Goal: Task Accomplishment & Management: Manage account settings

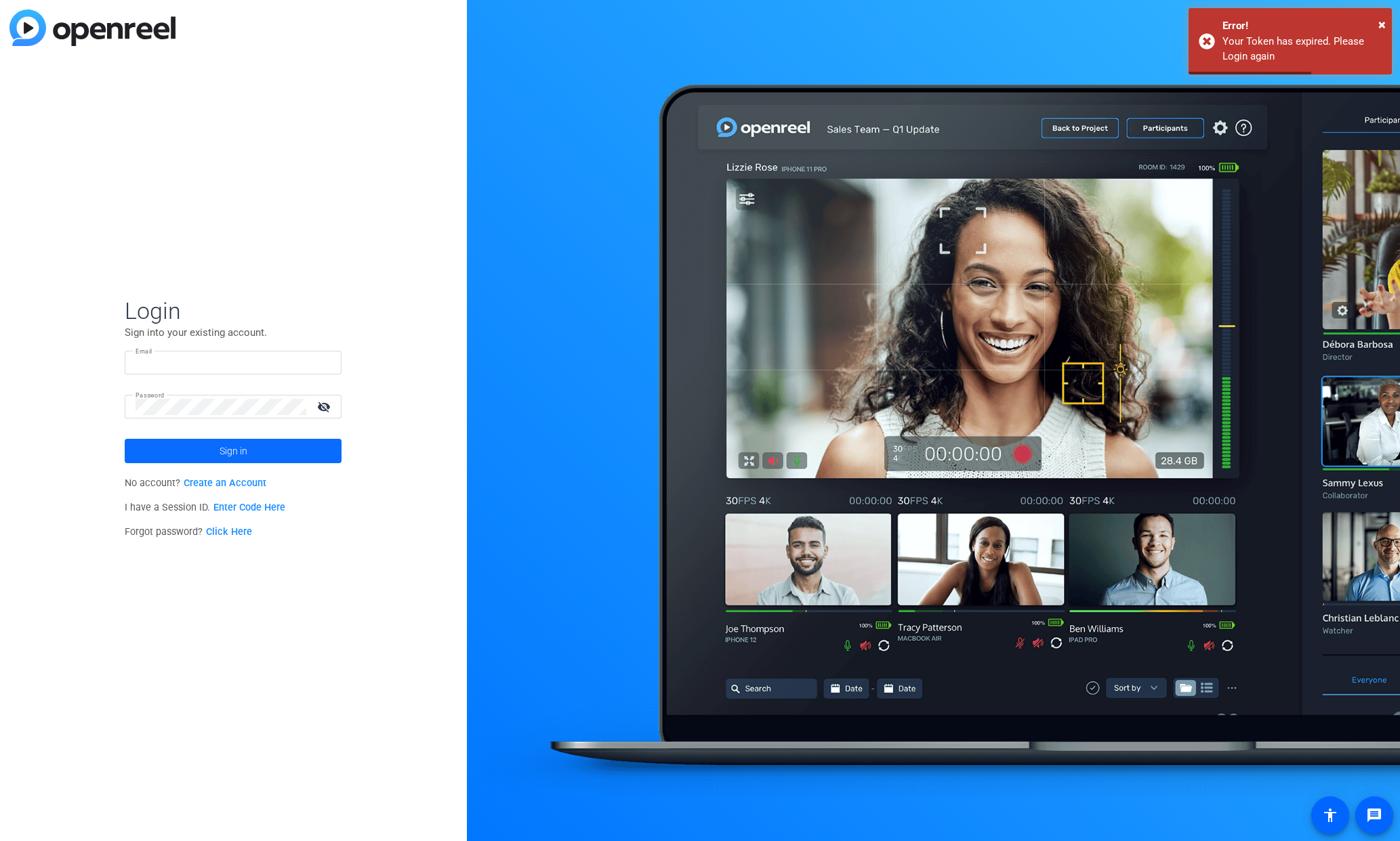
type input "[PERSON_NAME][EMAIL_ADDRESS][PERSON_NAME][DOMAIN_NAME]"
click at [239, 454] on span "Sign in" at bounding box center [233, 451] width 28 height 34
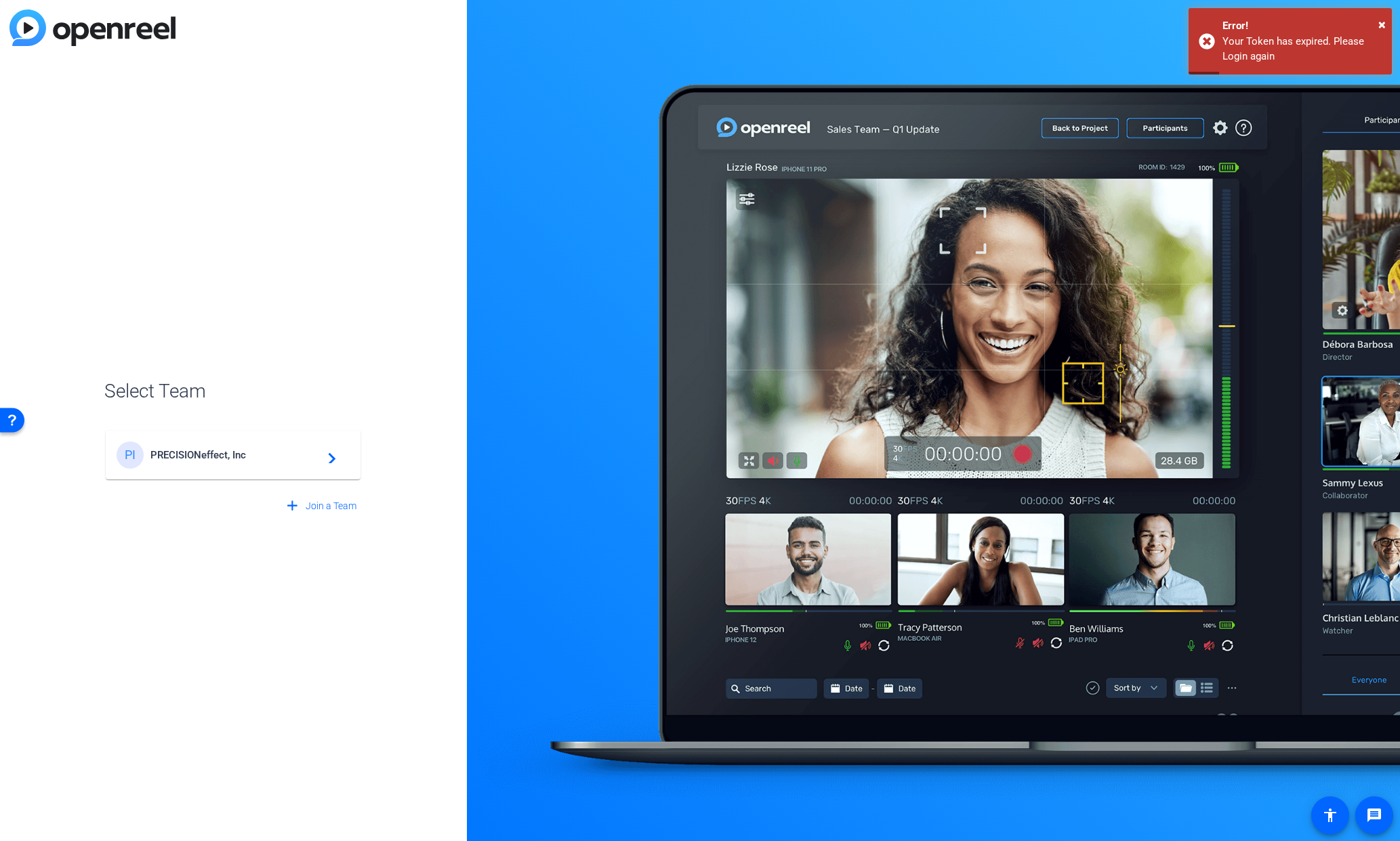
click at [238, 456] on span "PRECISIONeffect, Inc" at bounding box center [236, 455] width 170 height 12
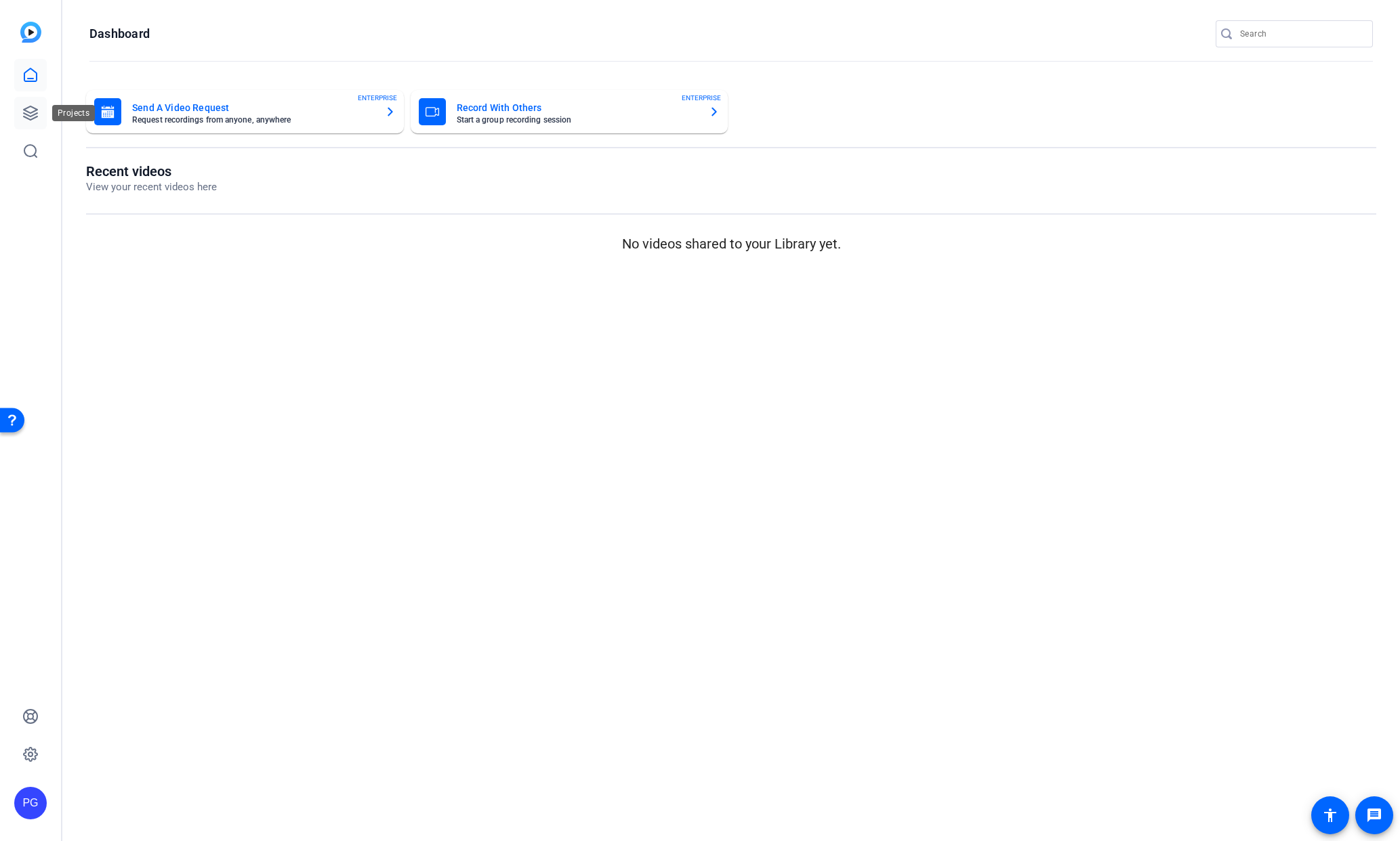
click at [22, 112] on link at bounding box center [30, 113] width 33 height 33
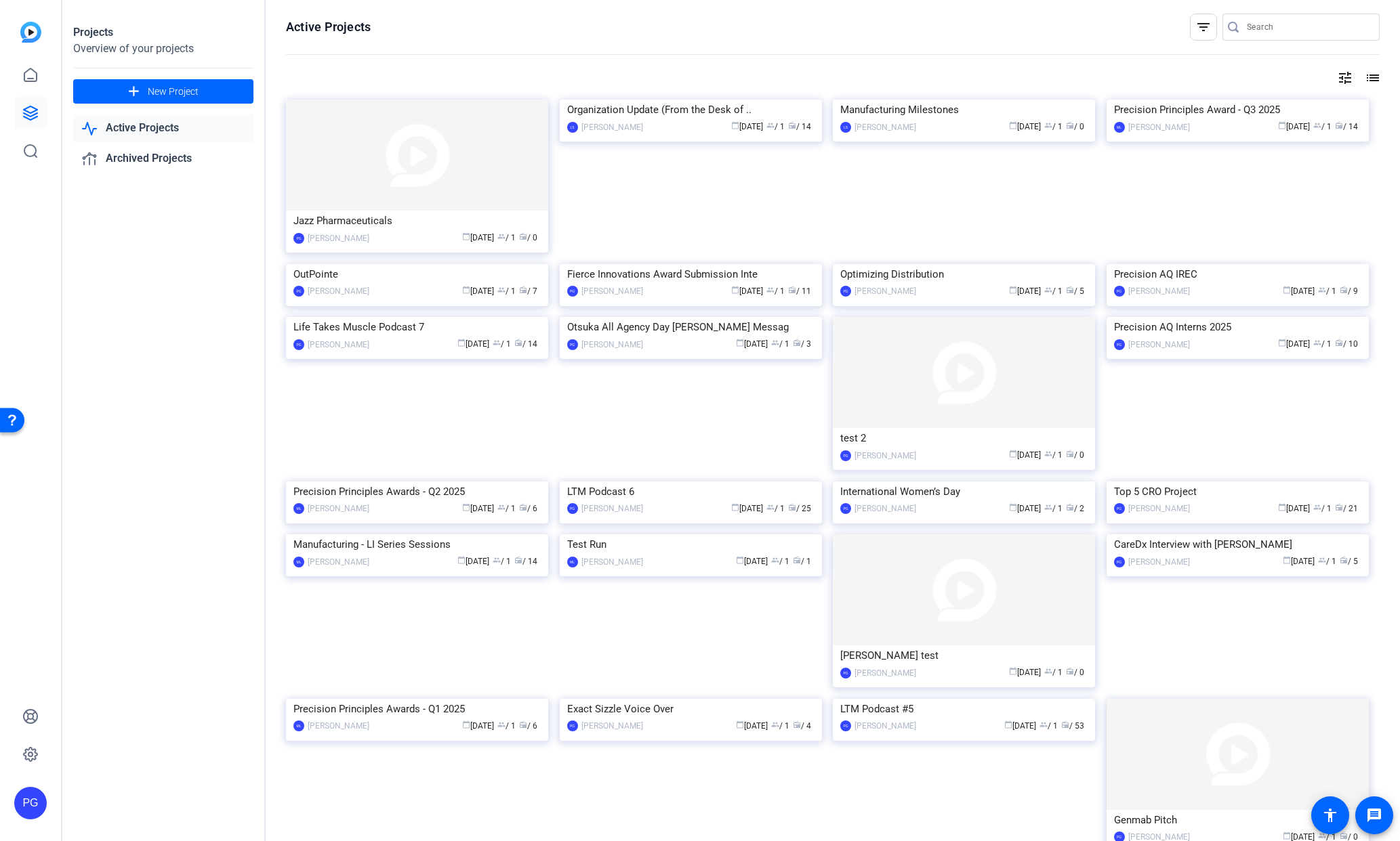
click at [485, 117] on img at bounding box center [417, 154] width 262 height 111
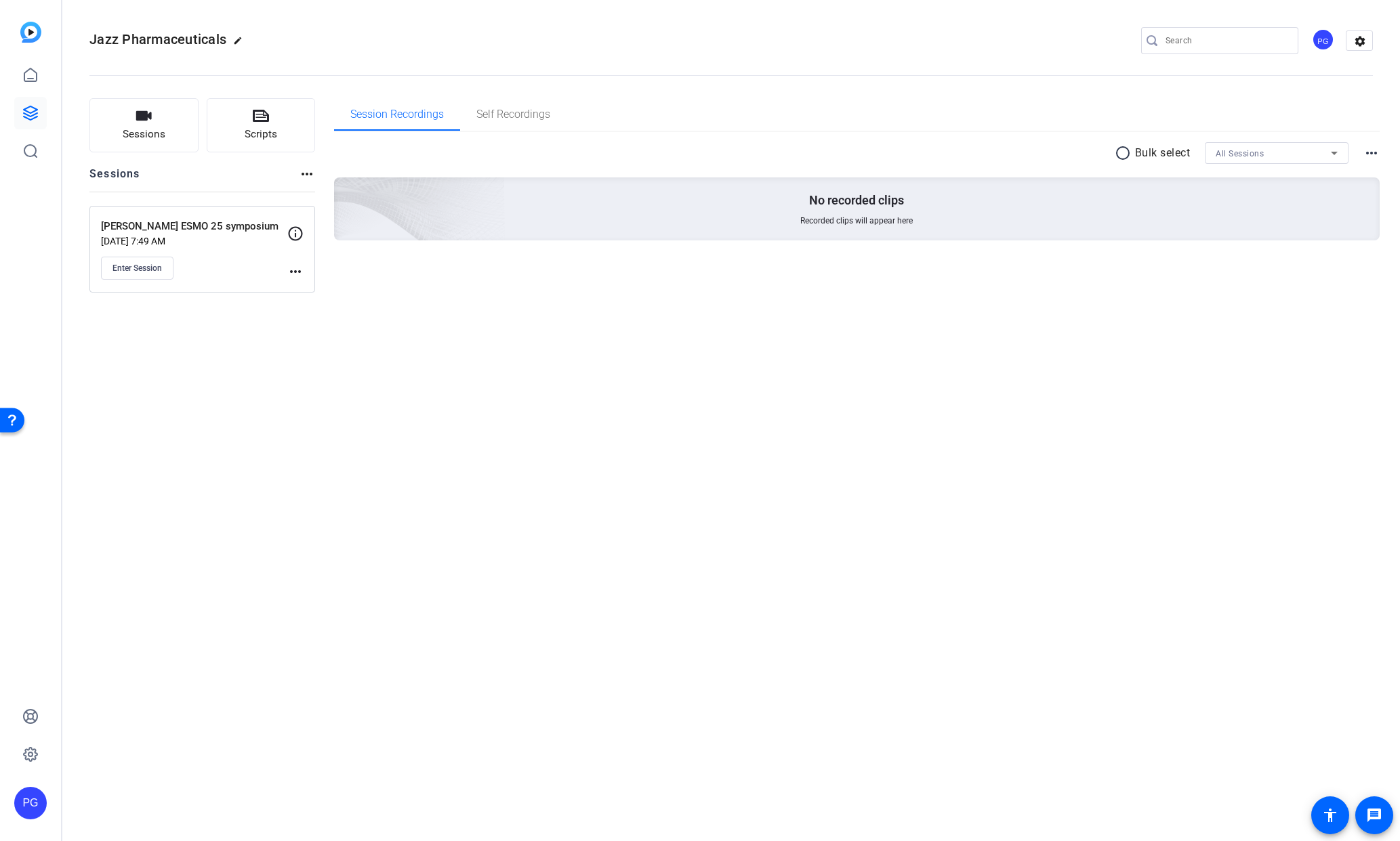
click at [299, 272] on mat-icon "more_horiz" at bounding box center [295, 272] width 16 height 16
click at [320, 292] on span "Edit Session" at bounding box center [328, 291] width 62 height 16
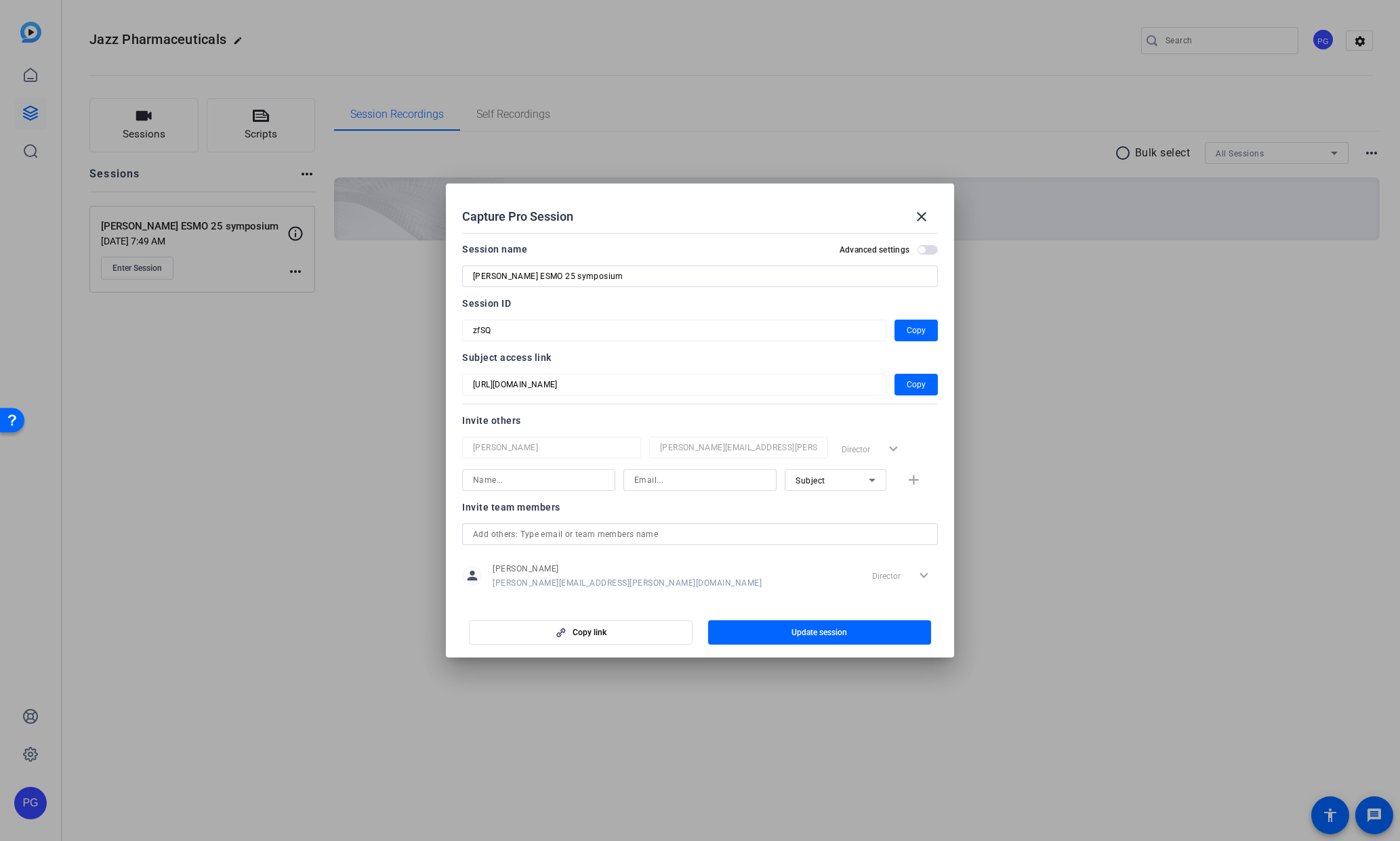
scroll to position [17, 0]
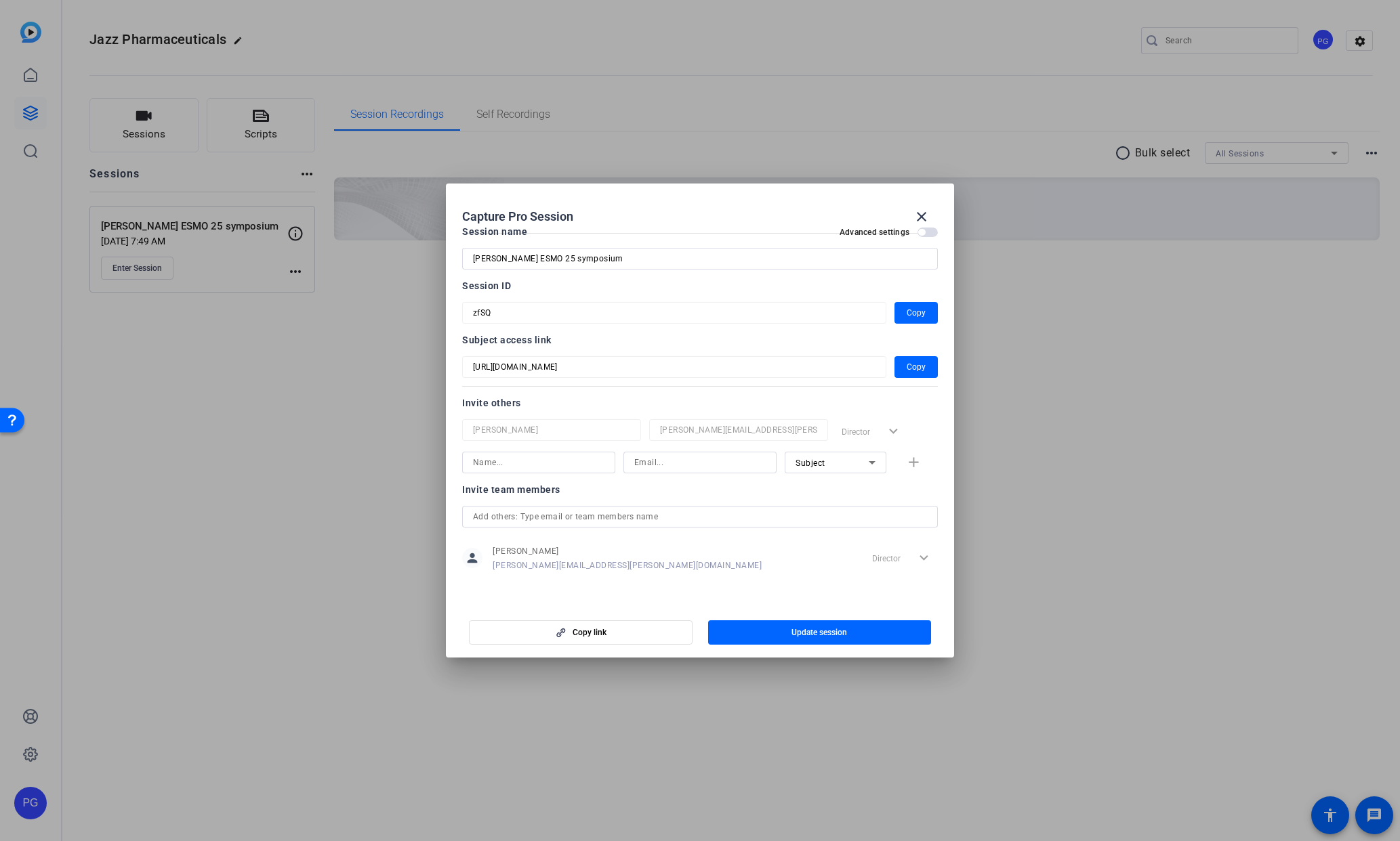
click at [531, 461] on input at bounding box center [538, 462] width 131 height 16
type input "phil"
click at [670, 464] on input at bounding box center [699, 462] width 131 height 16
paste input "[EMAIL_ADDRESS][DOMAIN_NAME]"
type input "[EMAIL_ADDRESS][DOMAIN_NAME]"
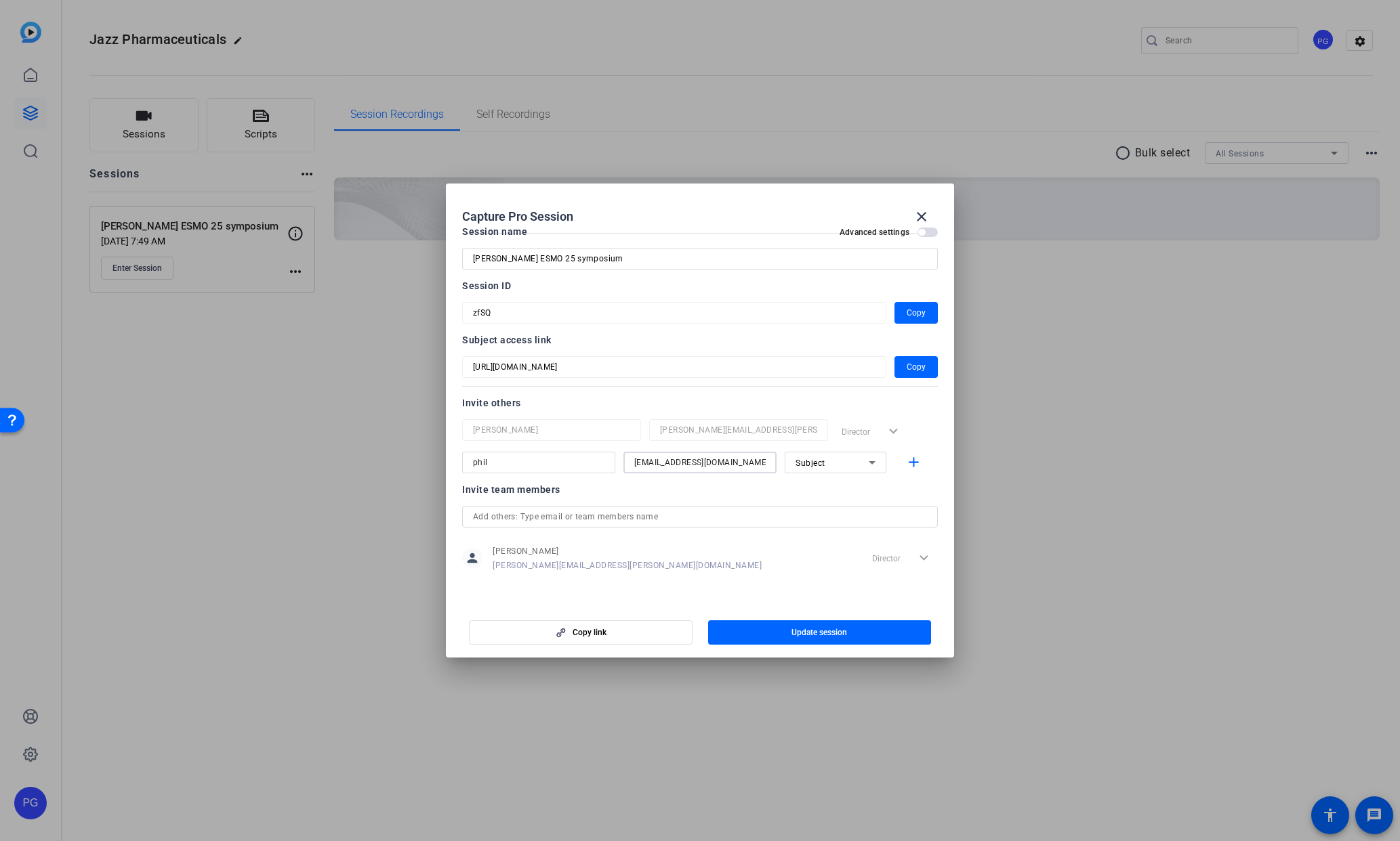
click at [876, 464] on icon at bounding box center [872, 462] width 16 height 16
click at [828, 490] on span "Collaborator" at bounding box center [820, 490] width 49 height 16
click at [893, 432] on div "Director expand_more" at bounding box center [887, 432] width 101 height 25
click at [775, 631] on span "button" at bounding box center [820, 632] width 224 height 33
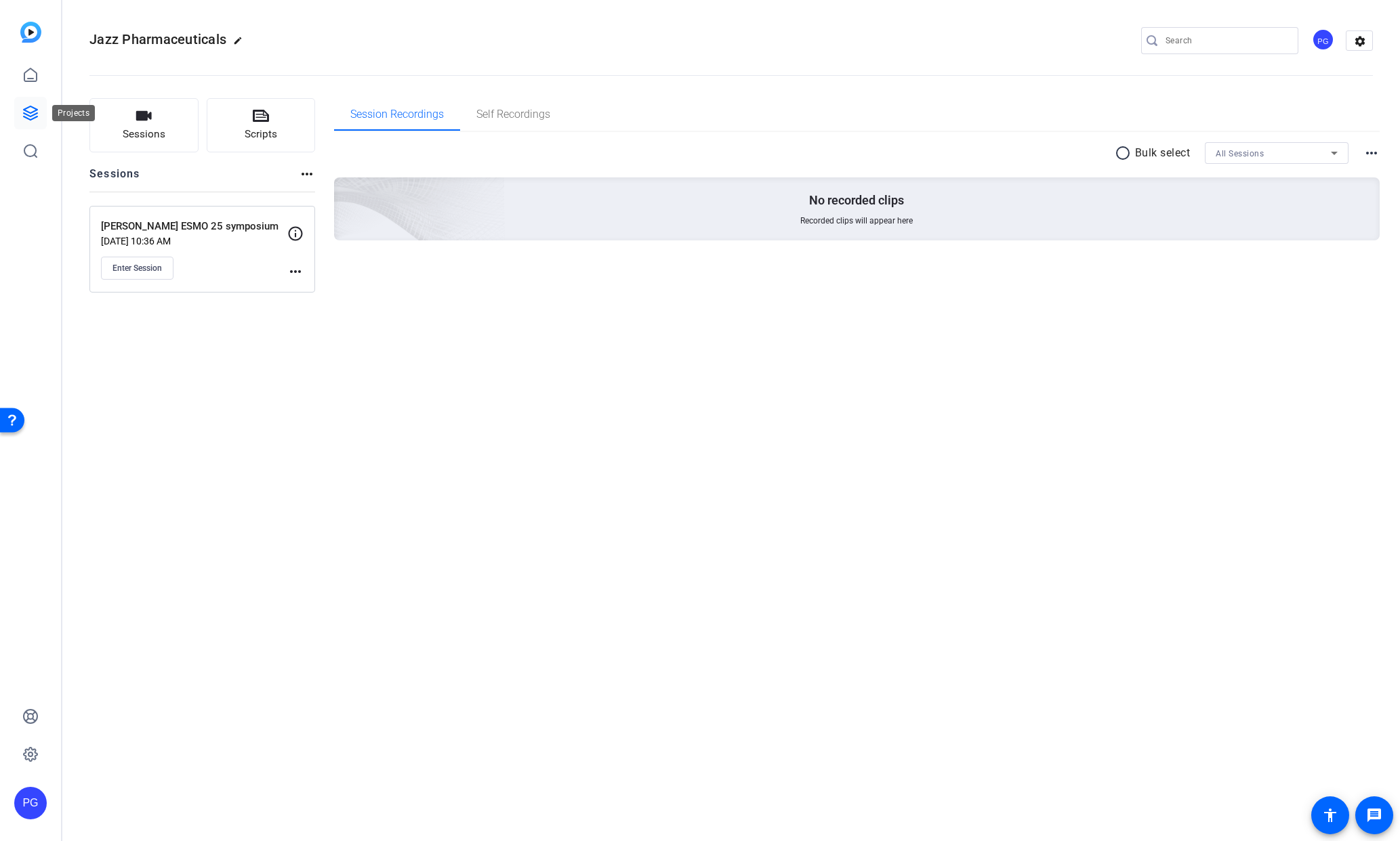
click at [33, 108] on icon at bounding box center [30, 113] width 14 height 14
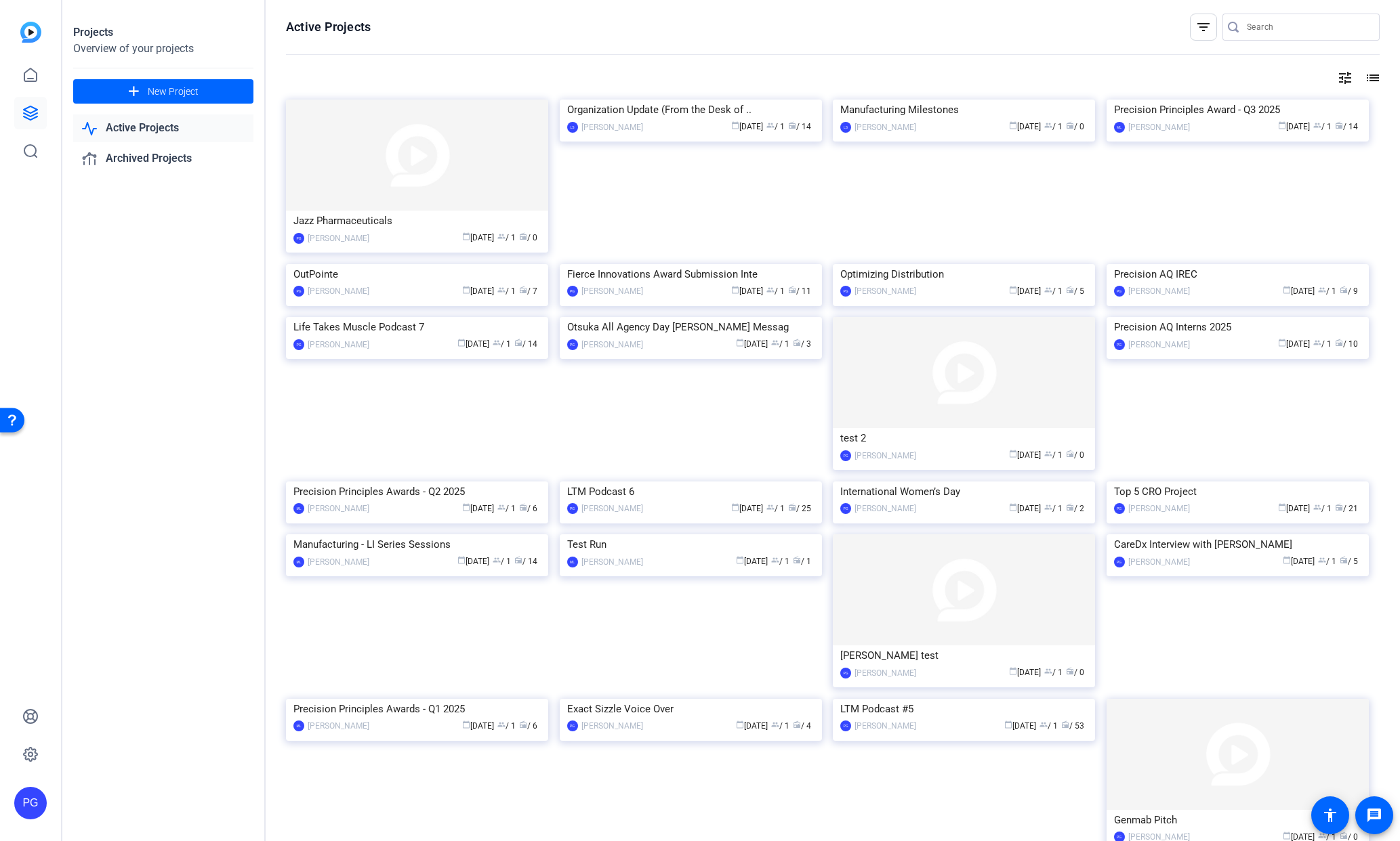
click at [26, 804] on div "PG" at bounding box center [30, 803] width 33 height 33
click at [33, 788] on div "PG" at bounding box center [38, 783] width 33 height 33
click at [31, 792] on div "PG" at bounding box center [30, 803] width 33 height 33
click at [31, 792] on div "PG [PERSON_NAME] PRECISIONeffect, Inc logout" at bounding box center [109, 787] width 190 height 64
click at [75, 790] on div "PRECISIONeffect, Inc" at bounding box center [109, 794] width 95 height 27
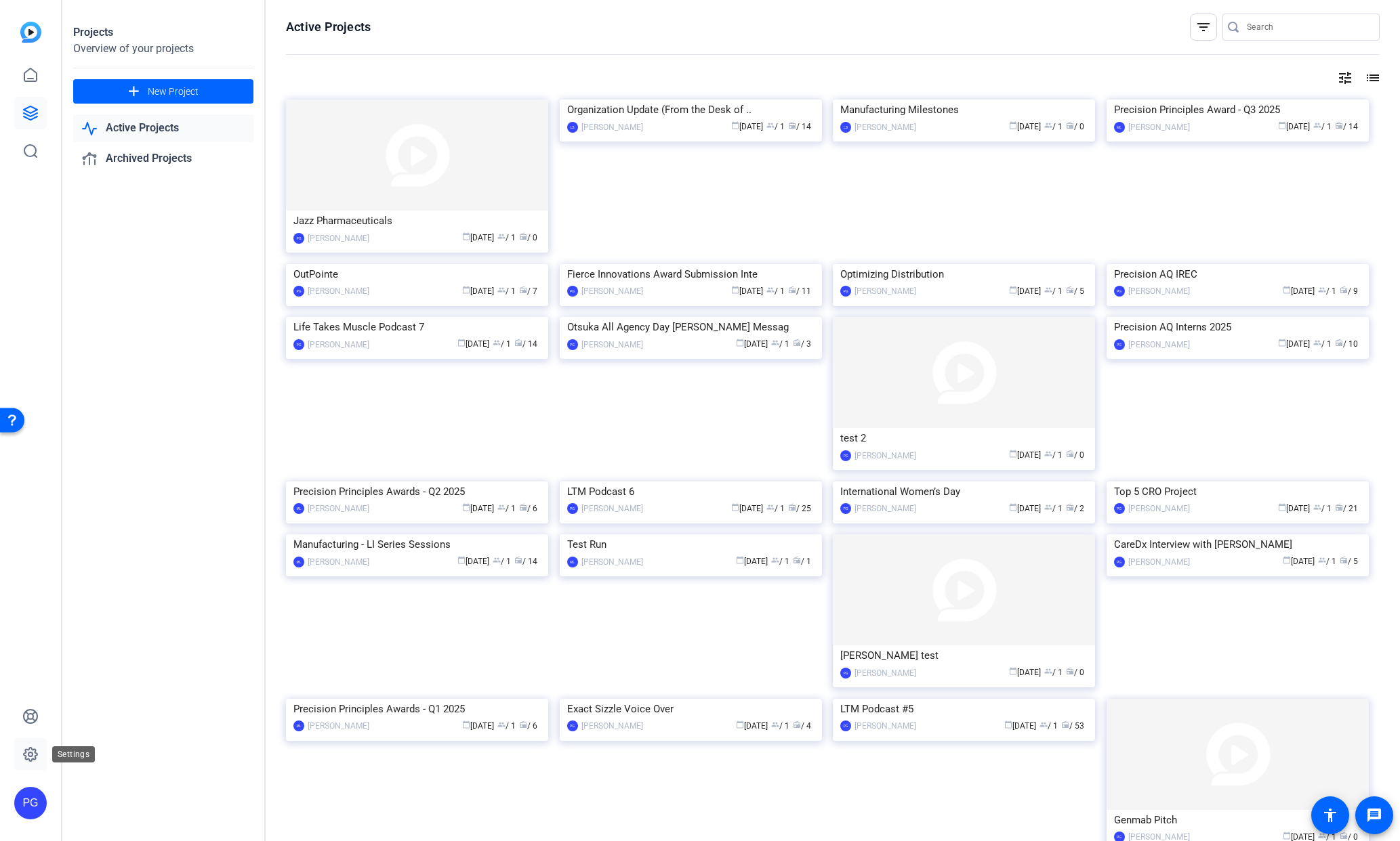
click at [31, 754] on icon at bounding box center [30, 754] width 16 height 16
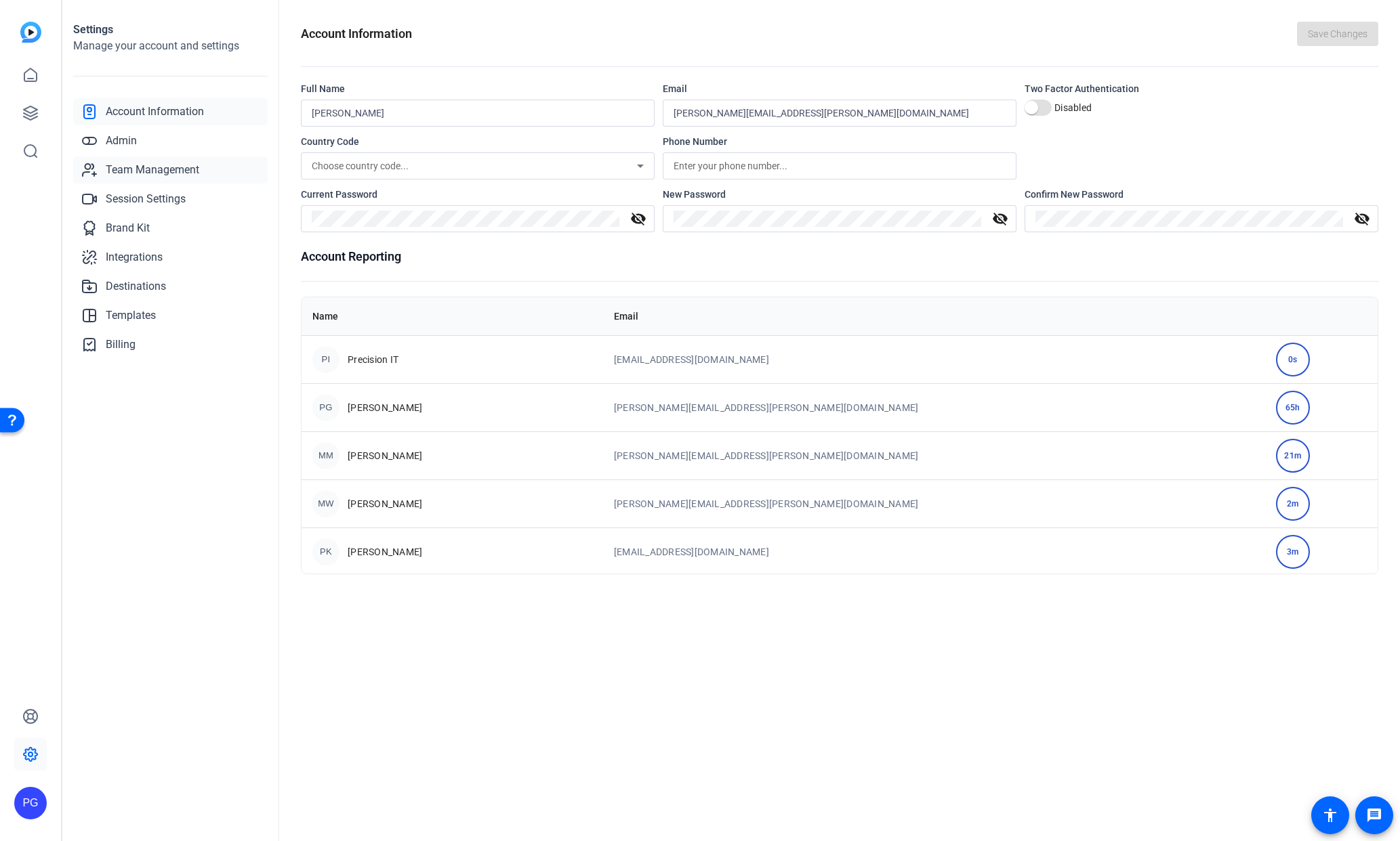
click at [143, 170] on span "Team Management" at bounding box center [152, 170] width 93 height 16
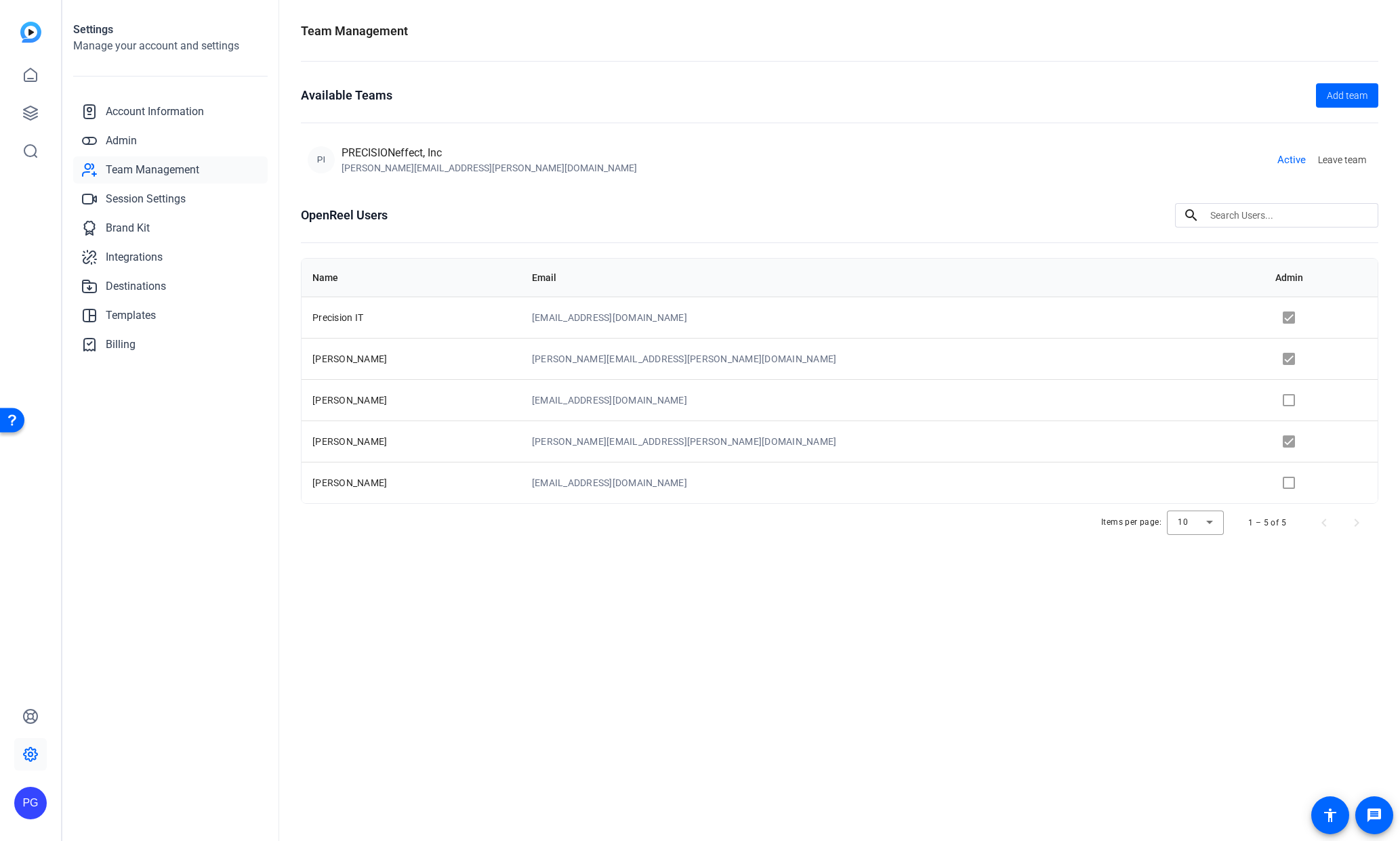
click at [1272, 398] on td at bounding box center [1321, 400] width 113 height 41
click at [1272, 398] on td at bounding box center [1321, 400] width 113 height 41
click at [1270, 440] on td at bounding box center [1321, 441] width 113 height 41
click at [151, 108] on span "Account Information" at bounding box center [155, 112] width 99 height 16
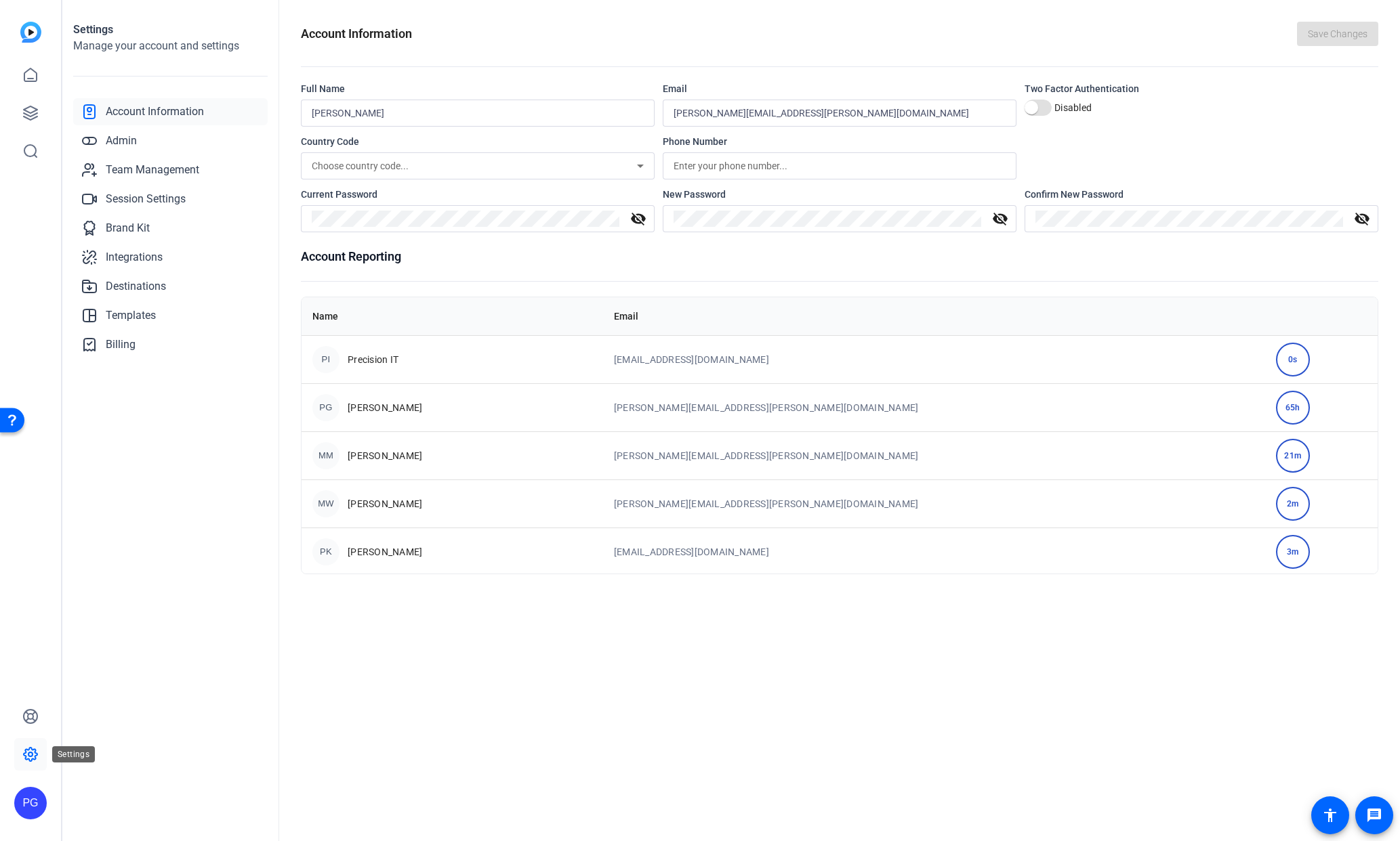
click at [25, 752] on icon at bounding box center [30, 754] width 16 height 16
click at [33, 33] on img at bounding box center [30, 32] width 21 height 21
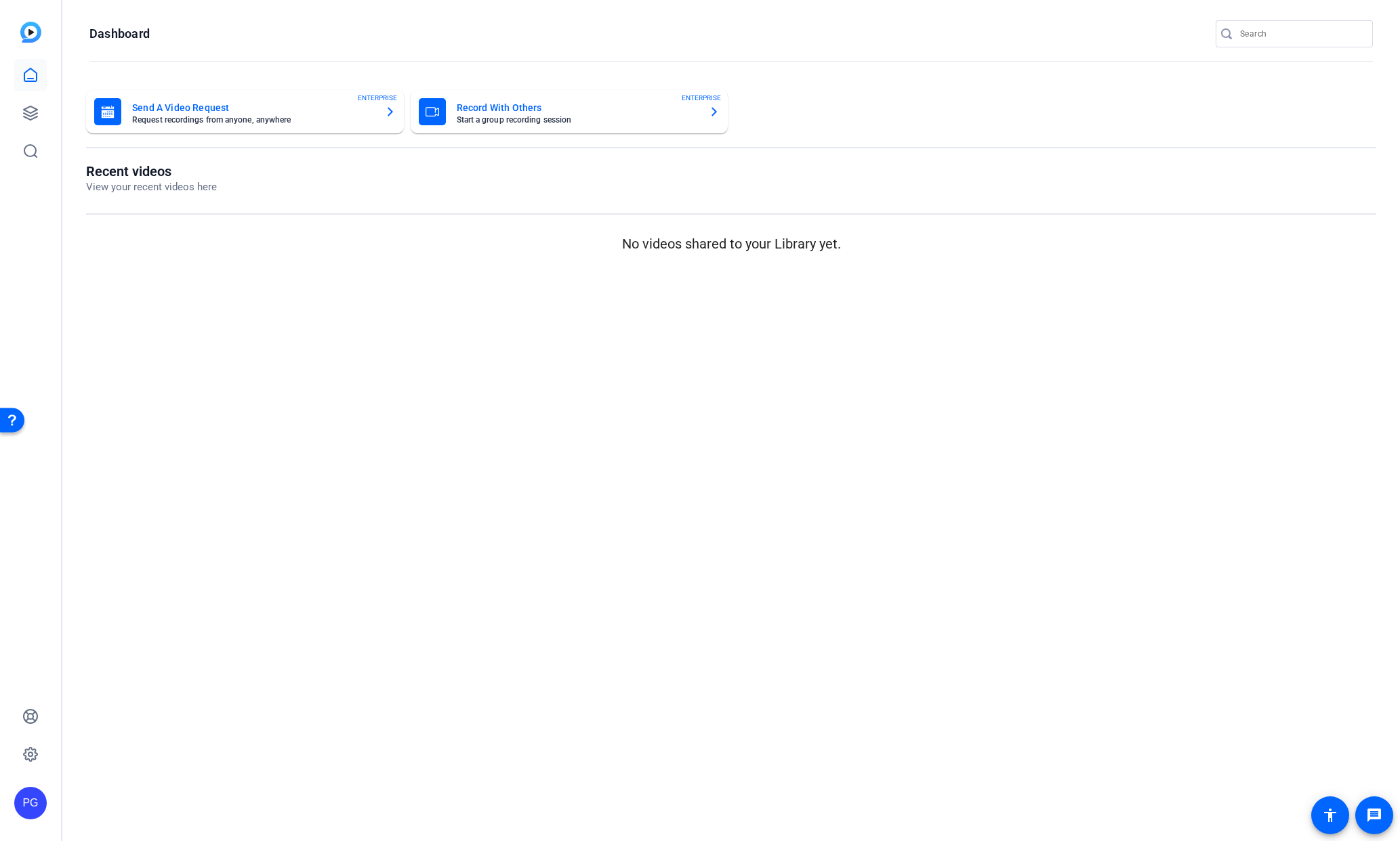
click at [38, 805] on div "PG" at bounding box center [30, 803] width 33 height 33
click at [177, 782] on mat-icon "logout" at bounding box center [180, 784] width 16 height 16
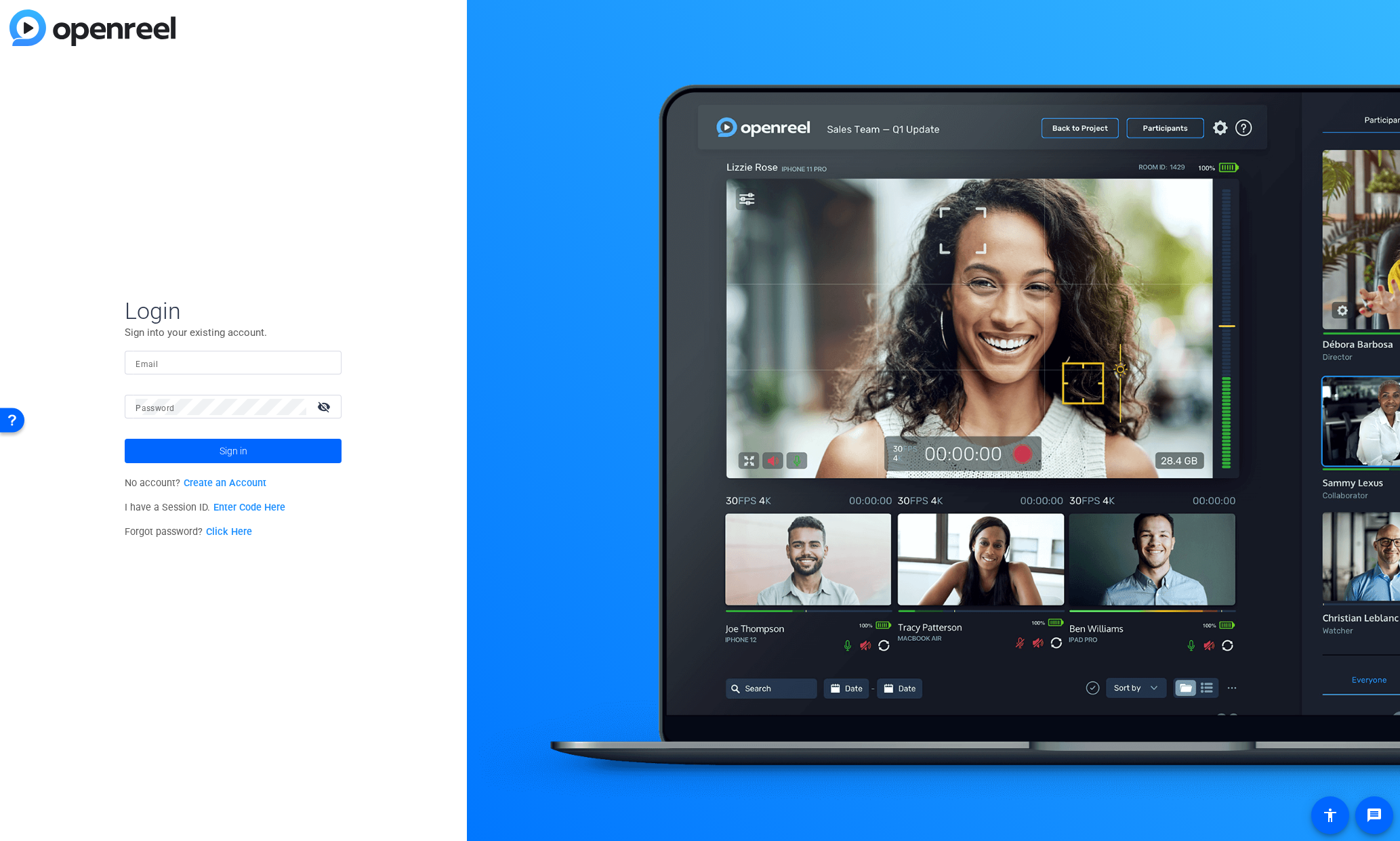
type input "[PERSON_NAME][EMAIL_ADDRESS][PERSON_NAME][DOMAIN_NAME]"
click at [270, 448] on span at bounding box center [233, 451] width 217 height 33
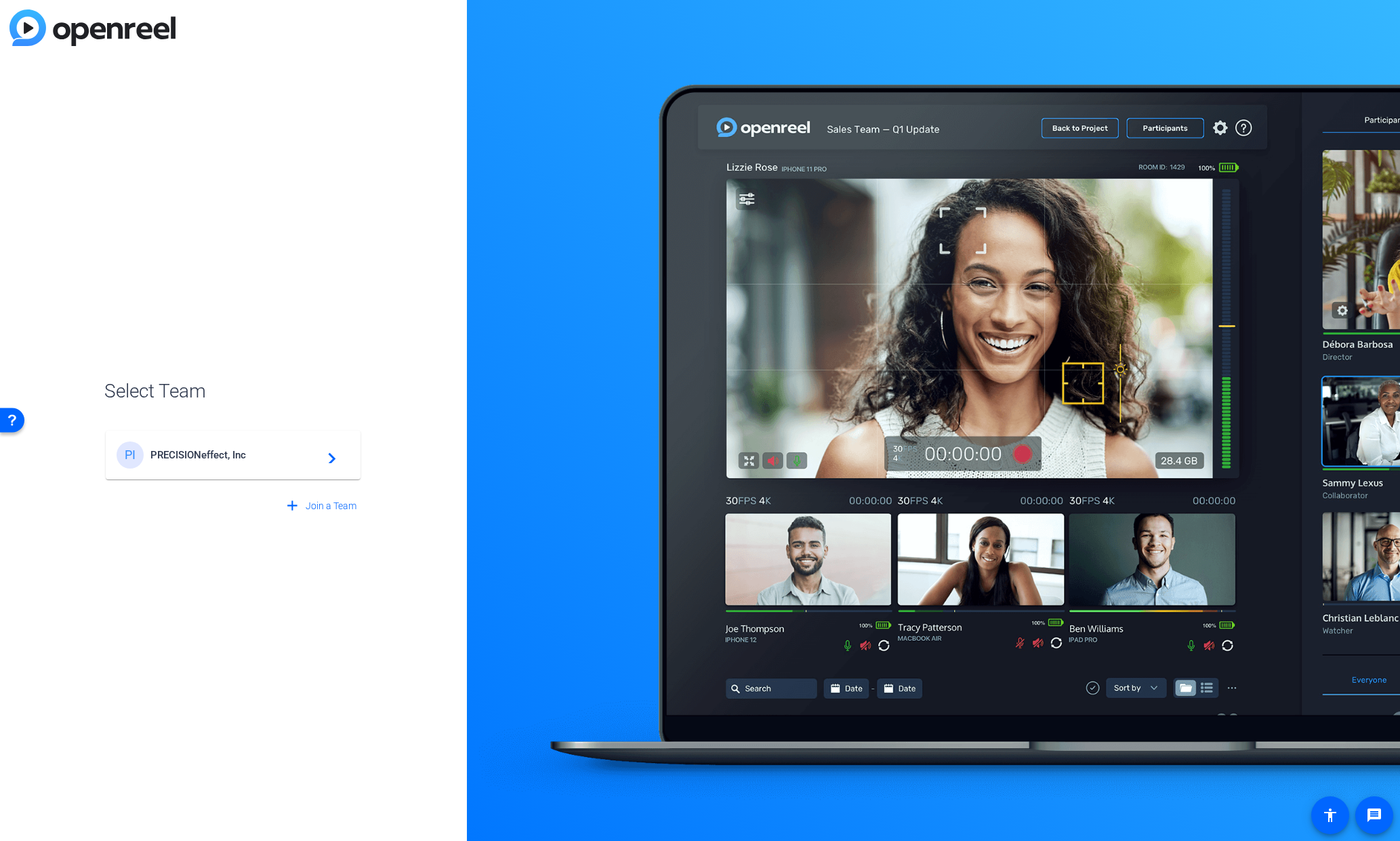
click at [242, 456] on span "PRECISIONeffect, Inc" at bounding box center [236, 455] width 170 height 12
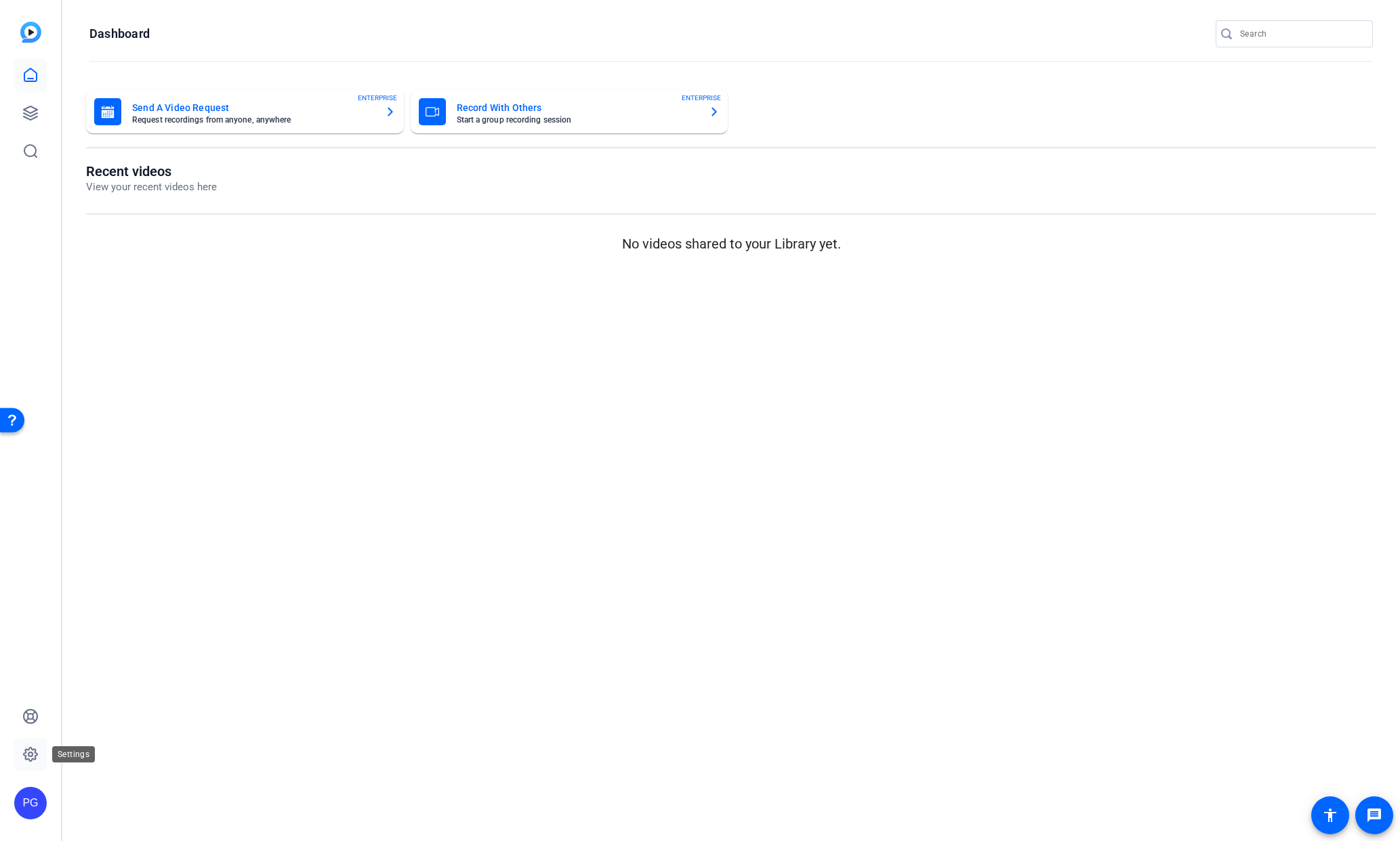
click at [36, 754] on icon at bounding box center [30, 754] width 14 height 14
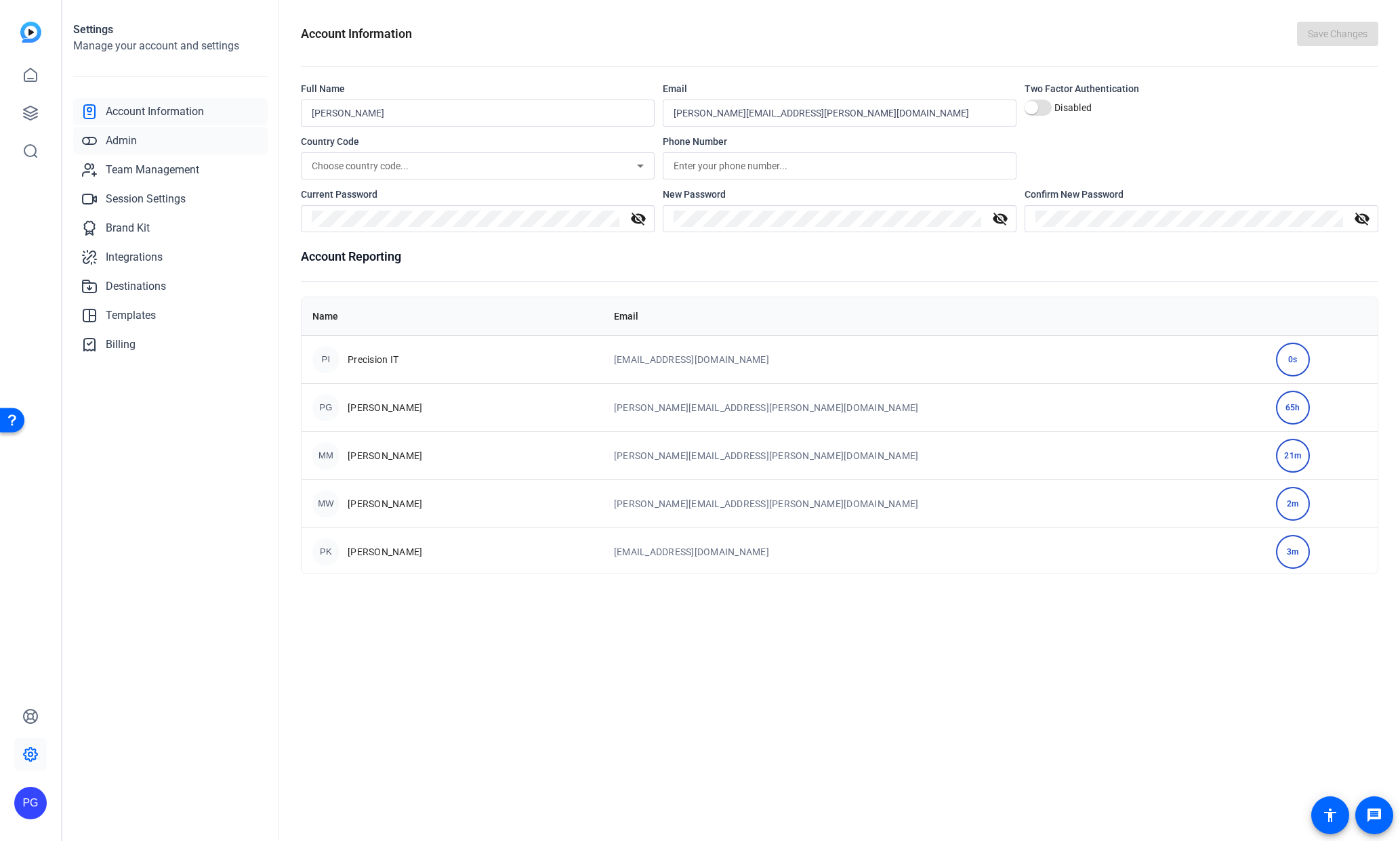
click at [133, 140] on span "Admin" at bounding box center [121, 141] width 31 height 16
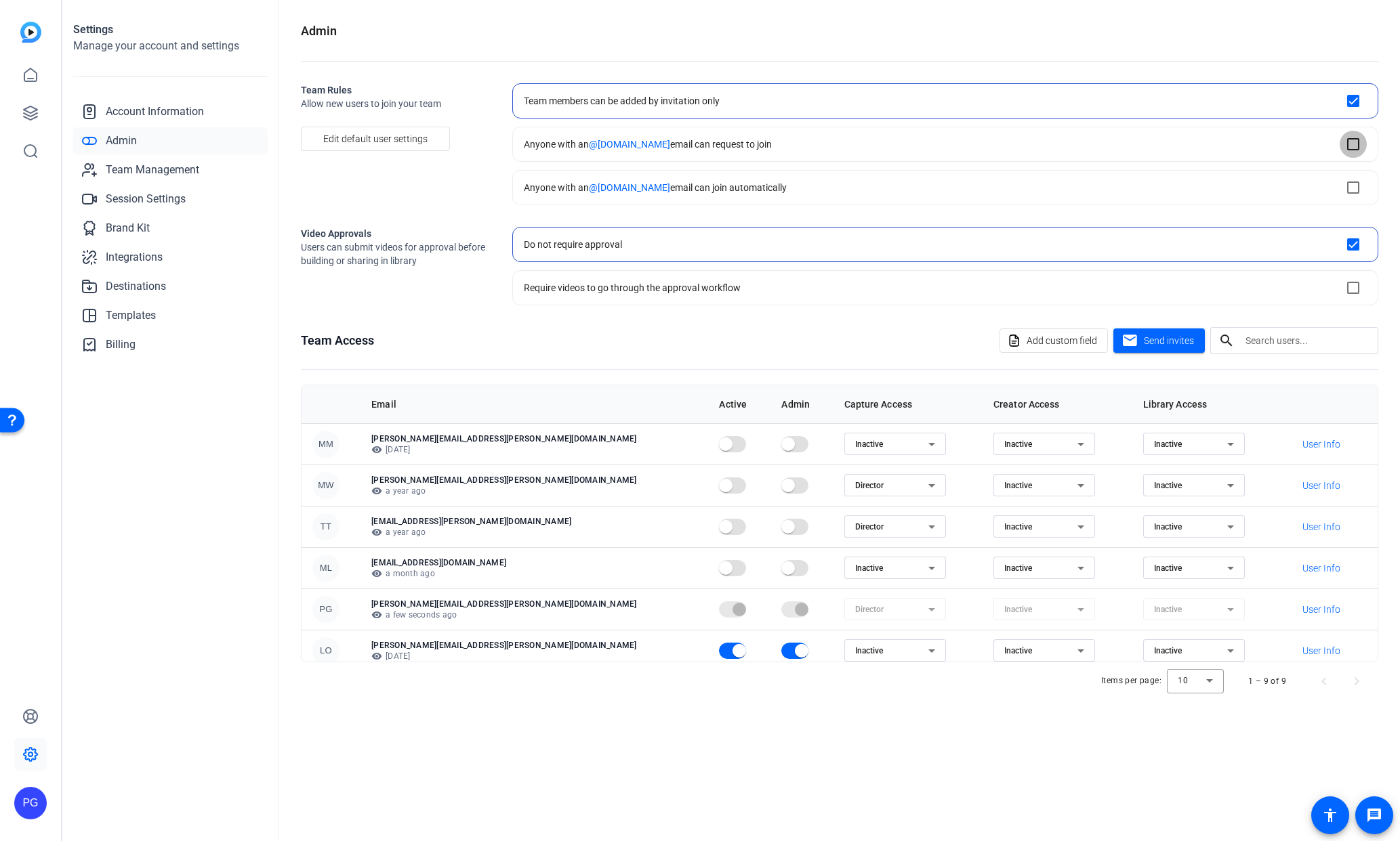
drag, startPoint x: 1351, startPoint y: 139, endPoint x: 1357, endPoint y: 154, distance: 16.2
click at [1351, 139] on input "checkbox" at bounding box center [1353, 143] width 27 height 27
checkbox input "true"
checkbox input "false"
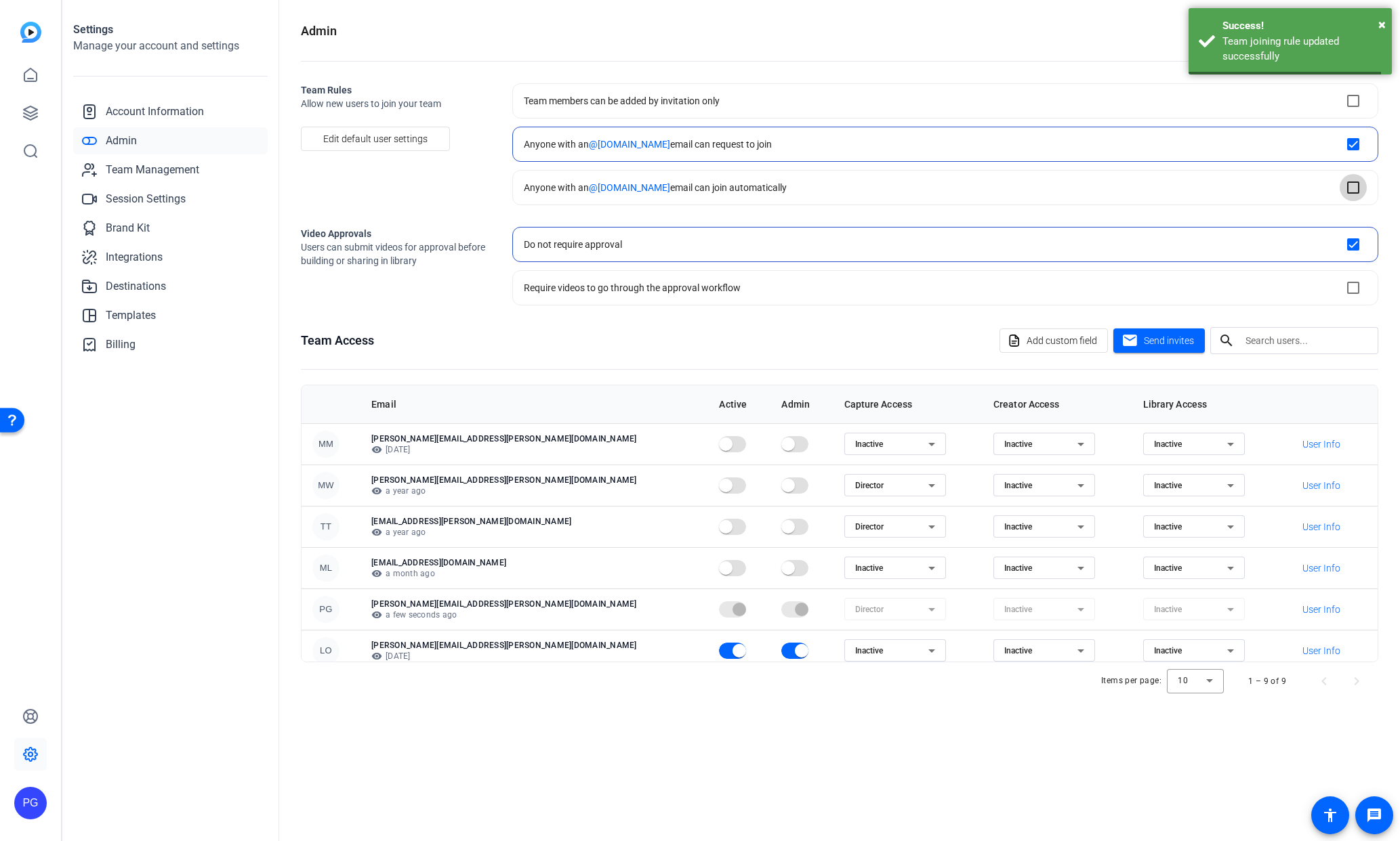
click at [1353, 181] on input "checkbox" at bounding box center [1353, 187] width 27 height 27
checkbox input "true"
checkbox input "false"
click at [395, 313] on openreel-admin "Admin Team Rules Allow new users to join your team Edit default user settings T…" at bounding box center [839, 361] width 1078 height 679
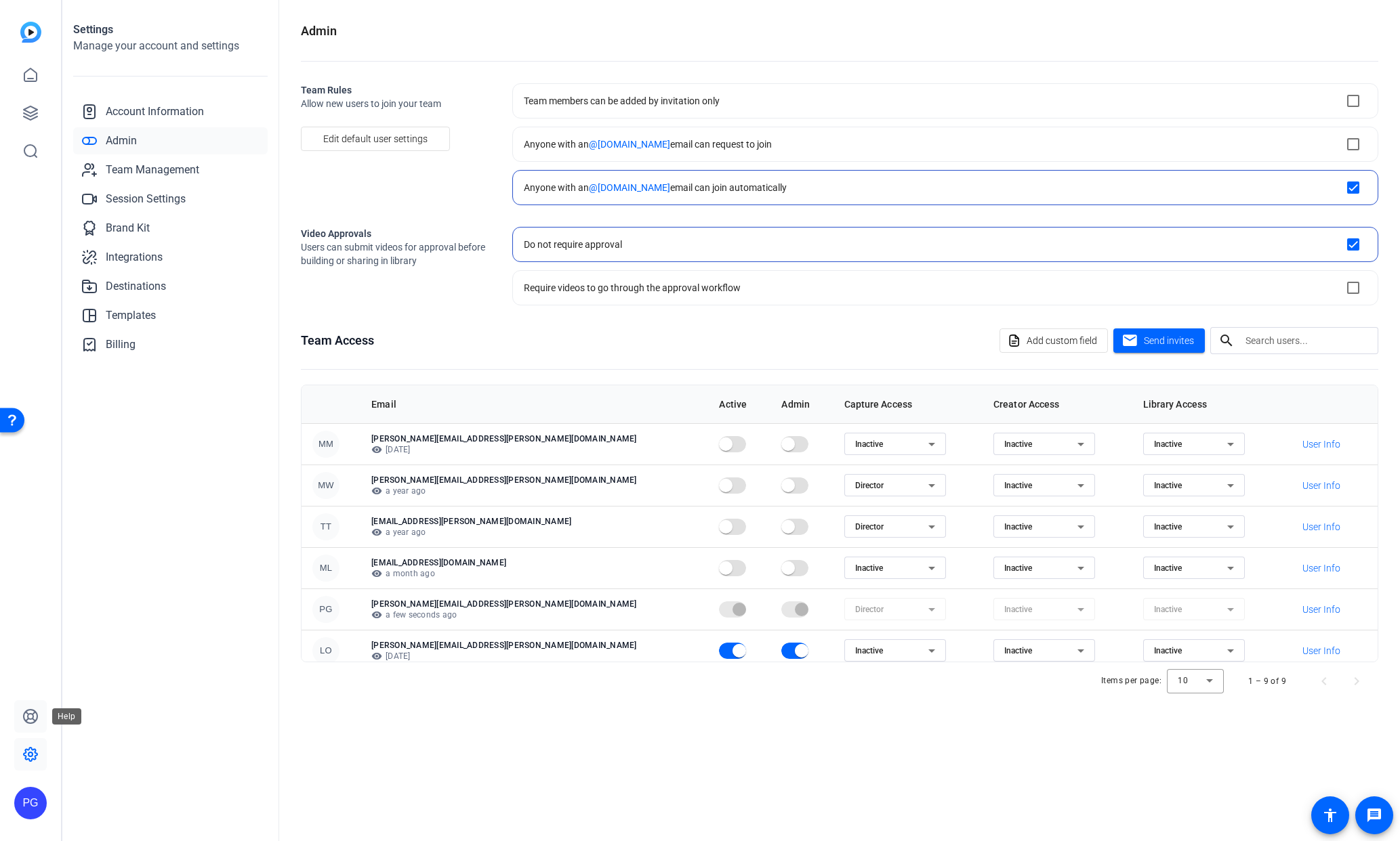
click at [30, 715] on icon at bounding box center [30, 716] width 16 height 16
click at [32, 754] on icon at bounding box center [30, 755] width 4 height 4
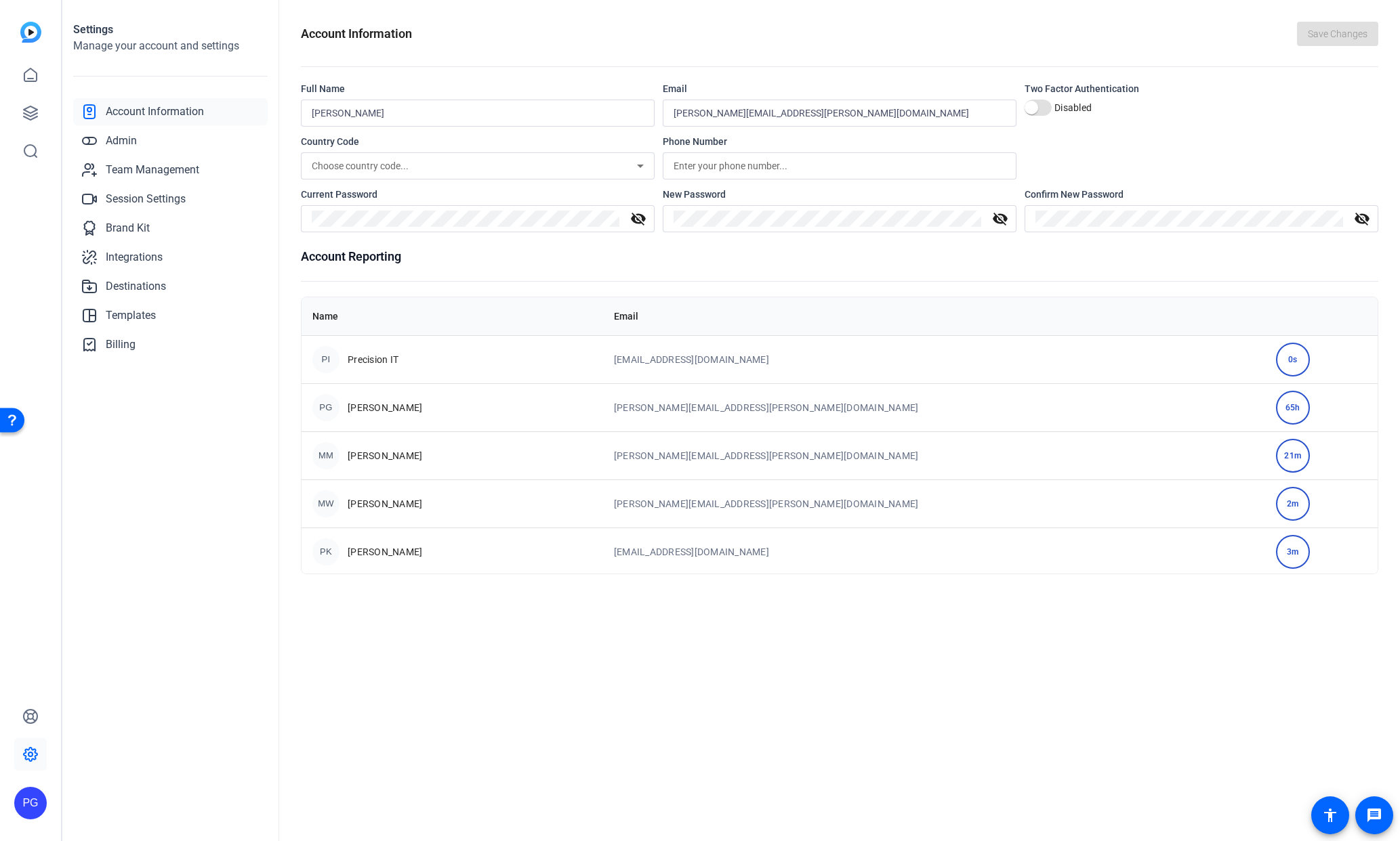
click at [409, 550] on div "PK [PERSON_NAME]" at bounding box center [452, 551] width 280 height 27
click at [172, 160] on link "Team Management" at bounding box center [170, 170] width 194 height 27
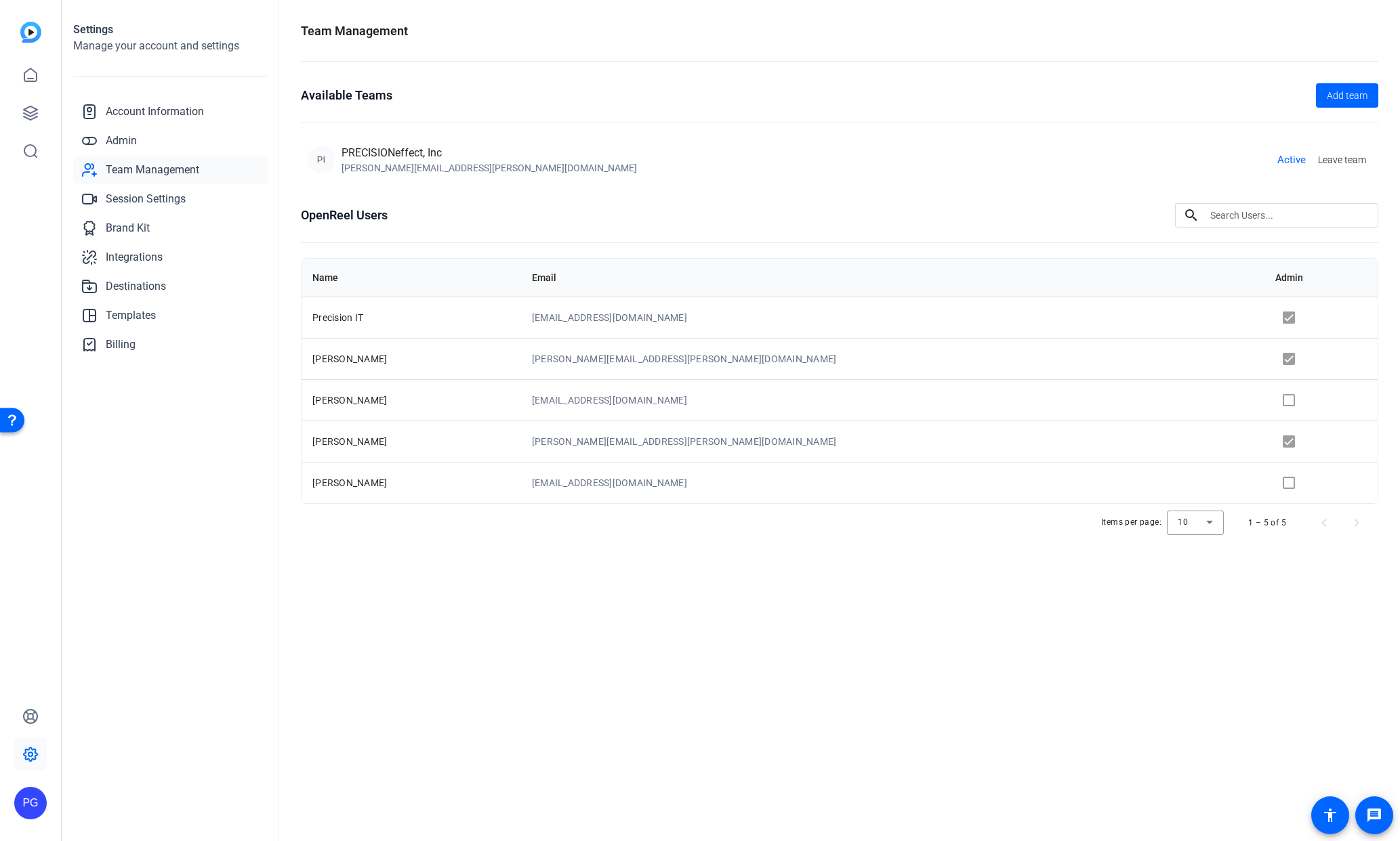
click at [1270, 401] on td at bounding box center [1321, 400] width 113 height 41
click at [1270, 401] on td at bounding box center [1321, 400] width 113 height 41
click at [1268, 401] on td at bounding box center [1321, 400] width 113 height 41
click at [1268, 402] on td at bounding box center [1321, 400] width 113 height 41
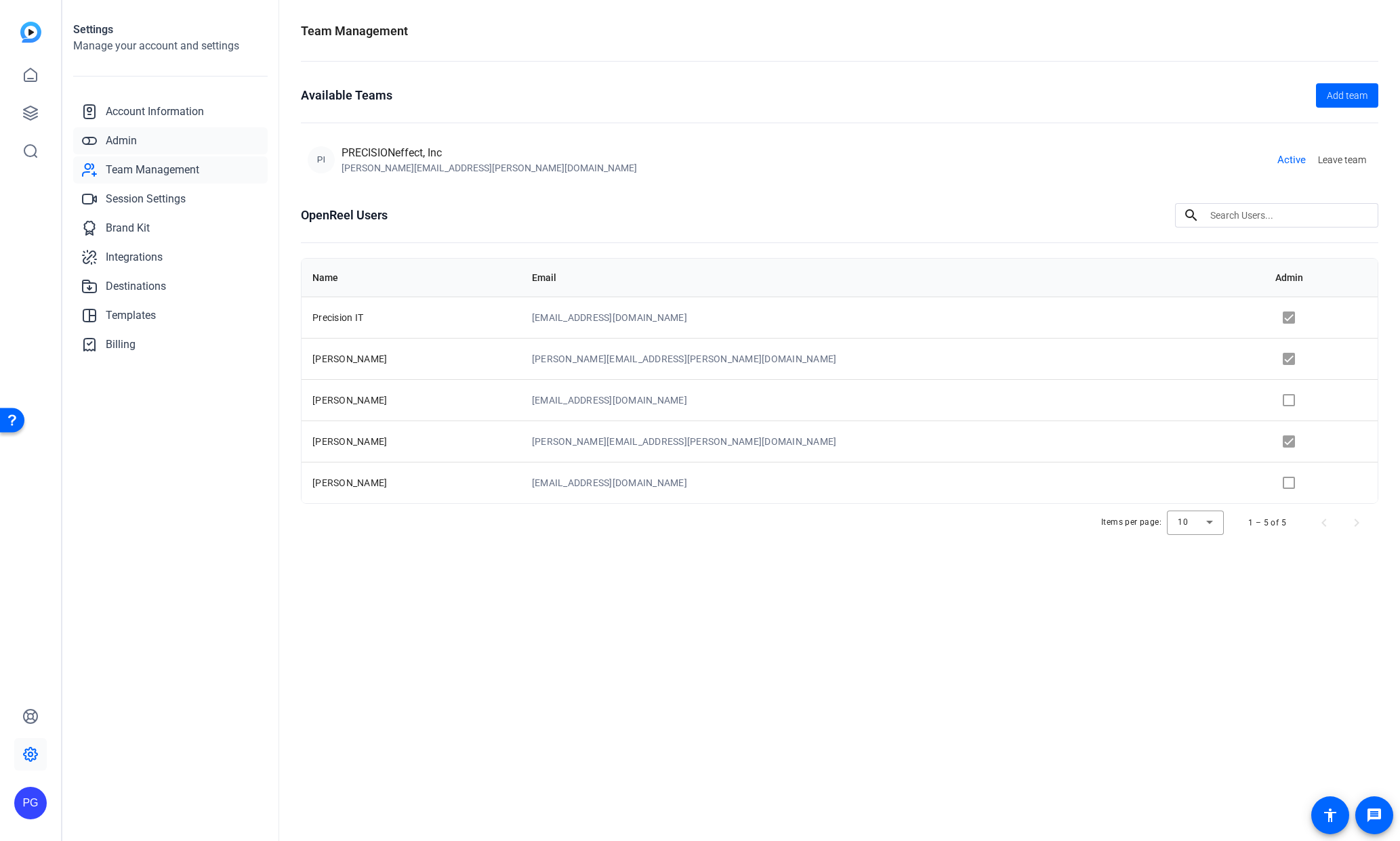
click at [130, 140] on span "Admin" at bounding box center [121, 141] width 31 height 16
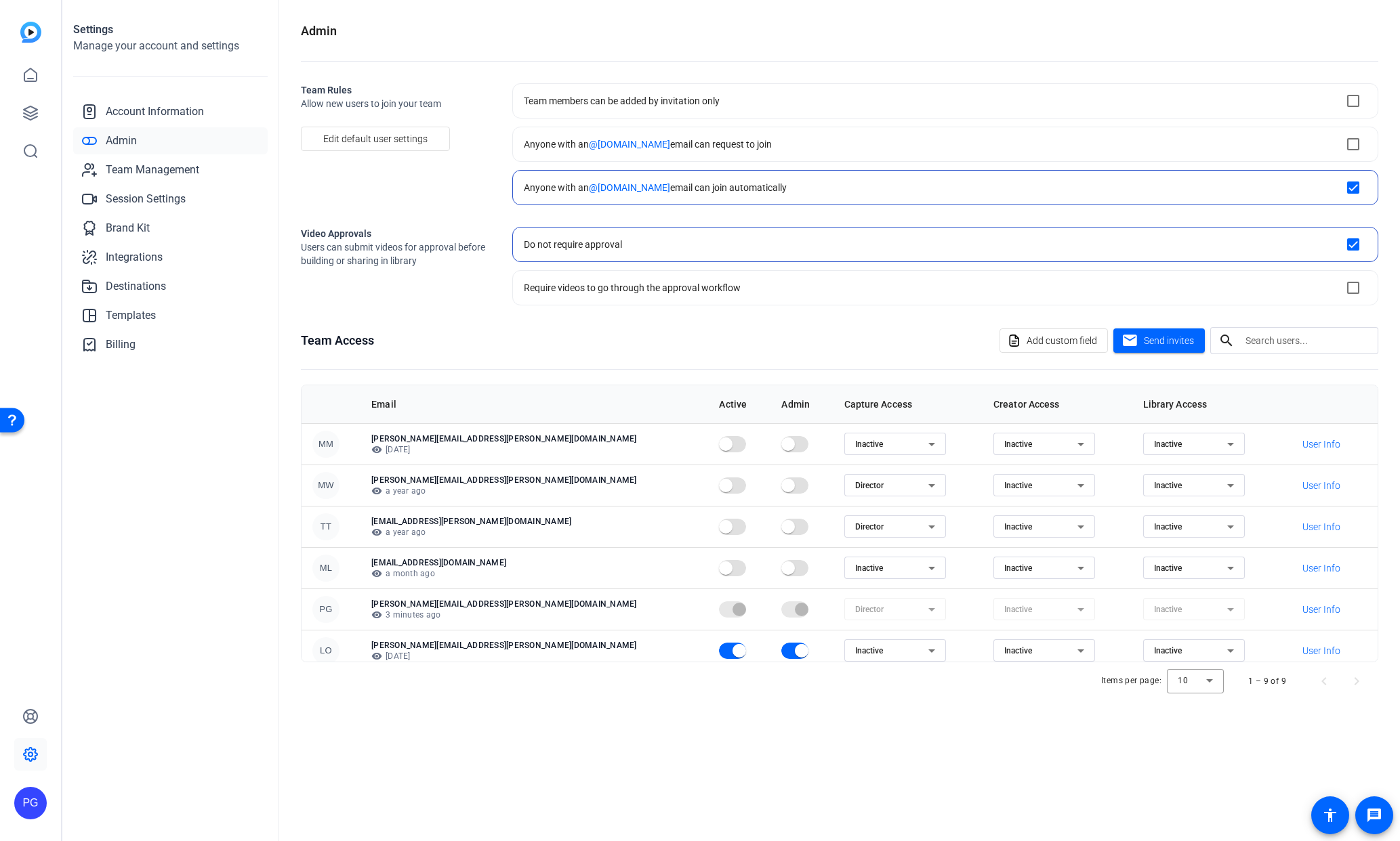
click at [96, 138] on icon at bounding box center [89, 141] width 16 height 16
click at [899, 612] on mat-form-field "Director" at bounding box center [895, 609] width 101 height 22
click at [900, 611] on mat-form-field "Director" at bounding box center [895, 609] width 101 height 22
click at [172, 163] on span "Team Management" at bounding box center [152, 170] width 93 height 16
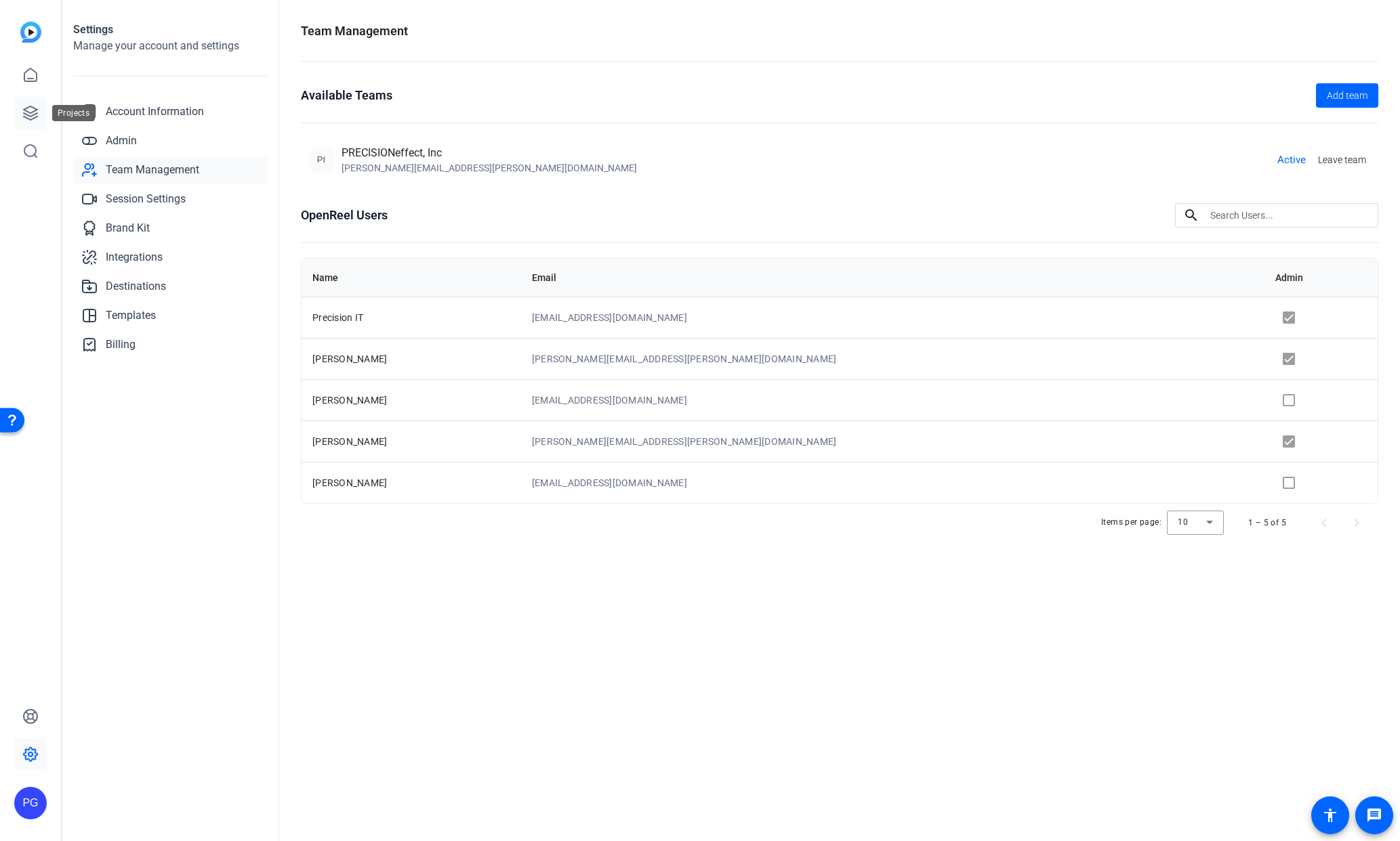
click at [20, 109] on link at bounding box center [30, 113] width 33 height 33
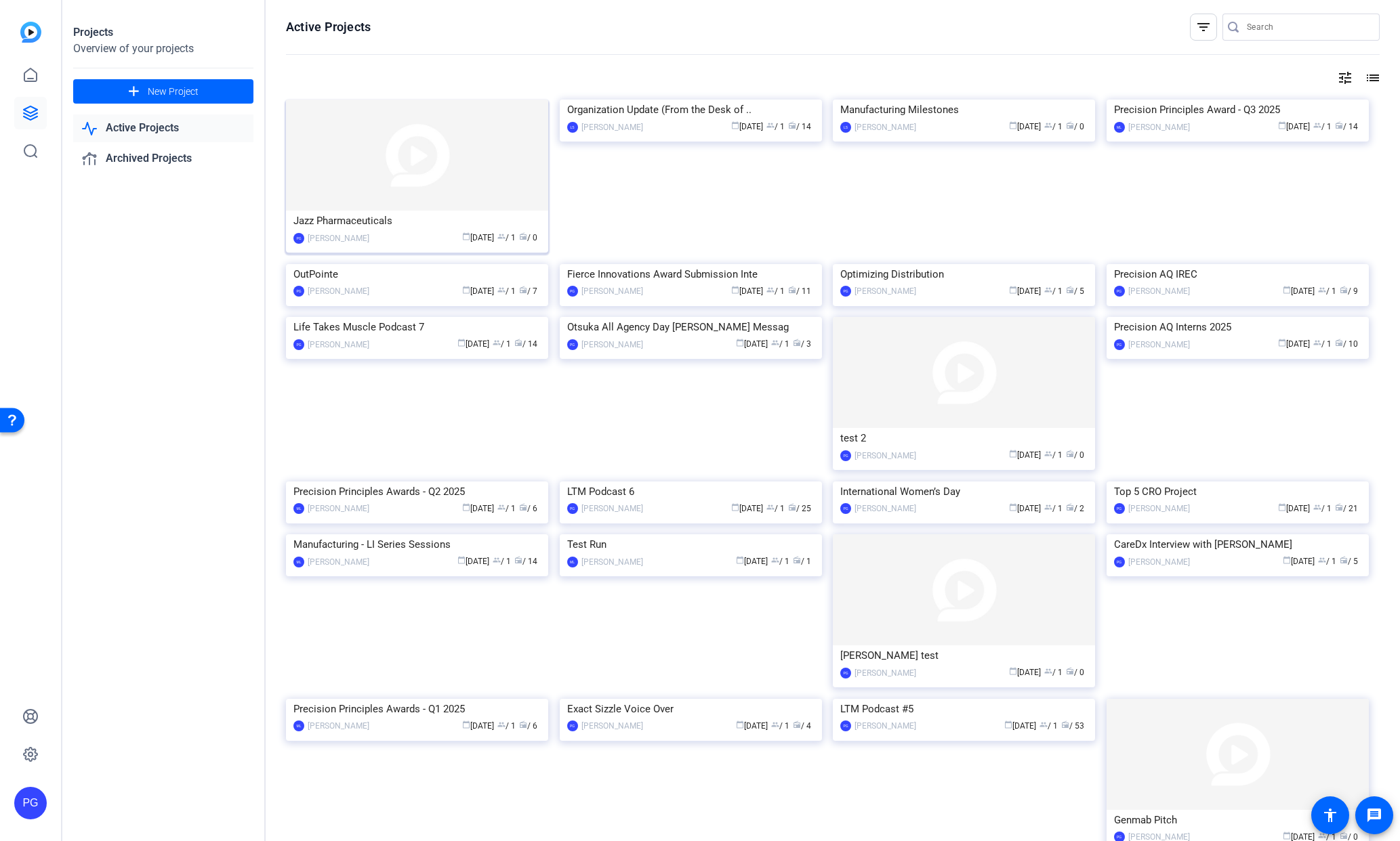
click at [357, 148] on img at bounding box center [417, 154] width 262 height 111
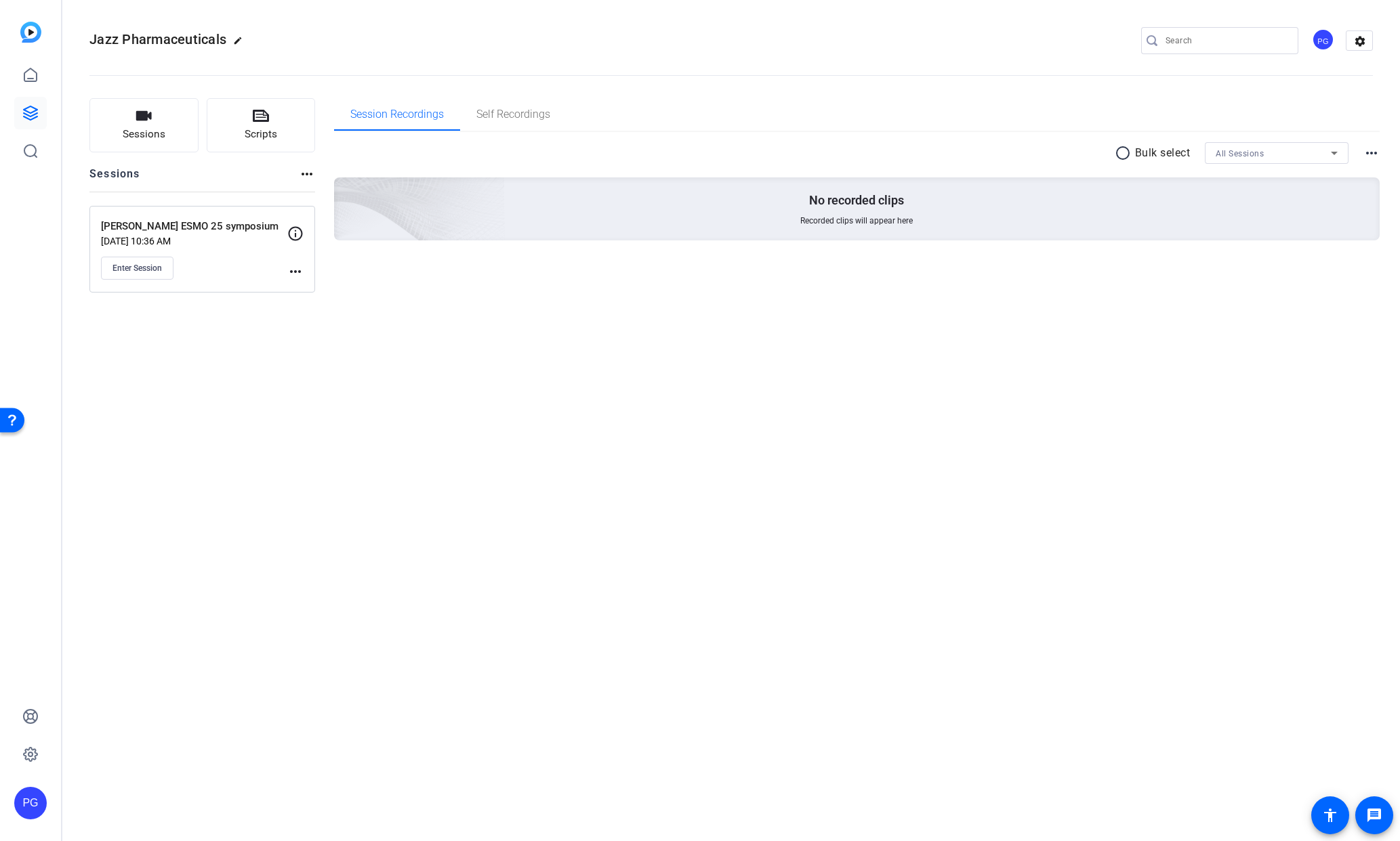
click at [292, 269] on mat-icon "more_horiz" at bounding box center [295, 272] width 16 height 16
click at [507, 28] on div at bounding box center [700, 420] width 1400 height 841
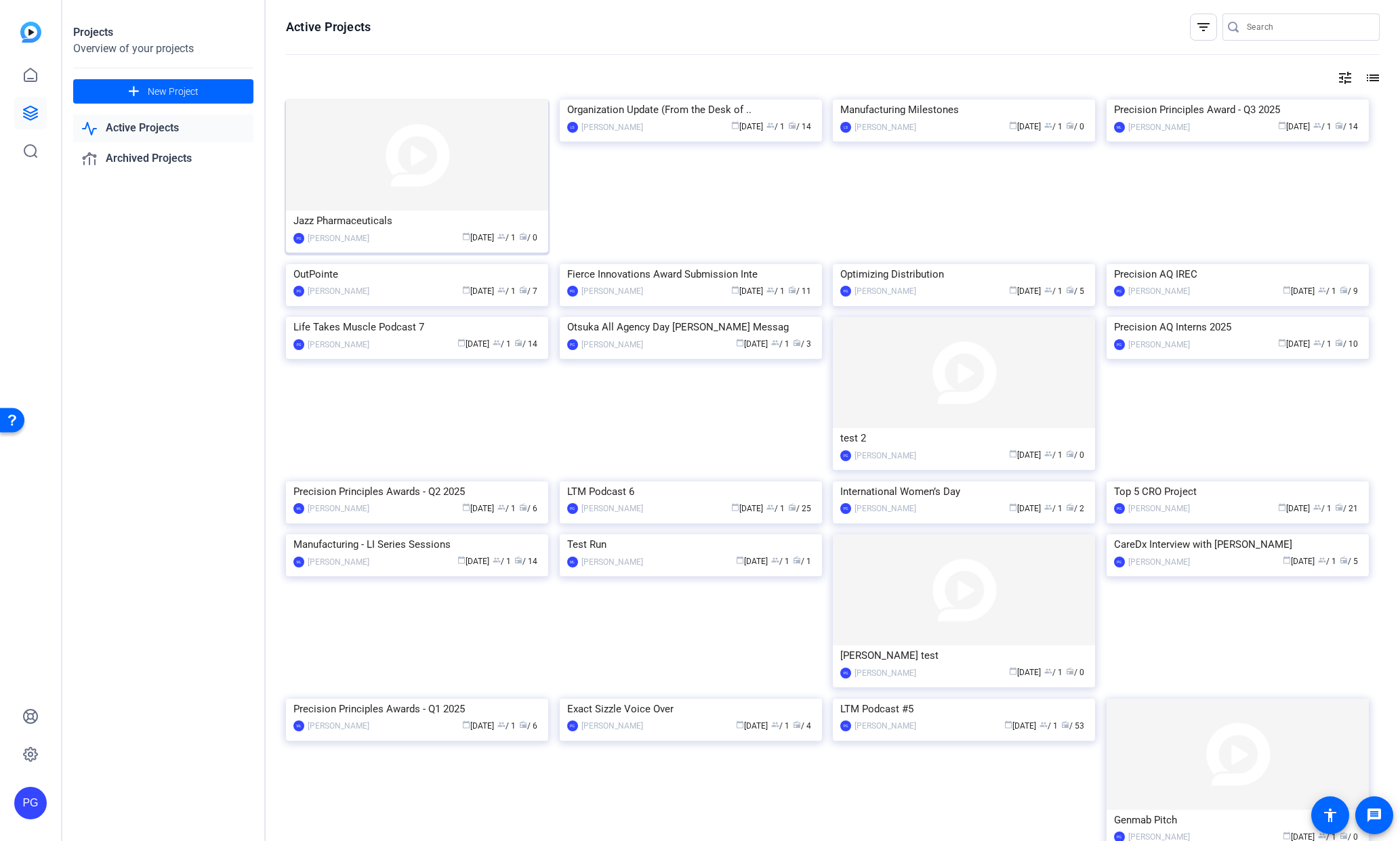
click at [420, 117] on img at bounding box center [417, 154] width 262 height 111
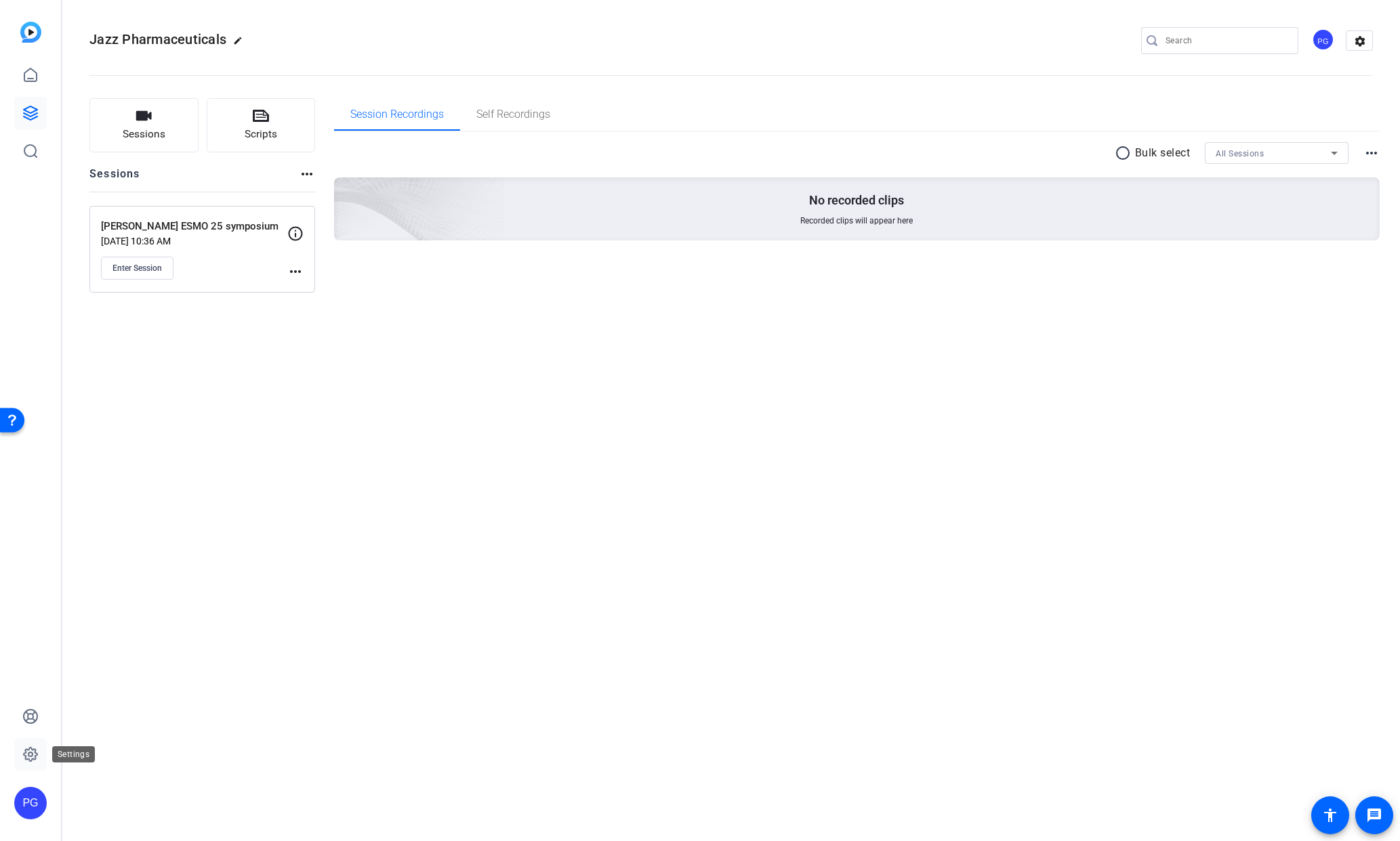
click at [29, 754] on icon at bounding box center [30, 754] width 16 height 16
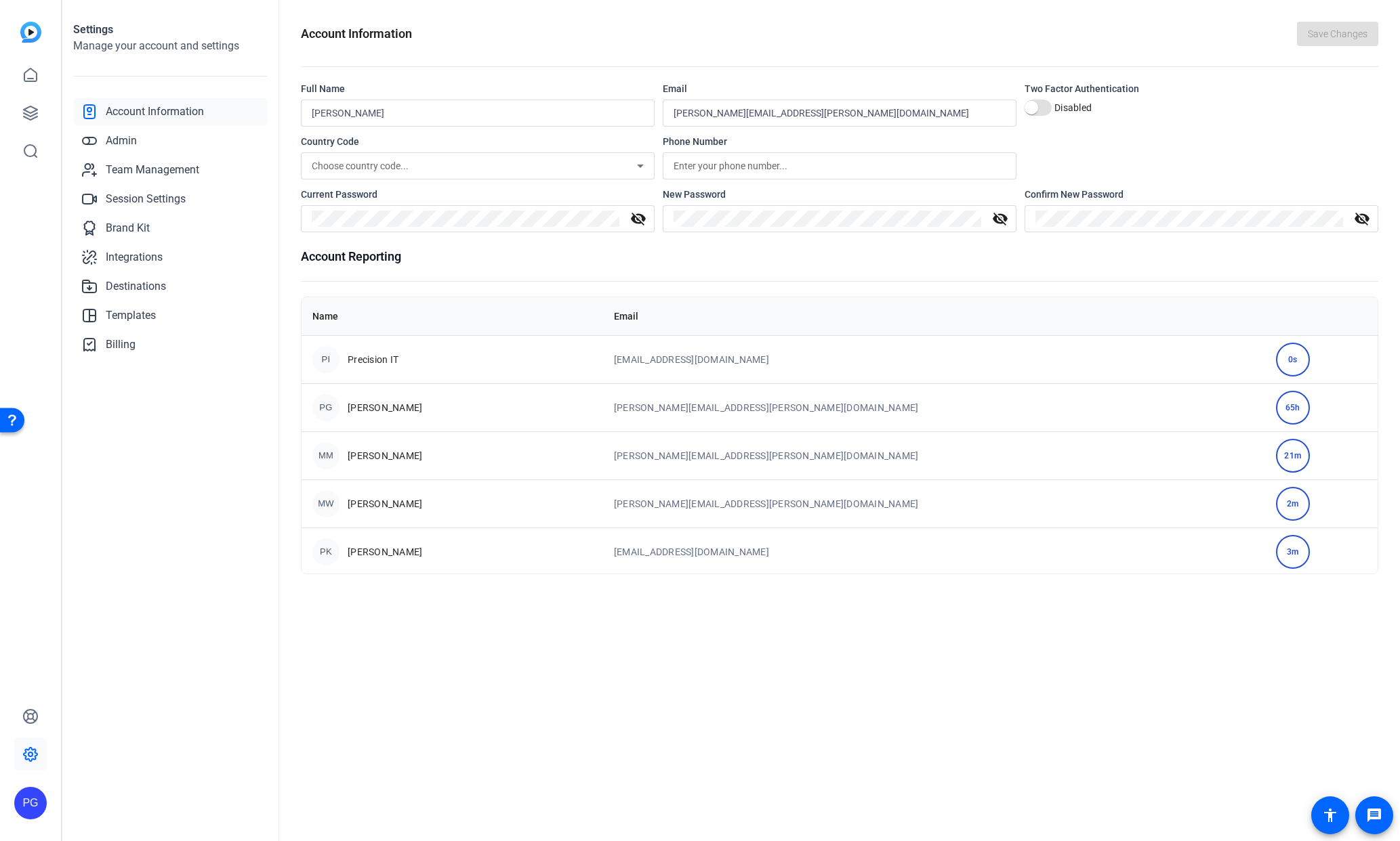
click at [39, 806] on div "PG" at bounding box center [30, 803] width 33 height 33
click at [176, 782] on mat-icon "logout" at bounding box center [180, 784] width 16 height 16
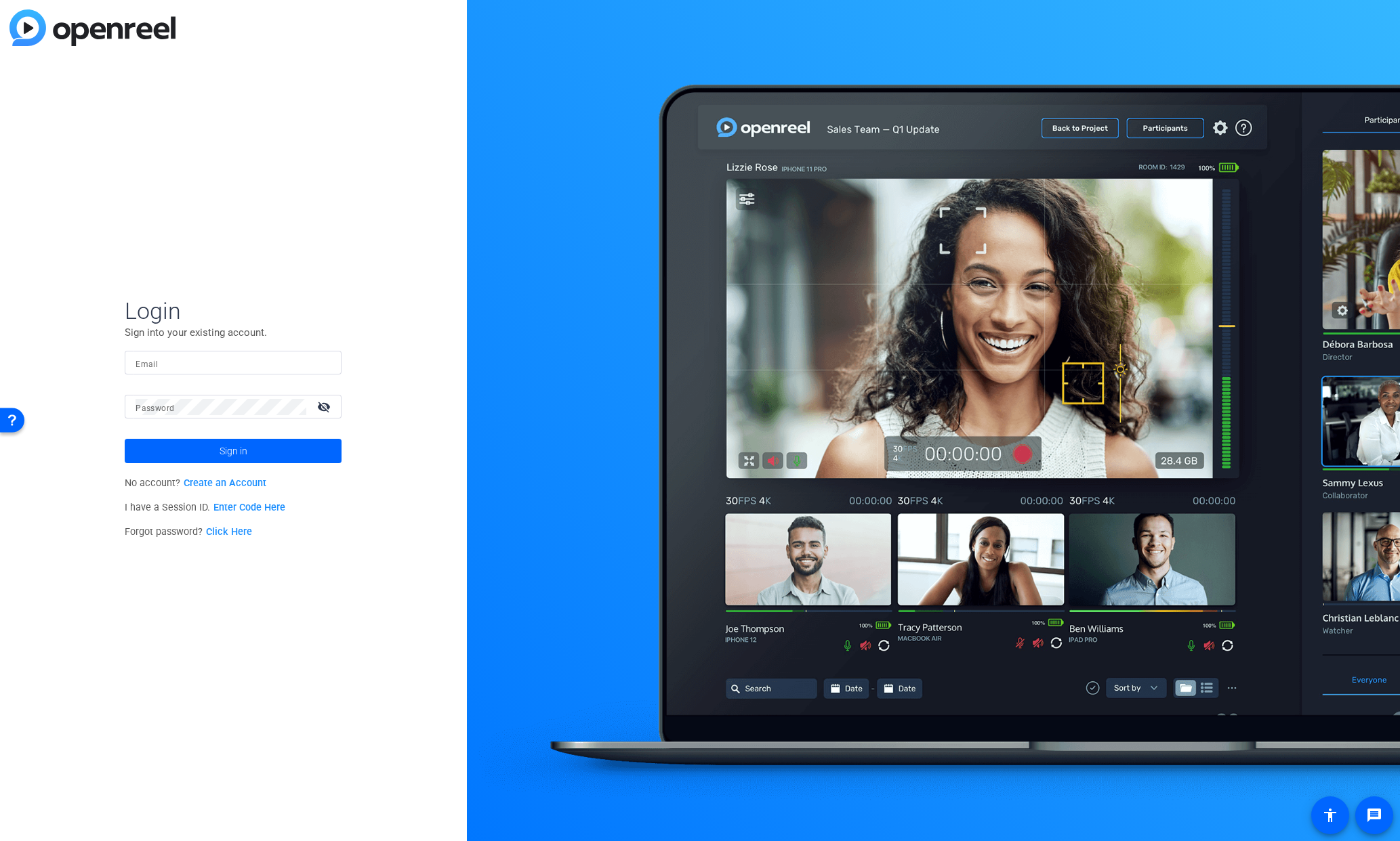
type input "[PERSON_NAME][EMAIL_ADDRESS][PERSON_NAME][DOMAIN_NAME]"
click at [268, 450] on span at bounding box center [233, 451] width 217 height 33
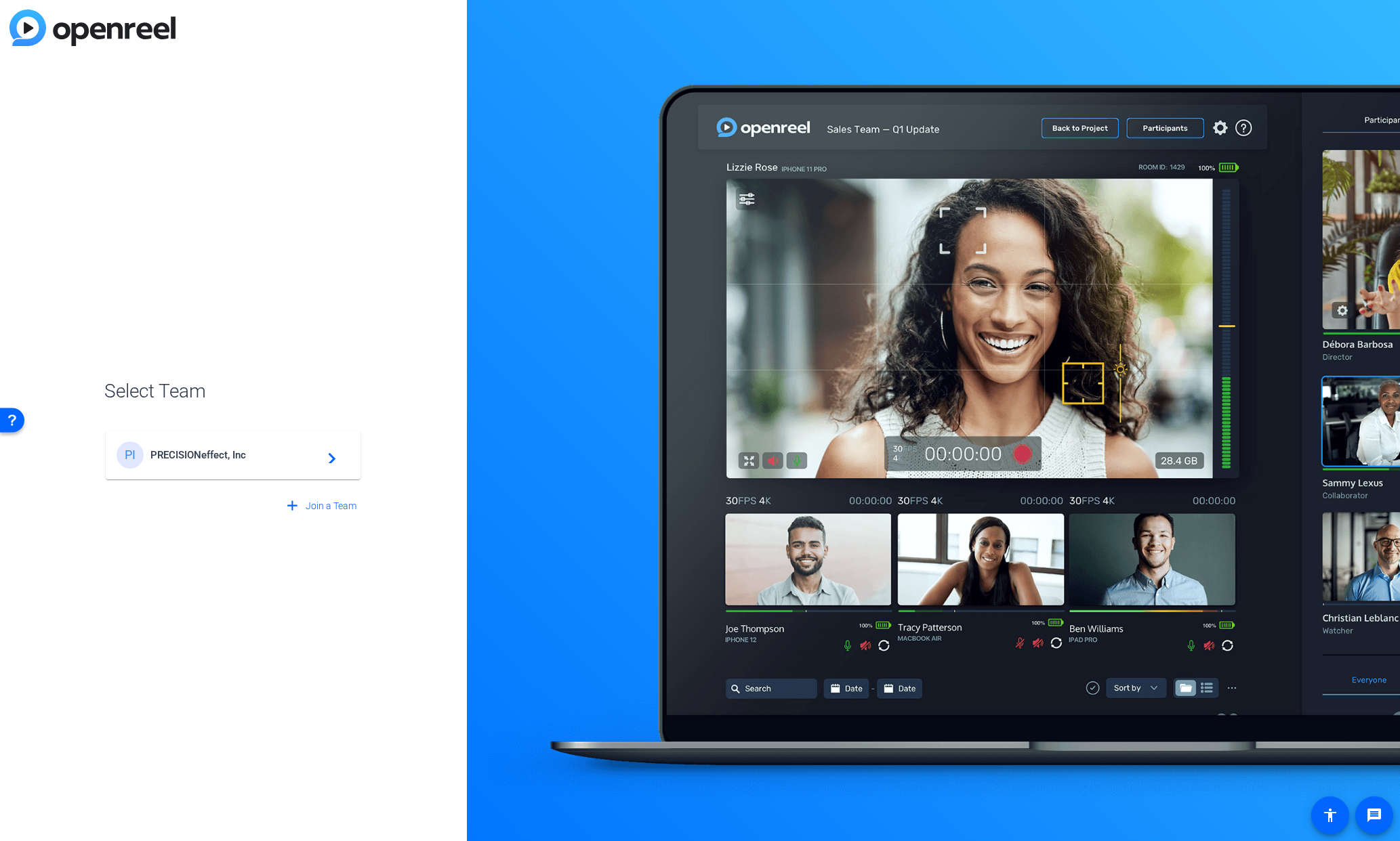
click at [220, 460] on span "PRECISIONeffect, Inc" at bounding box center [236, 455] width 170 height 12
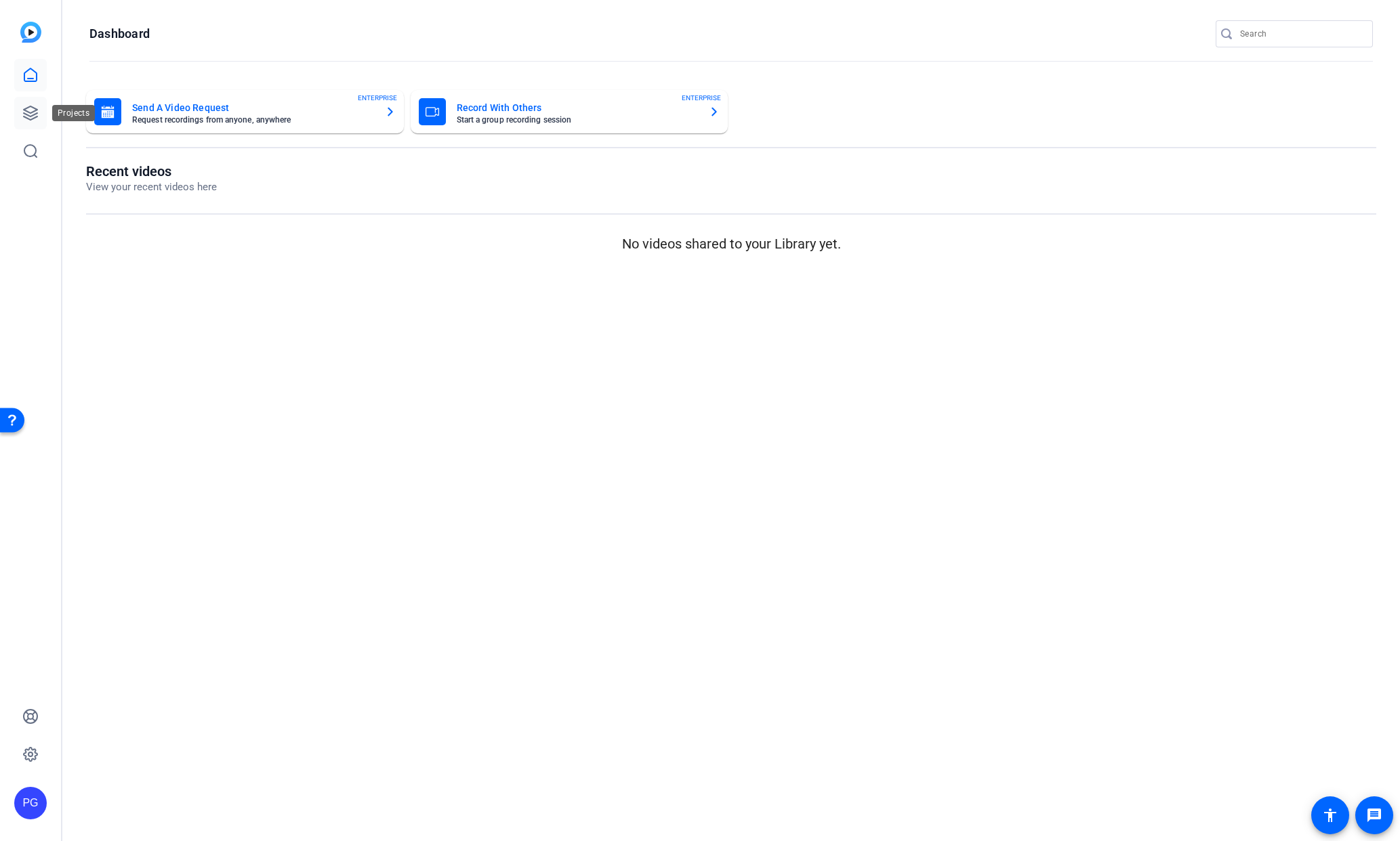
click at [38, 115] on icon at bounding box center [30, 113] width 16 height 16
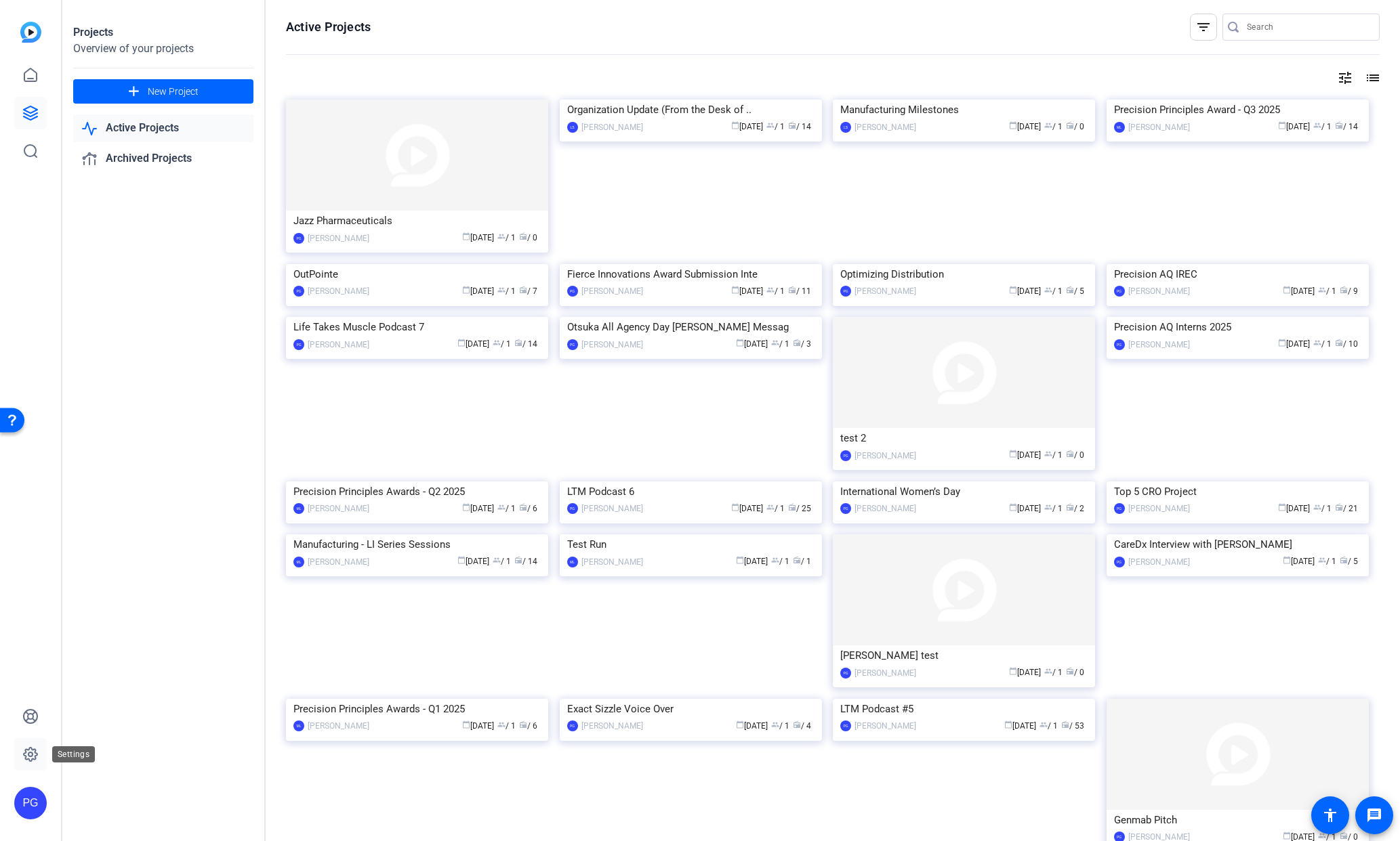
click at [30, 754] on icon at bounding box center [30, 754] width 16 height 16
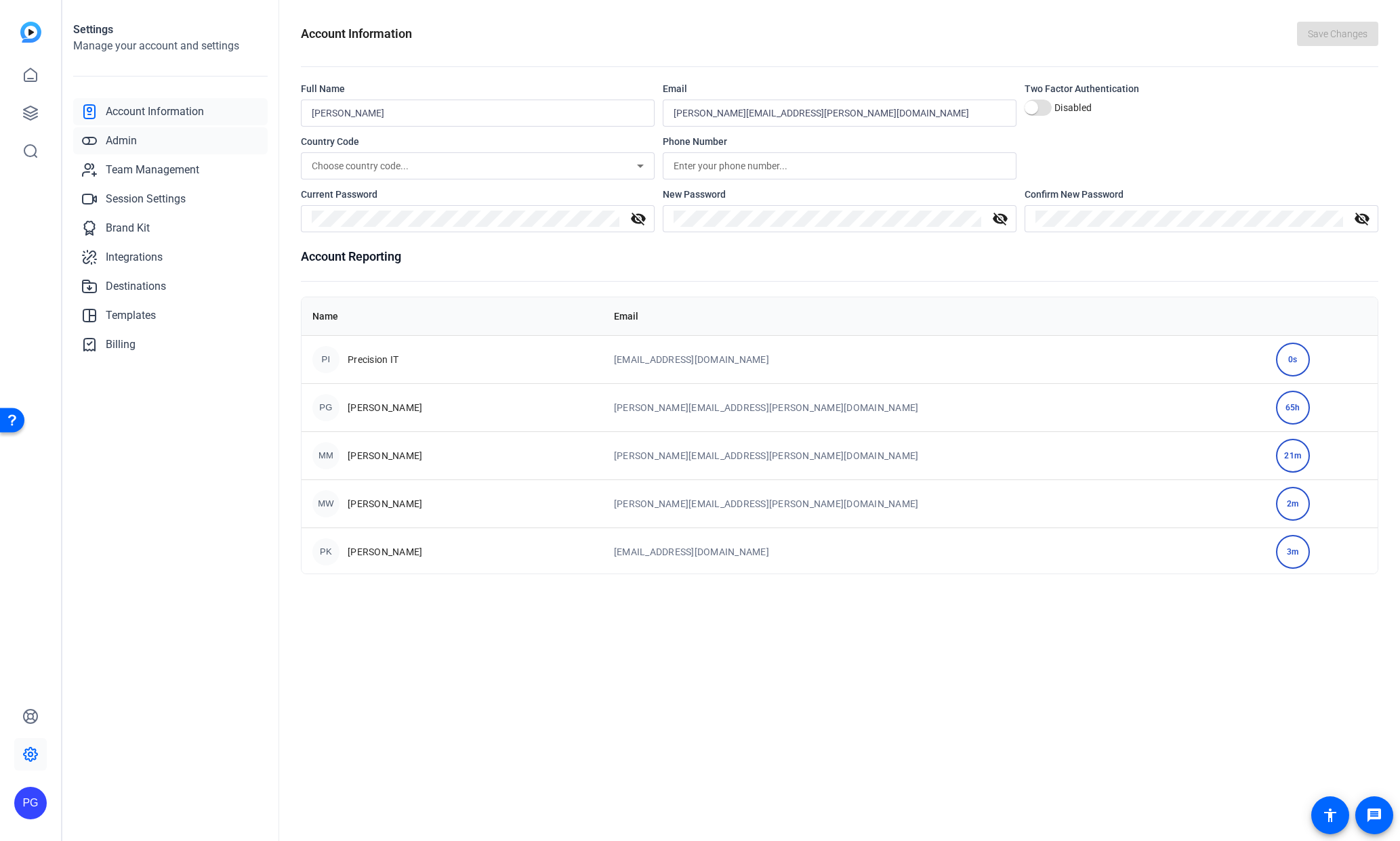
click at [128, 140] on span "Admin" at bounding box center [121, 141] width 31 height 16
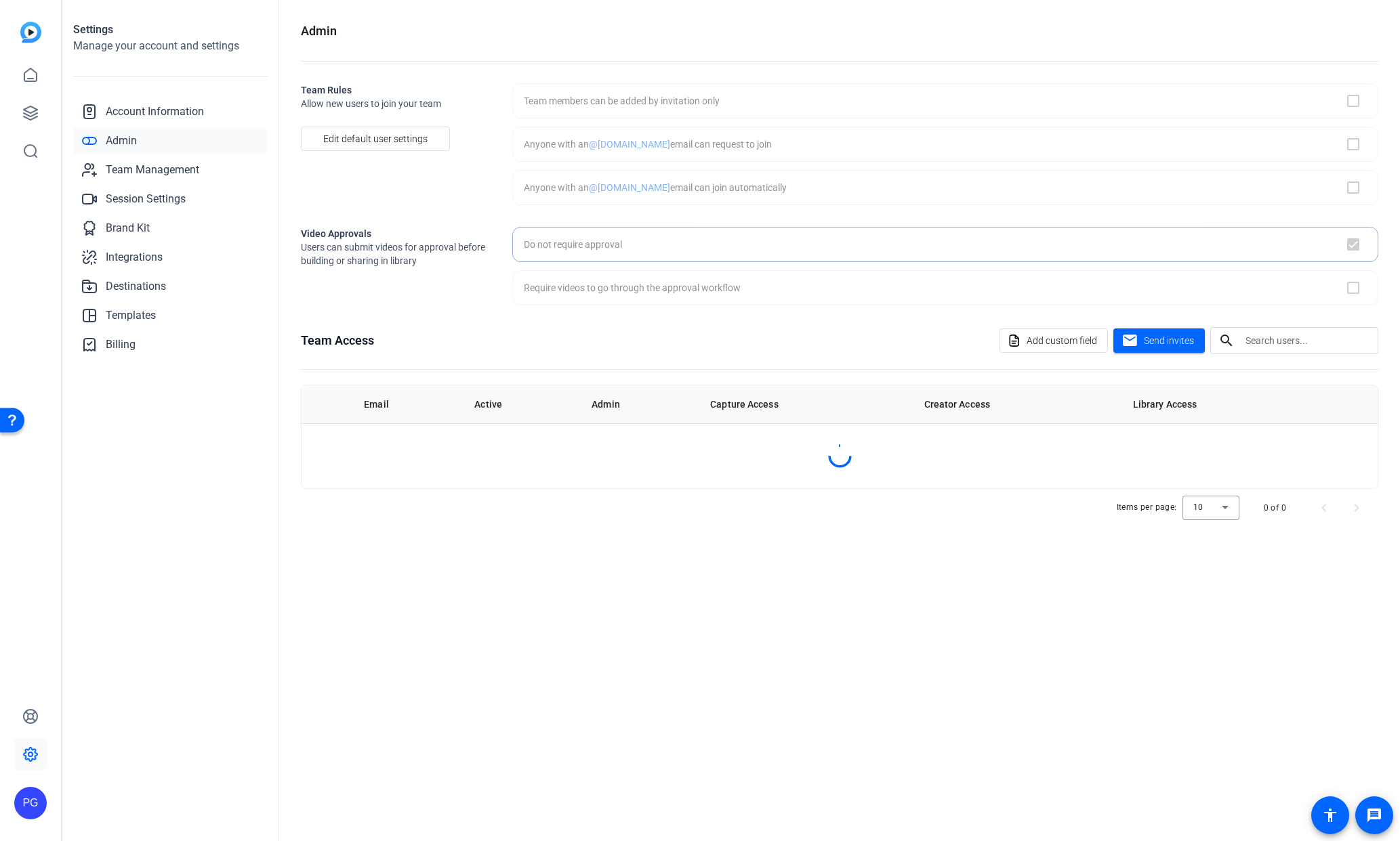
checkbox input "true"
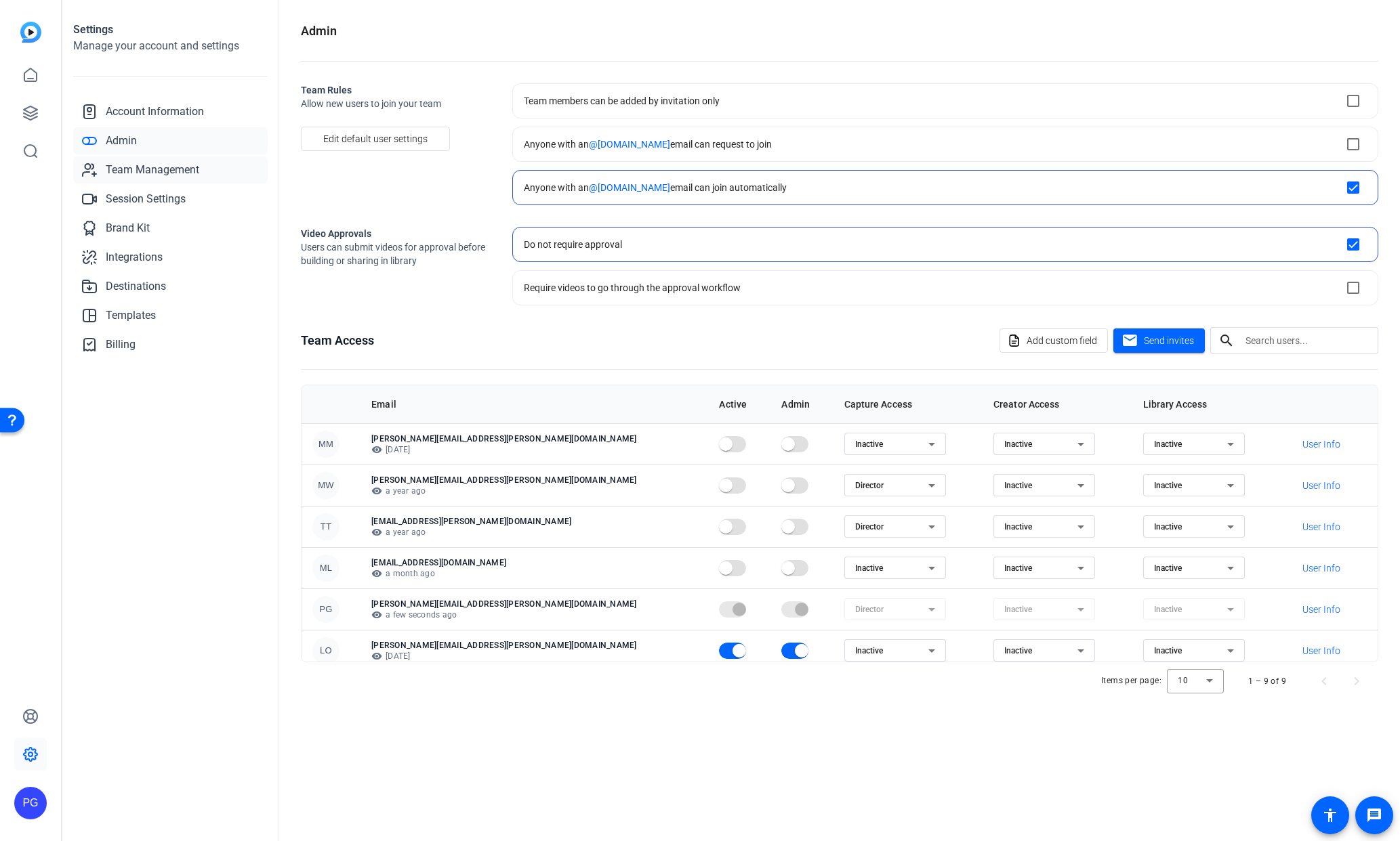
click at [138, 167] on span "Team Management" at bounding box center [152, 170] width 93 height 16
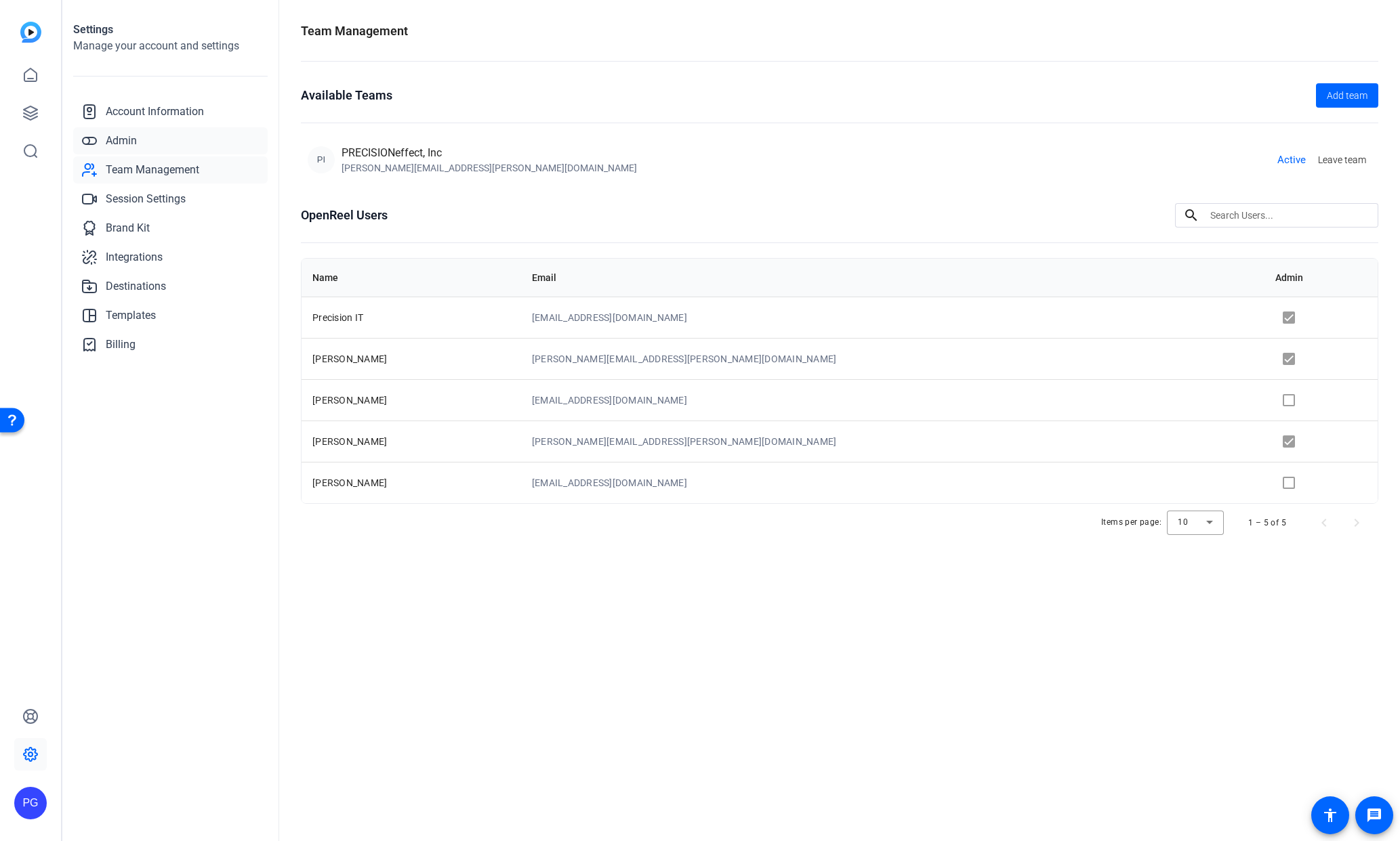
click at [121, 141] on span "Admin" at bounding box center [121, 141] width 31 height 16
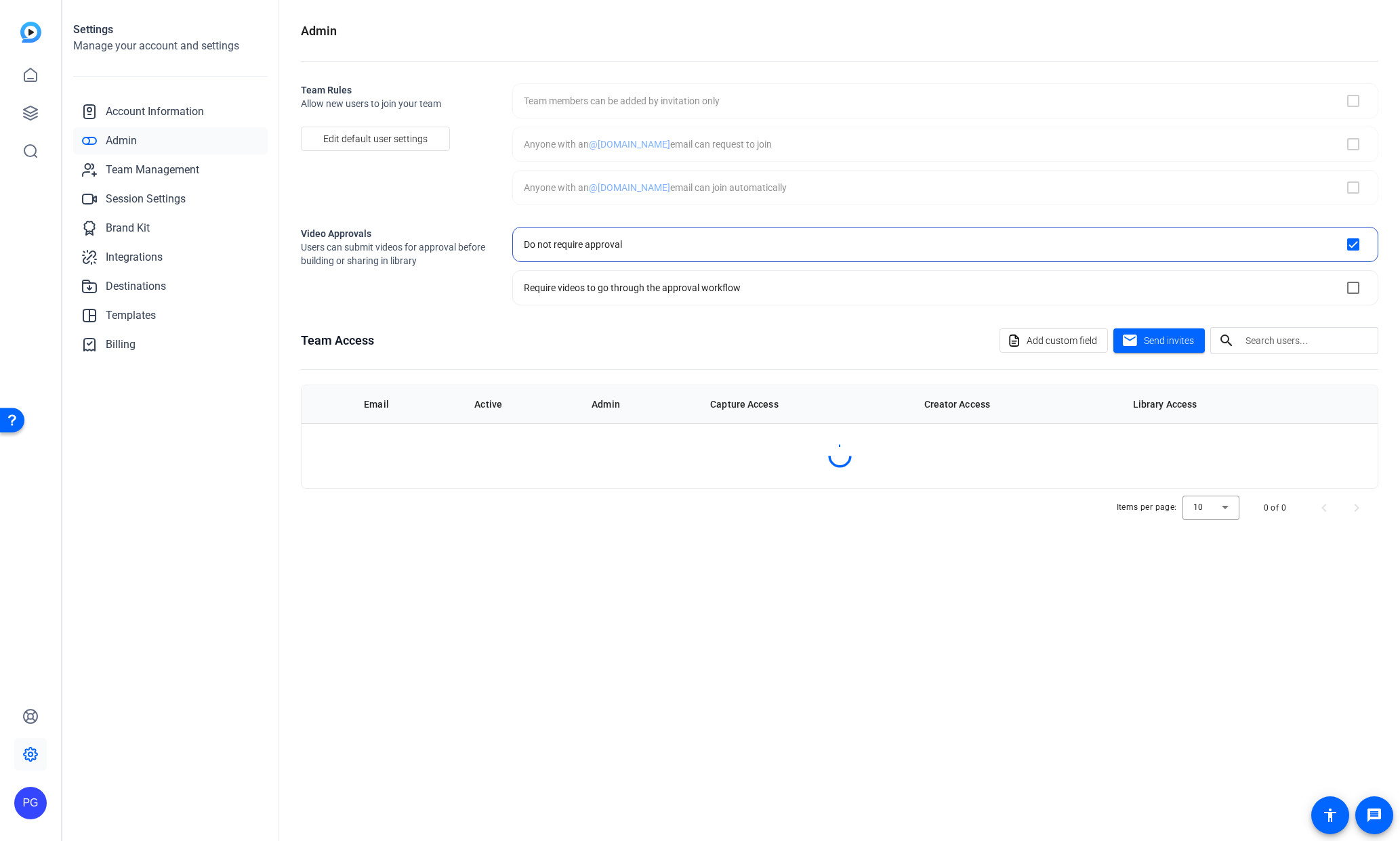
checkbox input "true"
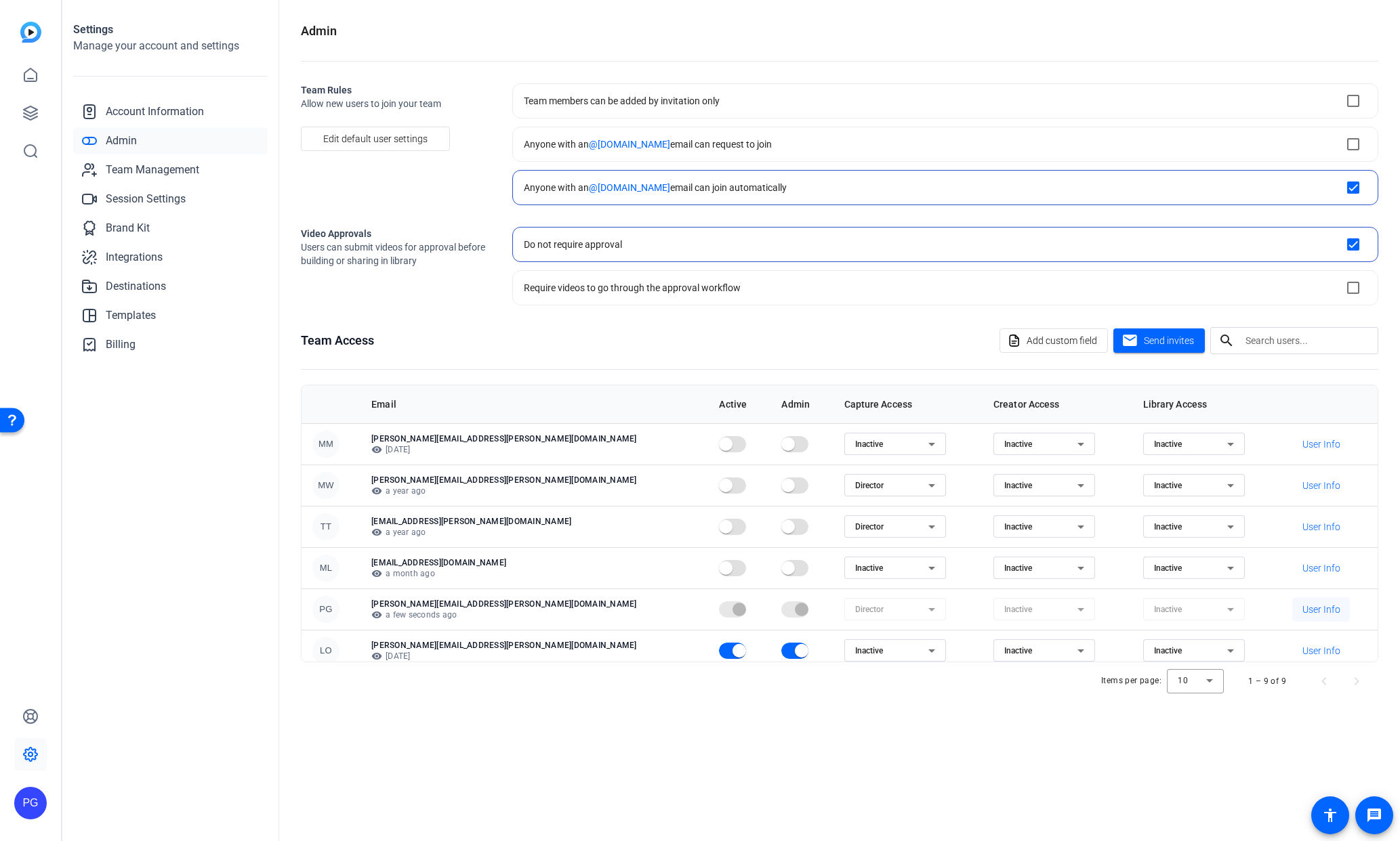
click at [1319, 608] on span "User Info" at bounding box center [1321, 609] width 38 height 14
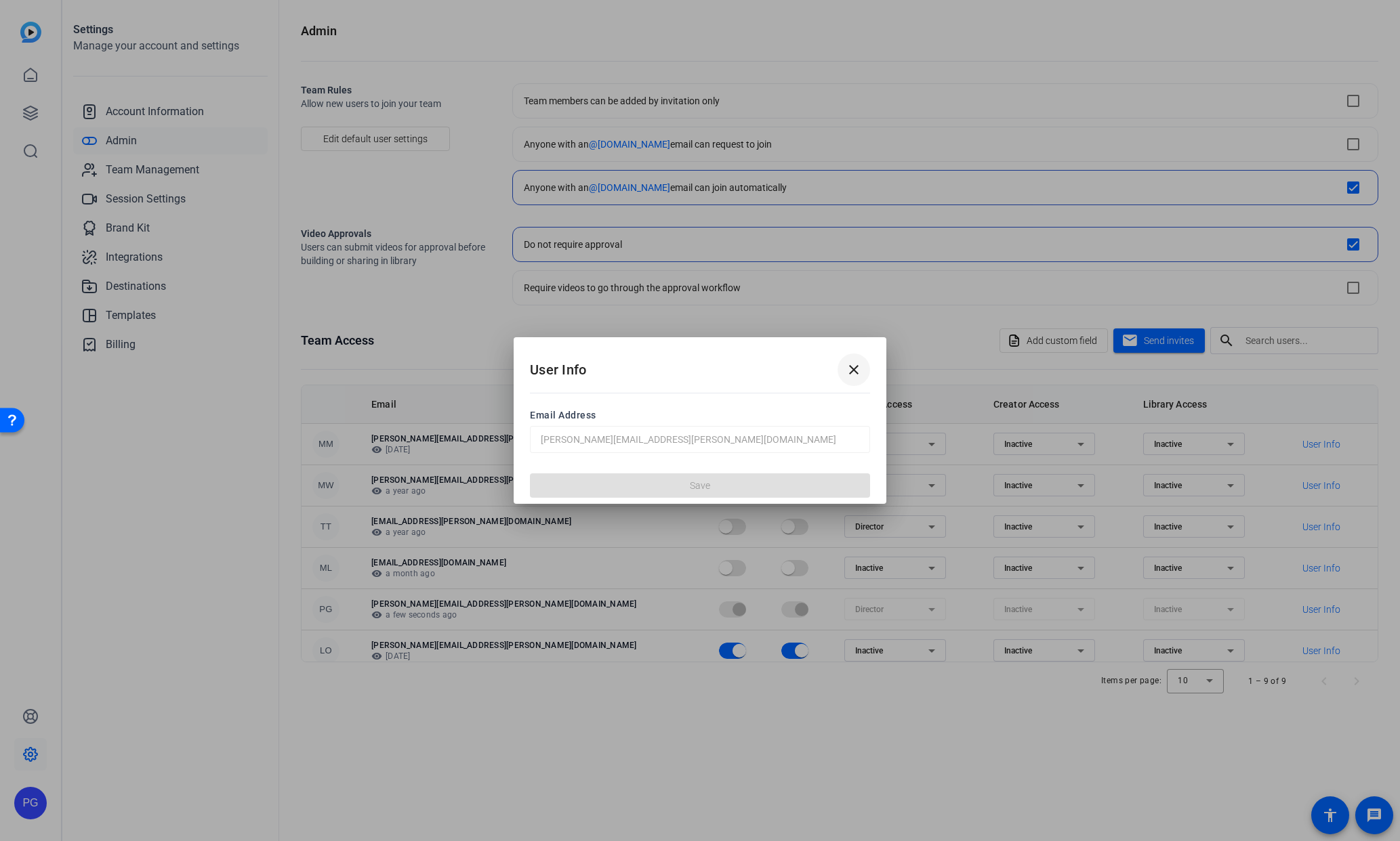
click at [852, 369] on mat-icon "close" at bounding box center [854, 369] width 16 height 16
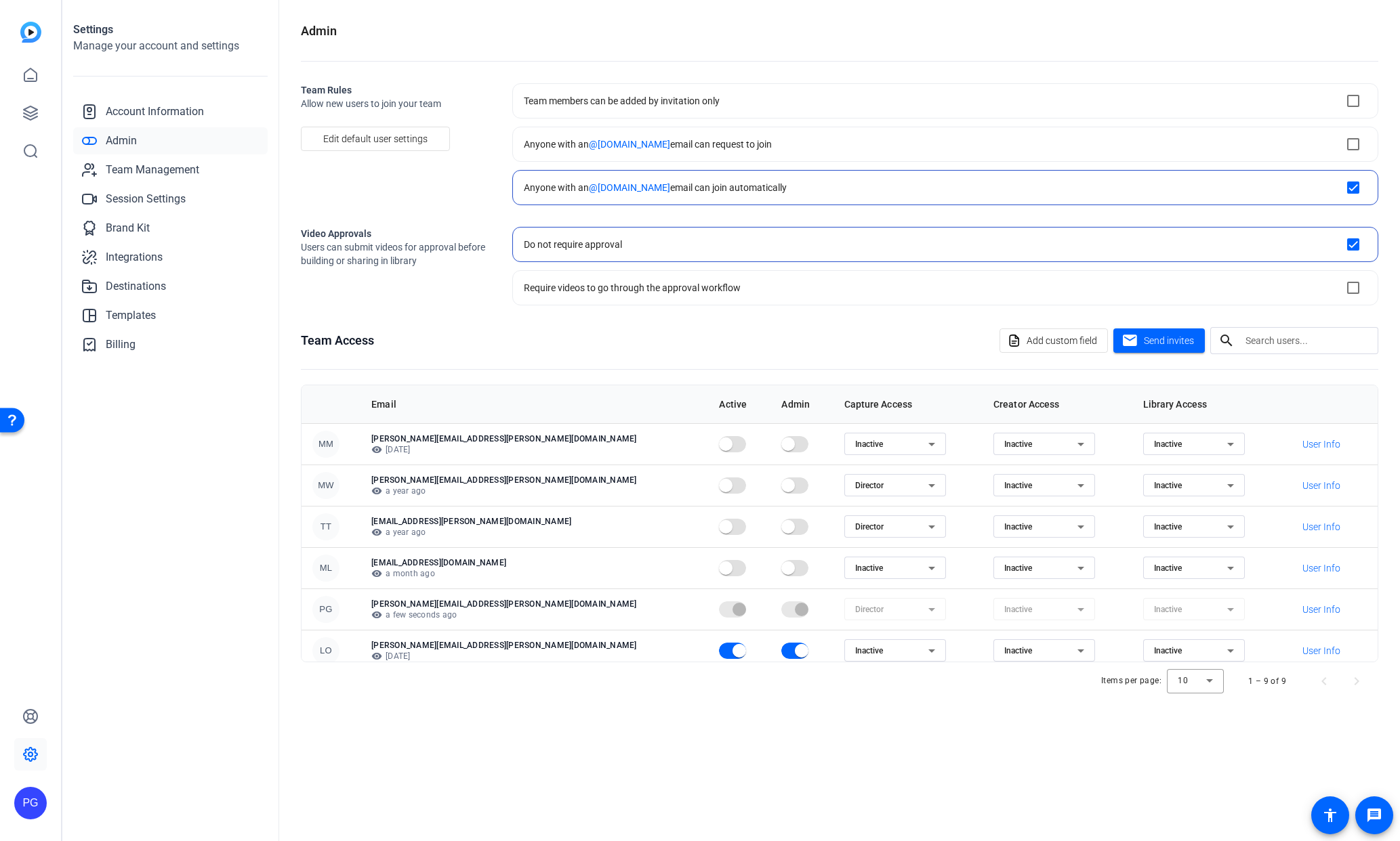
click at [562, 608] on p "[PERSON_NAME][EMAIL_ADDRESS][PERSON_NAME][DOMAIN_NAME]" at bounding box center [534, 604] width 326 height 11
click at [610, 605] on p "[PERSON_NAME][EMAIL_ADDRESS][PERSON_NAME][DOMAIN_NAME]" at bounding box center [534, 604] width 326 height 11
click at [168, 167] on span "Team Management" at bounding box center [152, 170] width 93 height 16
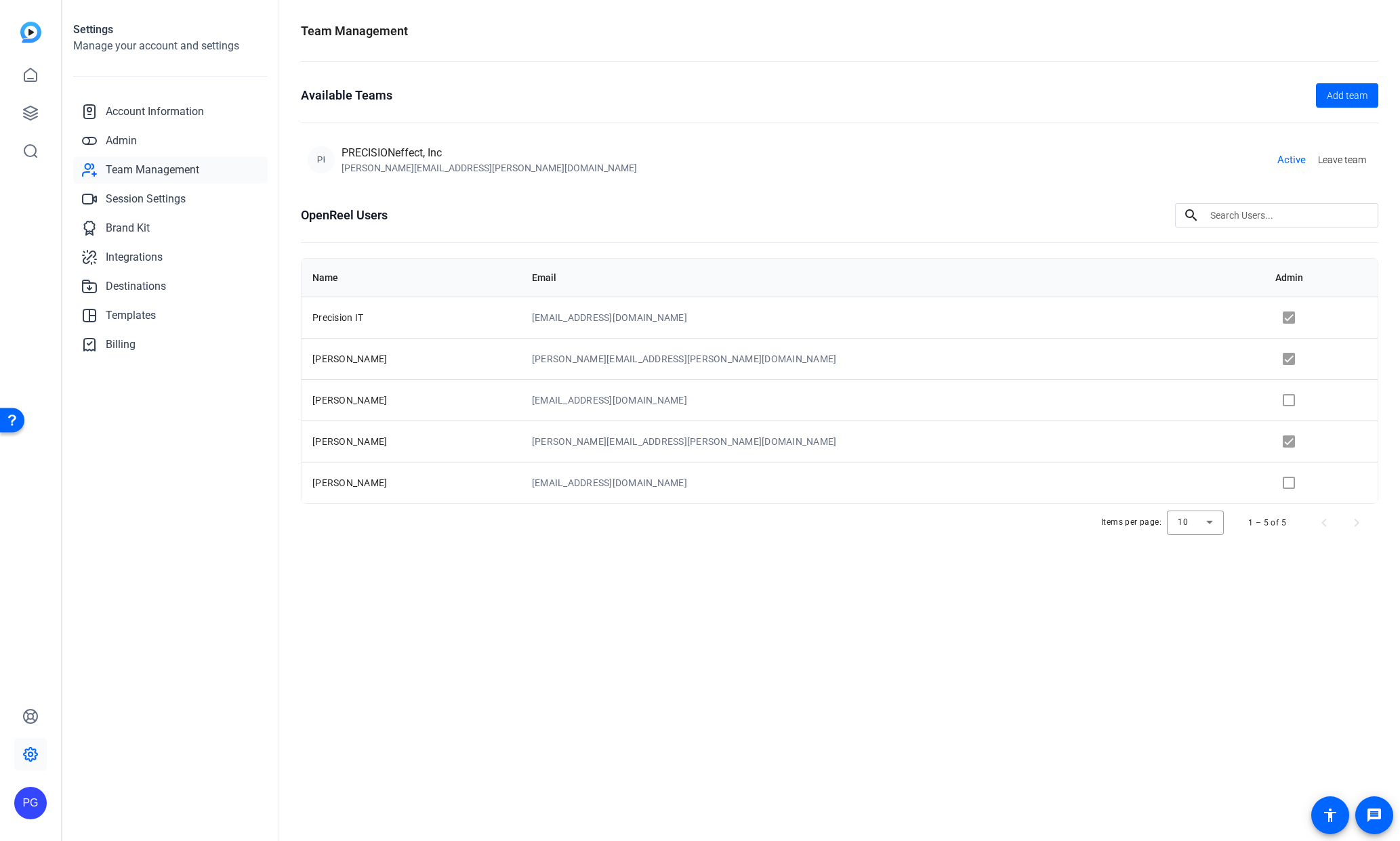
click at [509, 325] on td "Precision IT" at bounding box center [411, 317] width 220 height 41
click at [1295, 160] on span "Active" at bounding box center [1291, 160] width 28 height 16
click at [331, 162] on div "PI" at bounding box center [321, 159] width 27 height 27
click at [329, 161] on div "PI" at bounding box center [321, 159] width 27 height 27
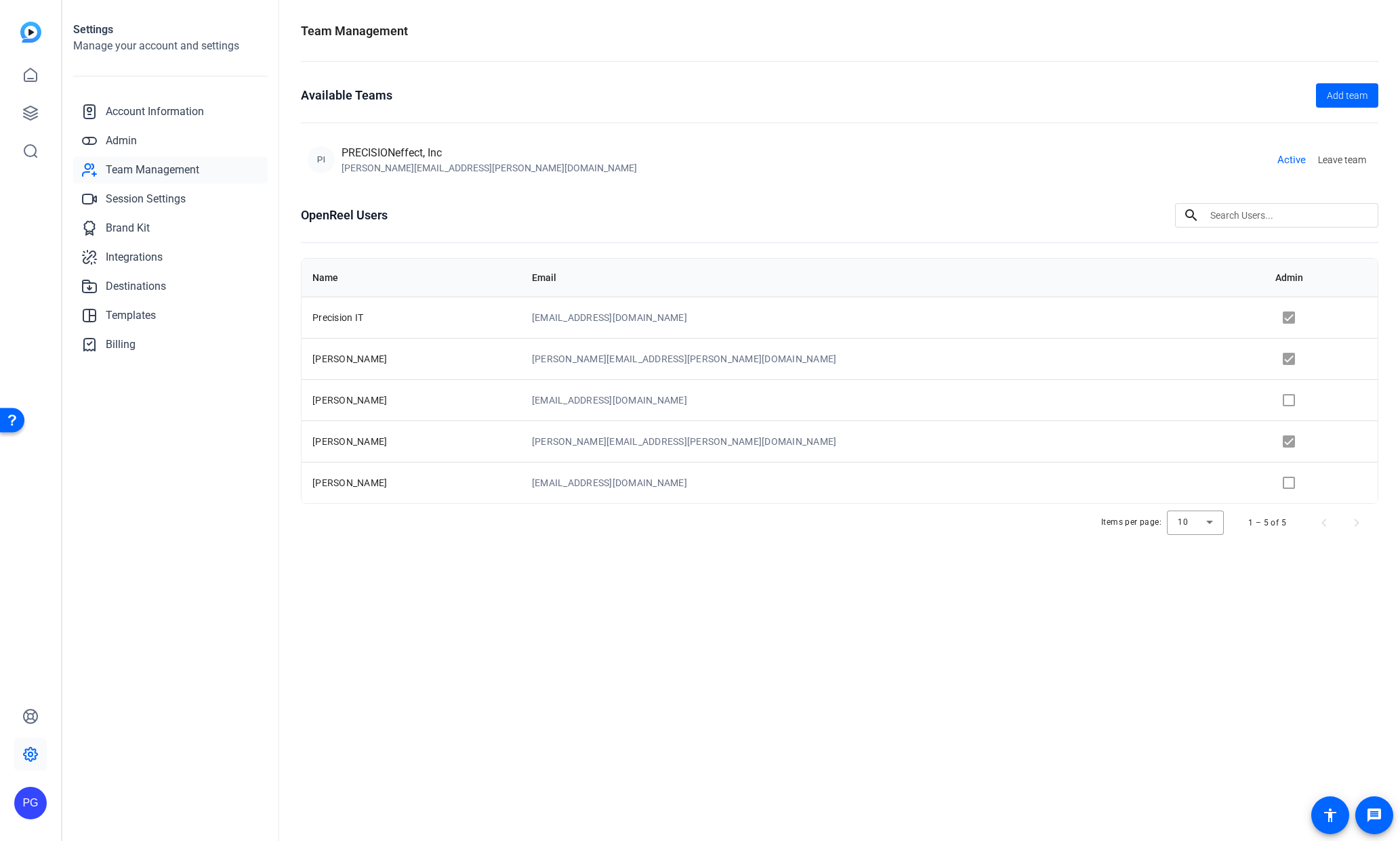
drag, startPoint x: 329, startPoint y: 161, endPoint x: 378, endPoint y: 148, distance: 50.7
click at [355, 154] on div "PI PRECISIONeffect, Inc [PERSON_NAME][EMAIL_ADDRESS][PERSON_NAME][DOMAIN_NAME]" at bounding box center [472, 159] width 329 height 30
click at [378, 148] on div "PRECISIONeffect, Inc" at bounding box center [489, 153] width 296 height 16
click at [189, 201] on link "Session Settings" at bounding box center [170, 198] width 194 height 27
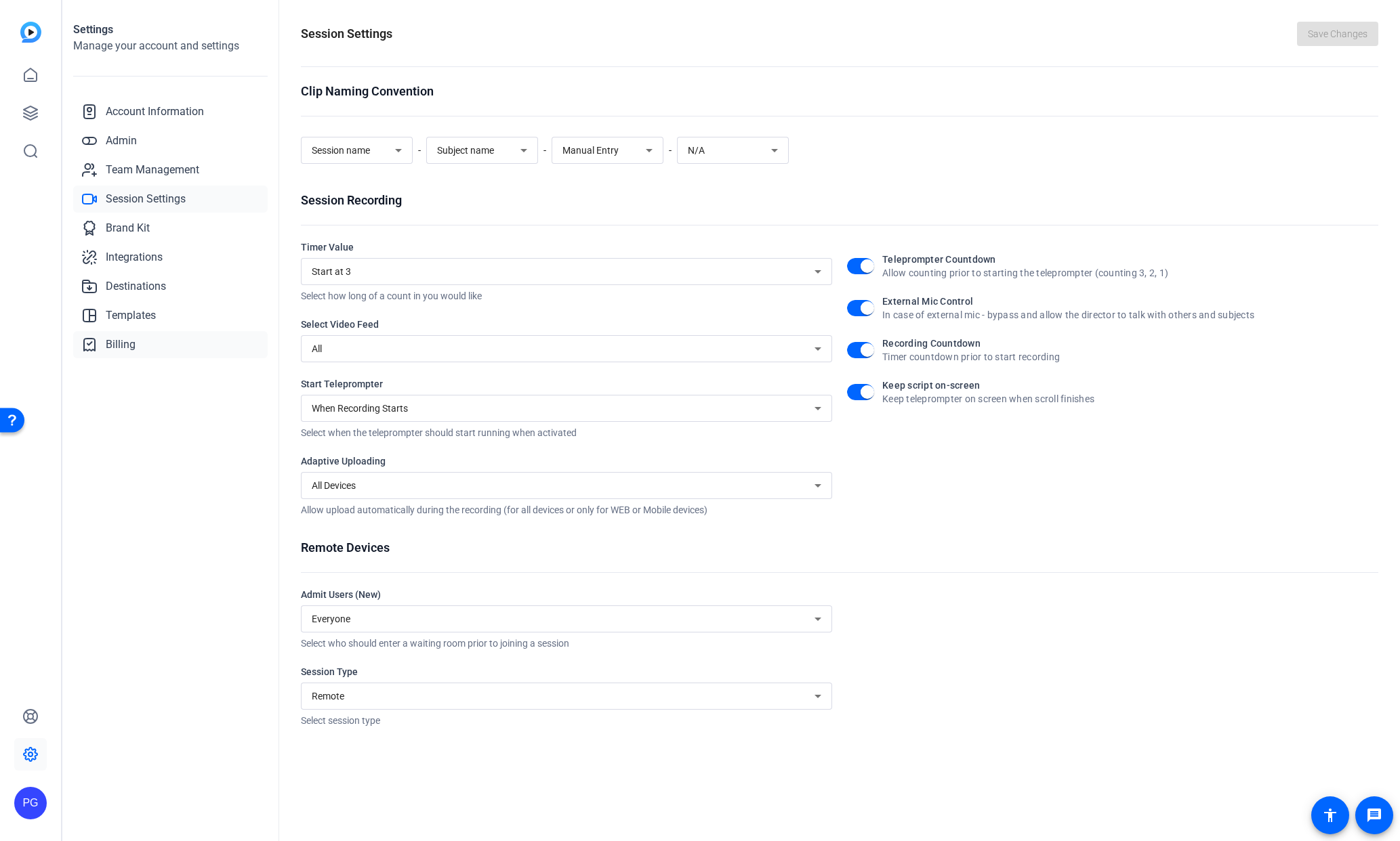
click at [152, 341] on link "Billing" at bounding box center [170, 344] width 194 height 27
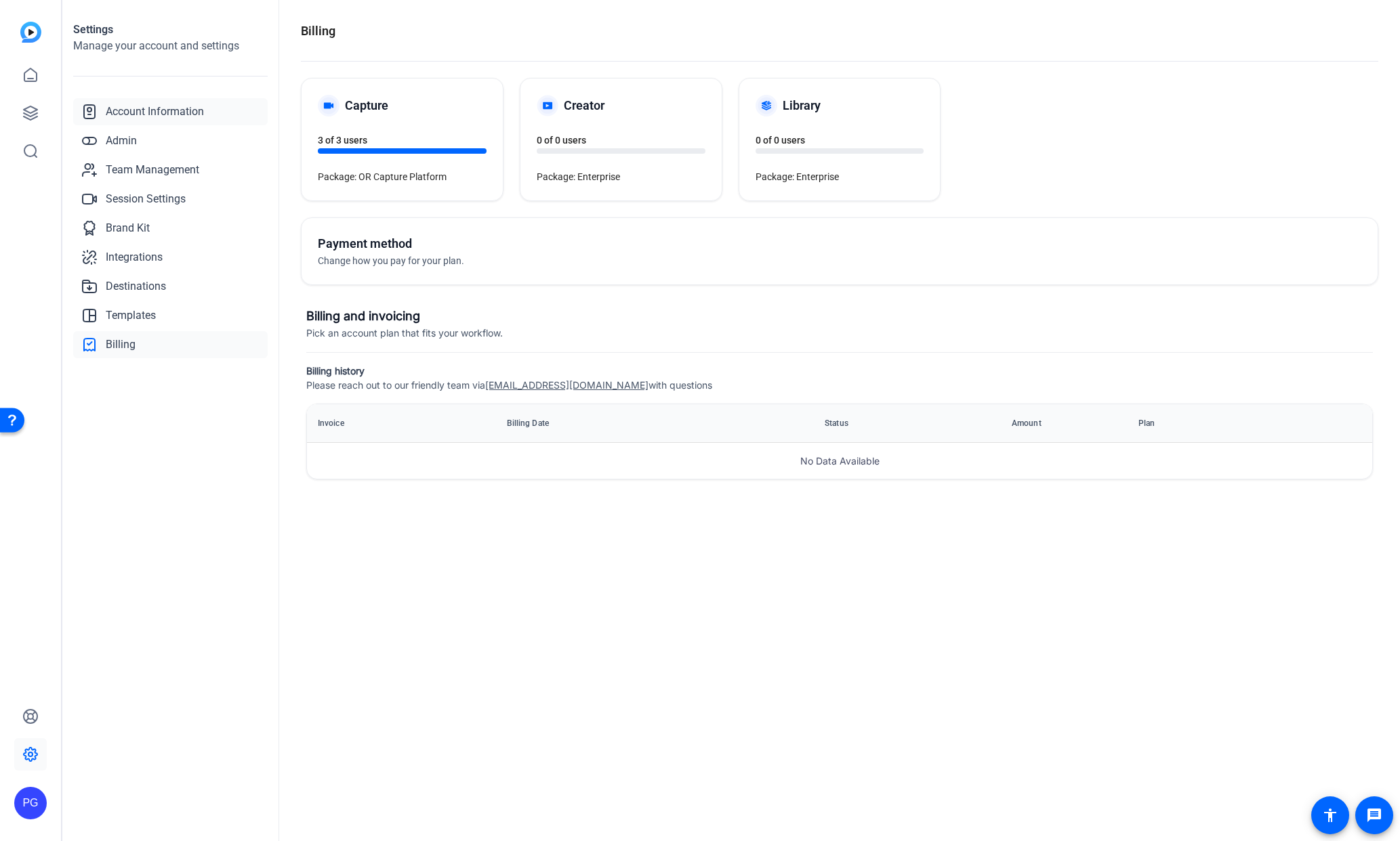
click at [192, 111] on span "Account Information" at bounding box center [155, 112] width 99 height 16
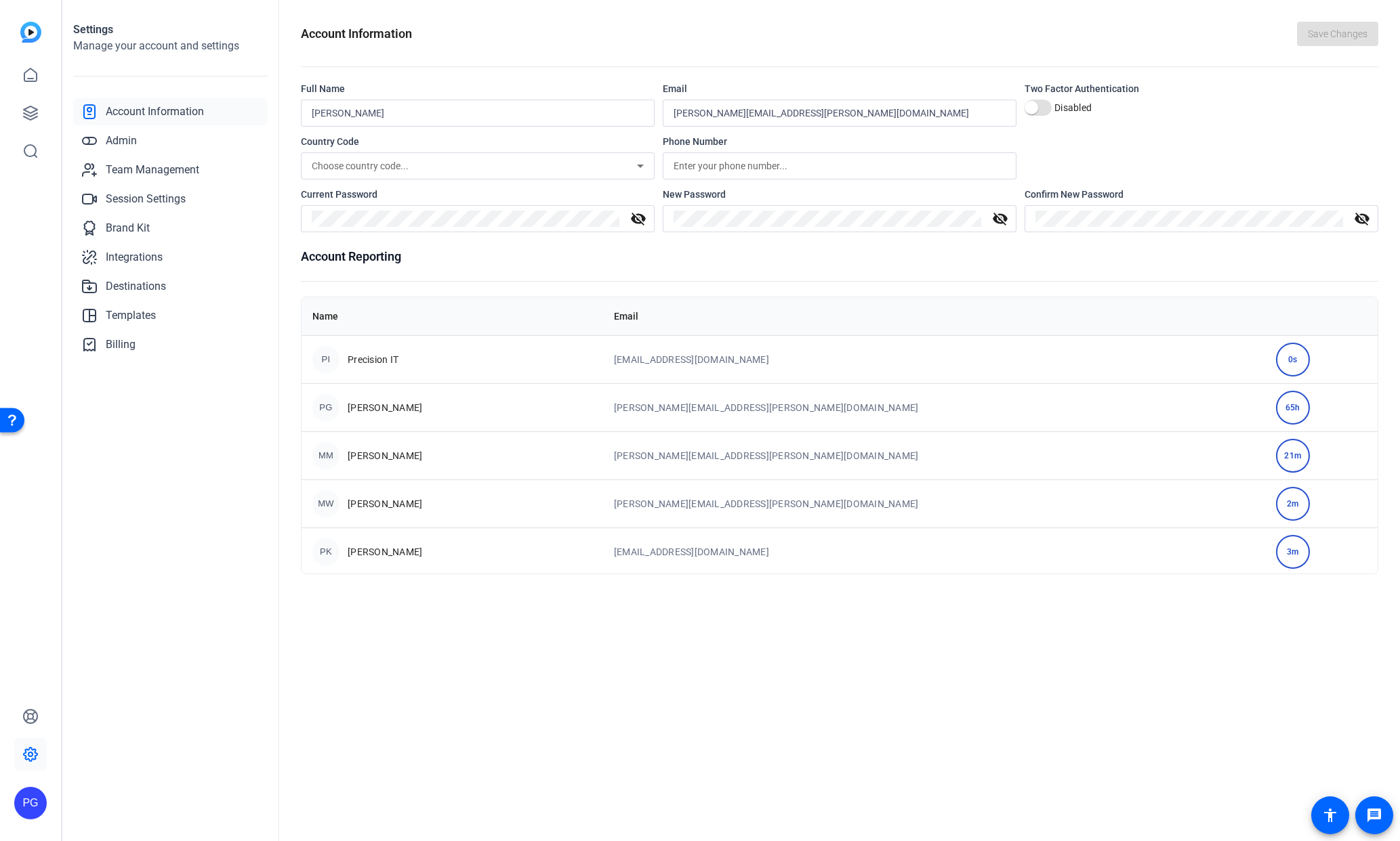
click at [30, 808] on div "PG" at bounding box center [30, 803] width 33 height 33
click at [42, 780] on div "PG" at bounding box center [38, 783] width 33 height 33
click at [31, 757] on icon at bounding box center [30, 754] width 16 height 16
click at [28, 719] on icon at bounding box center [30, 716] width 14 height 14
click at [64, 546] on div "Settings Manage your account and settings Account Information Admin Team Manage…" at bounding box center [170, 420] width 217 height 841
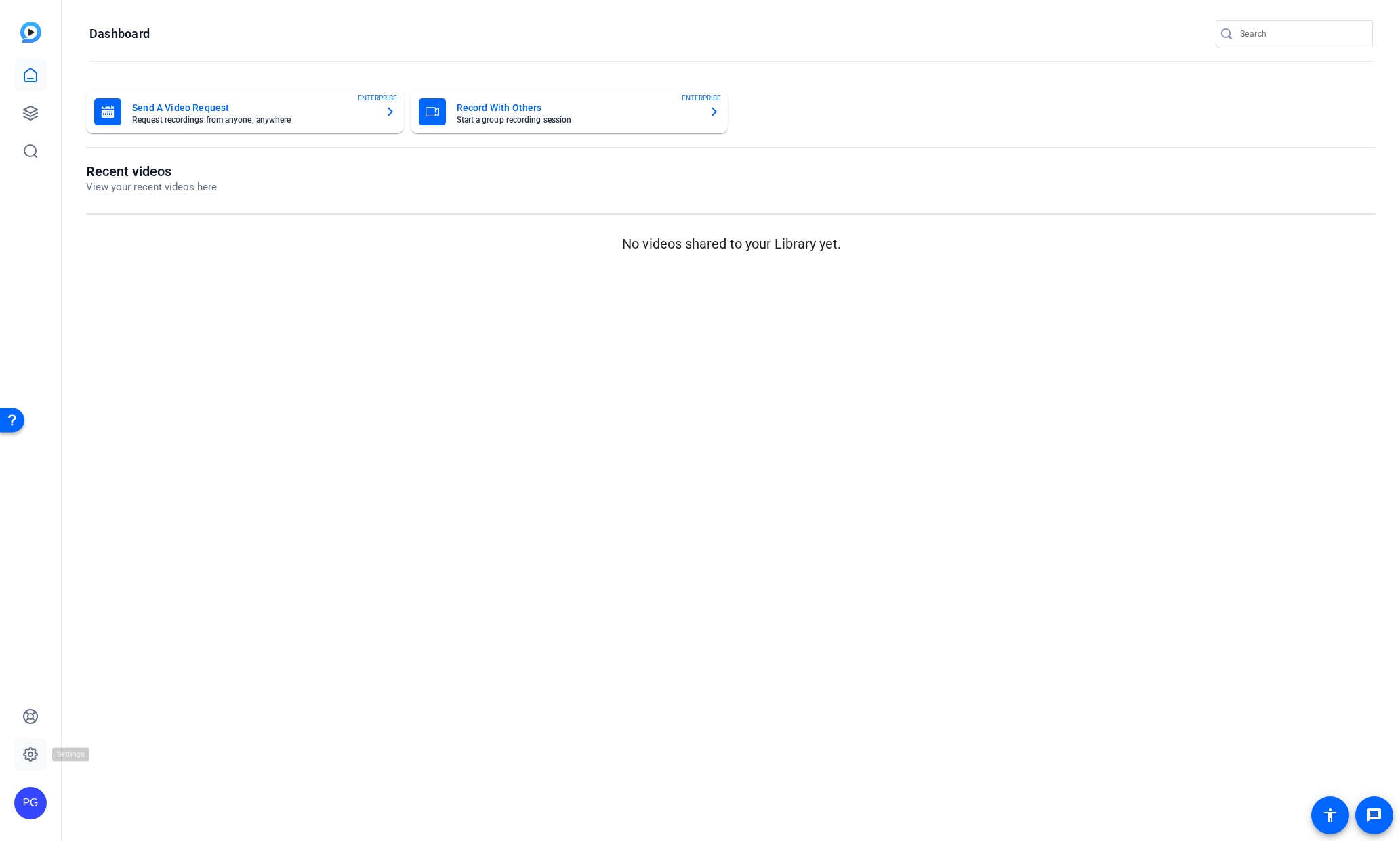
click at [26, 753] on icon at bounding box center [30, 754] width 16 height 16
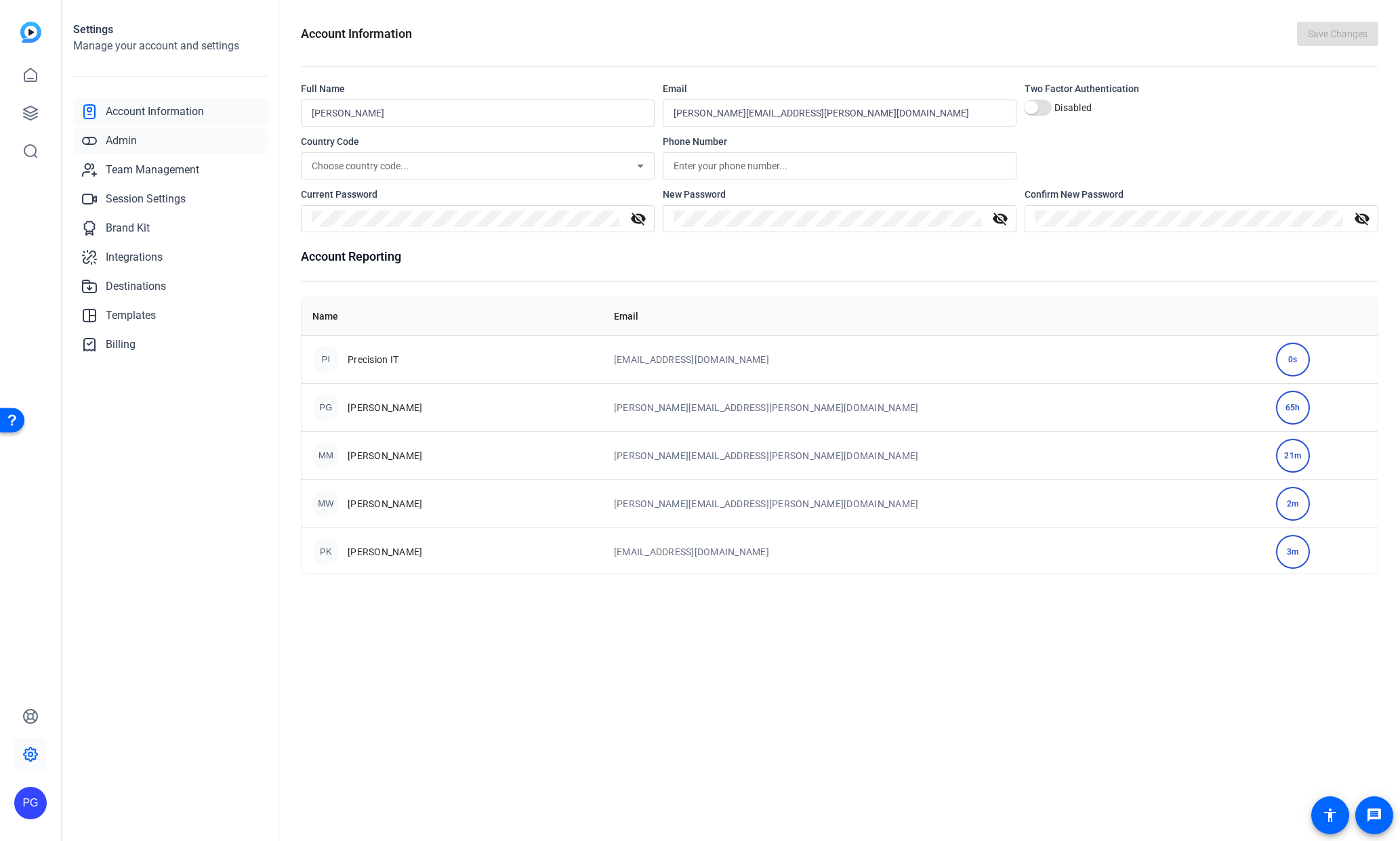
click at [145, 144] on link "Admin" at bounding box center [170, 141] width 194 height 27
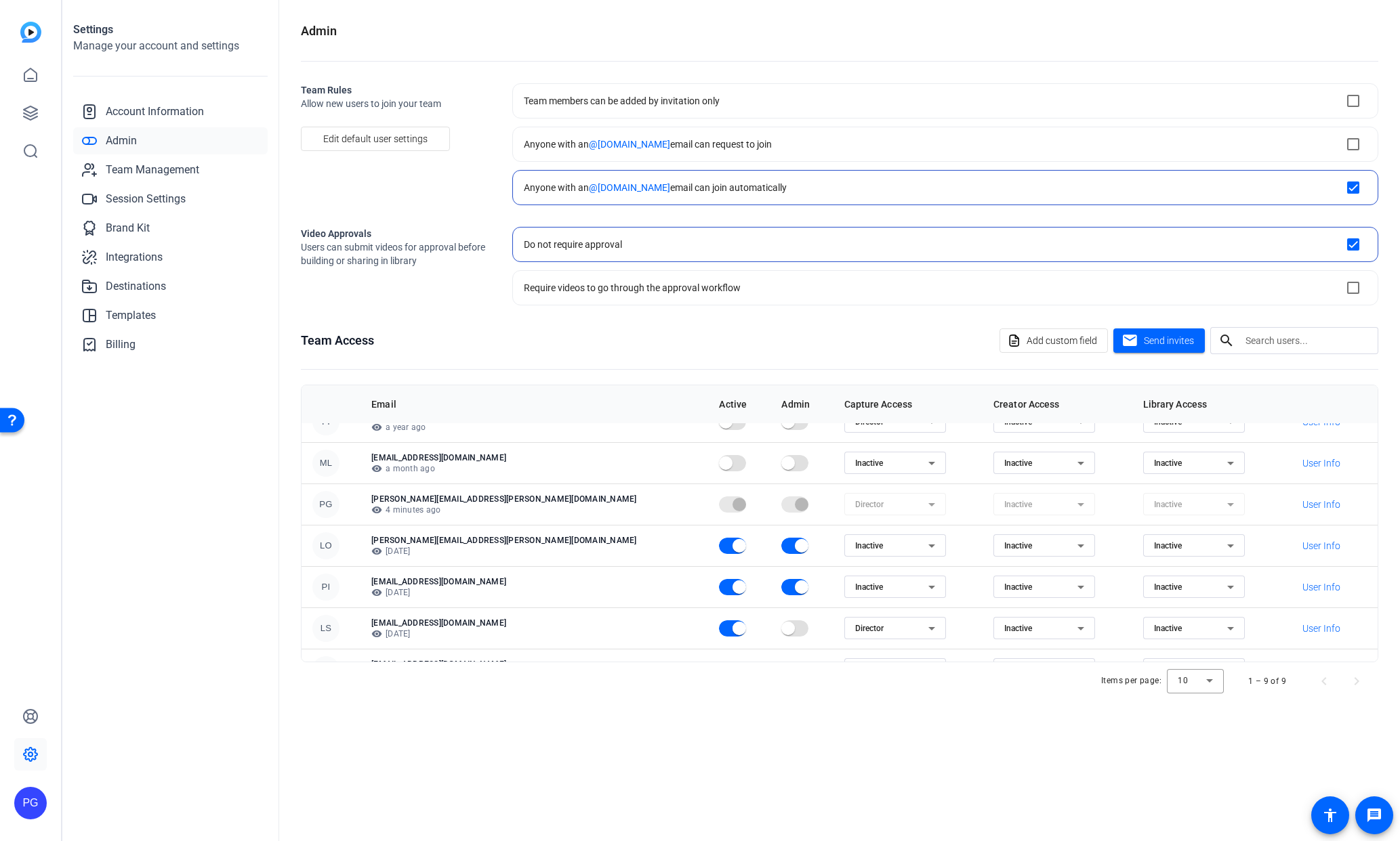
scroll to position [133, 0]
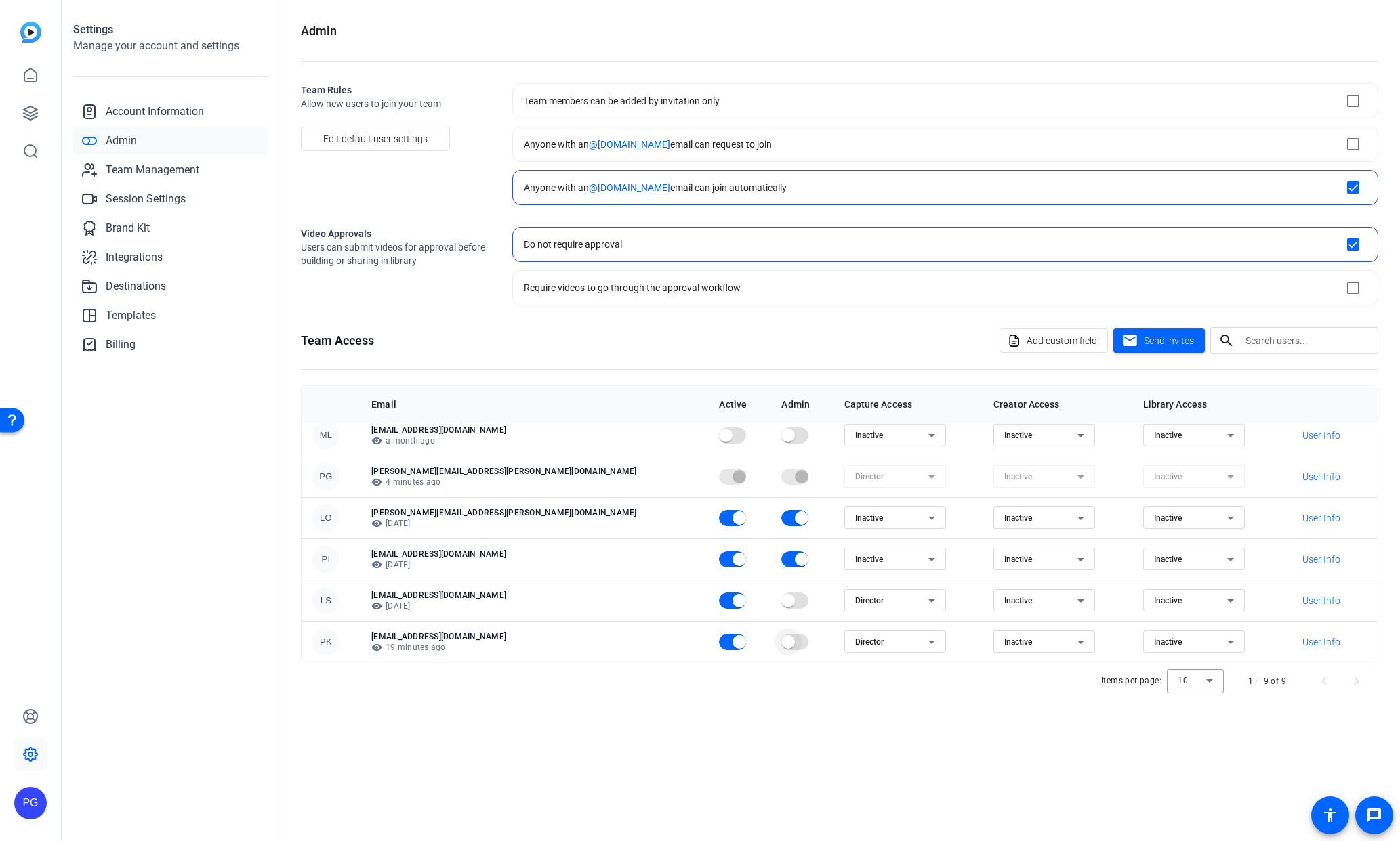
click at [775, 640] on span "button" at bounding box center [788, 642] width 27 height 27
click at [34, 111] on icon at bounding box center [30, 113] width 14 height 14
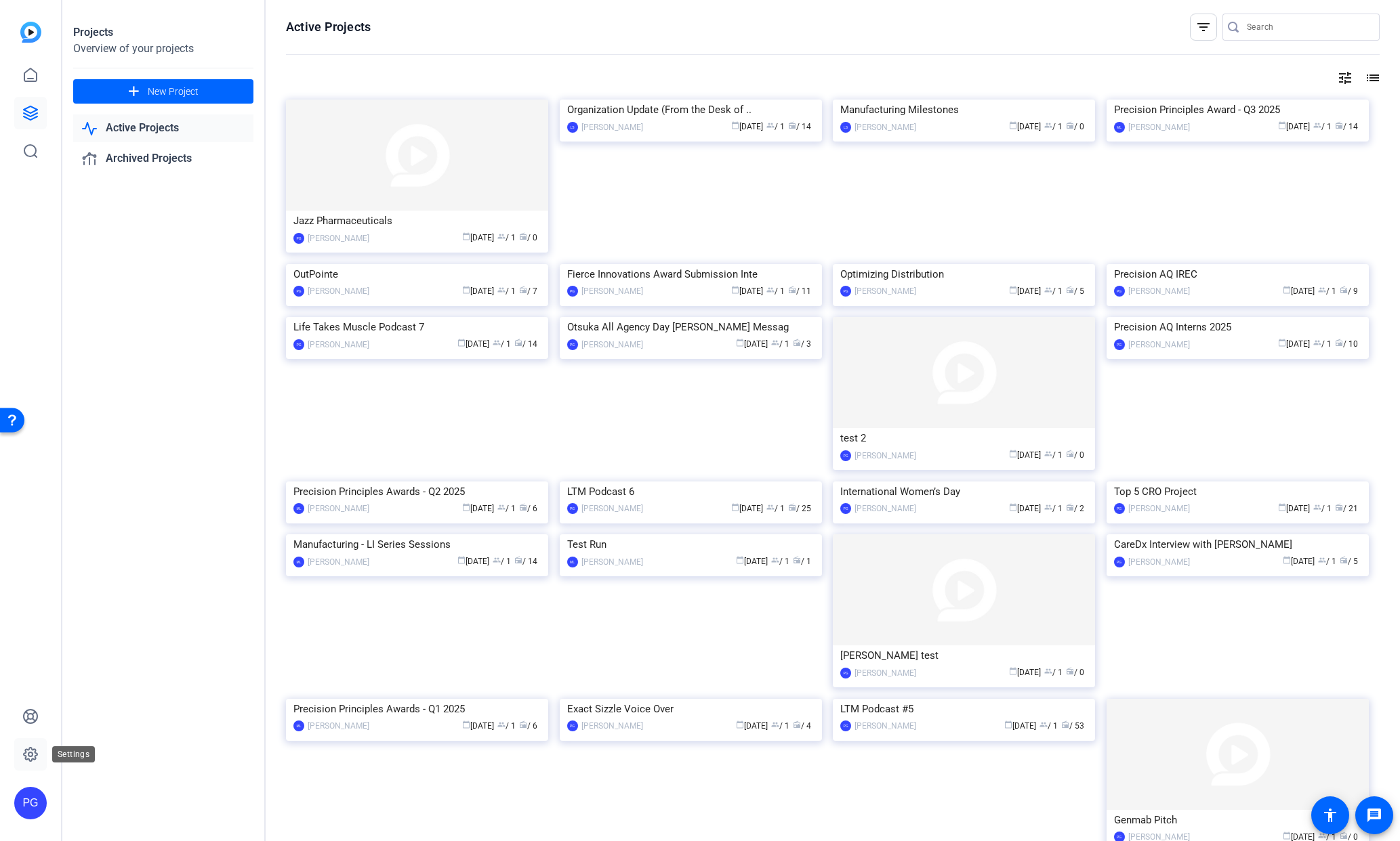
click at [33, 753] on icon at bounding box center [30, 754] width 16 height 16
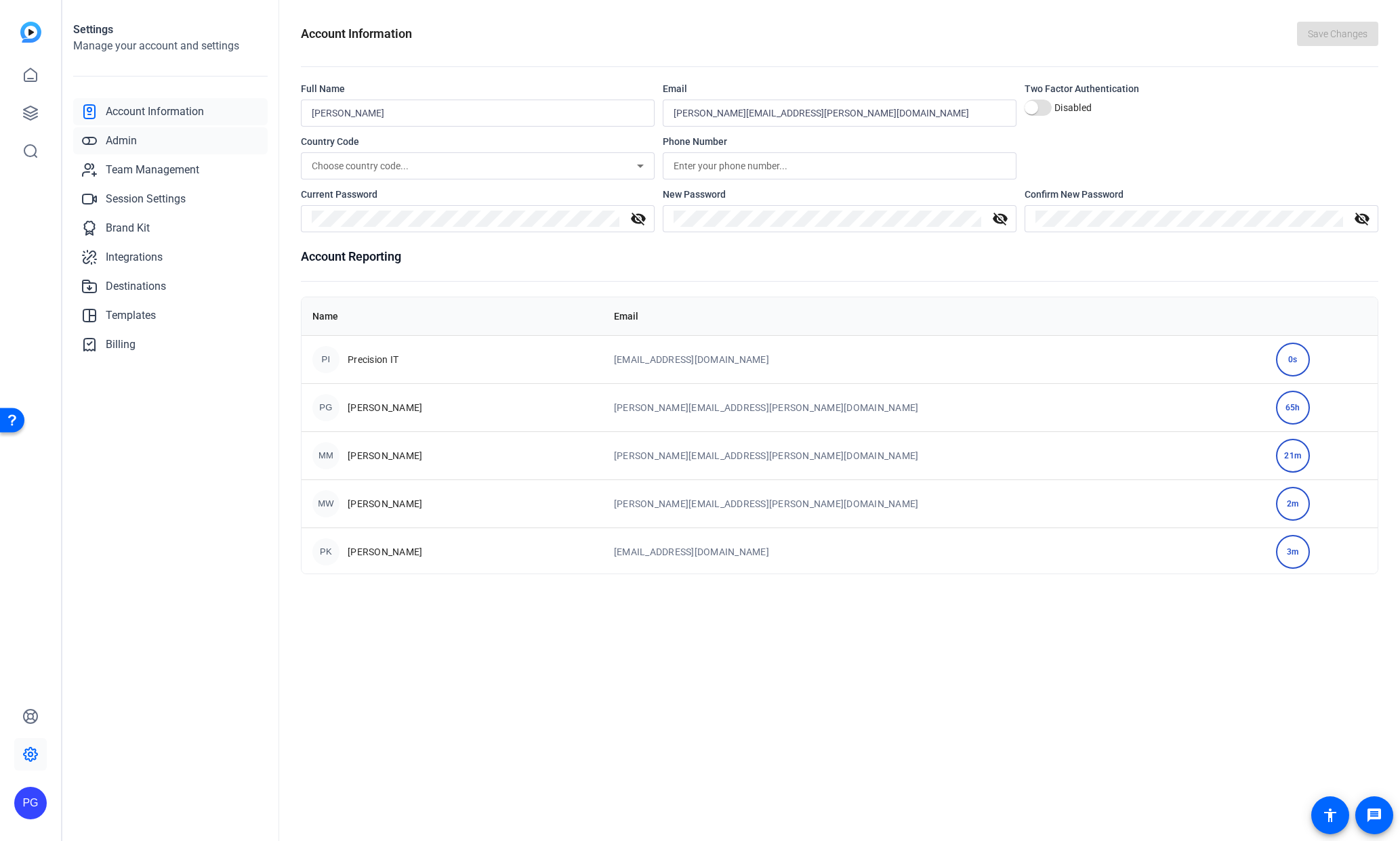
click at [129, 141] on span "Admin" at bounding box center [121, 141] width 31 height 16
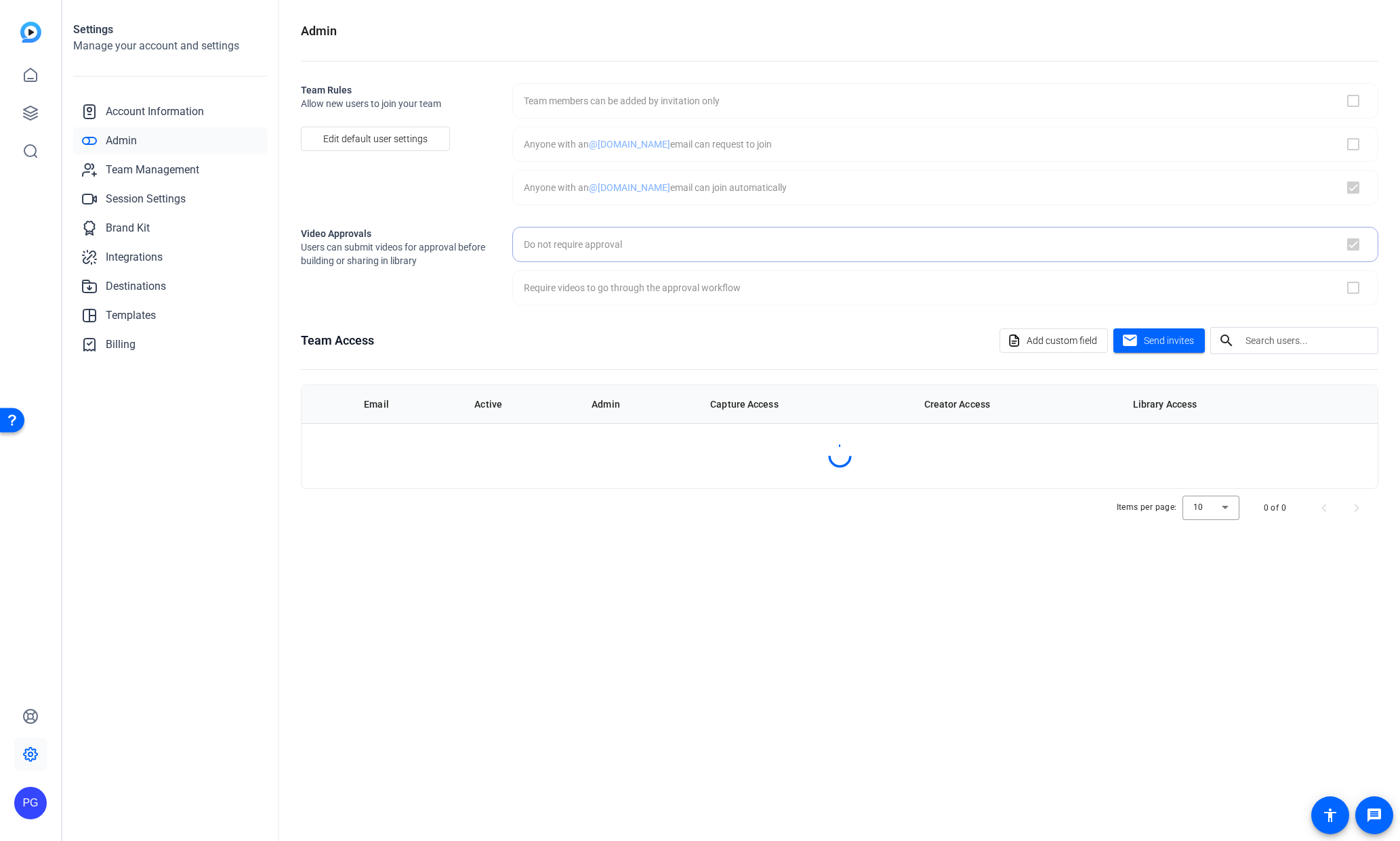
checkbox input "true"
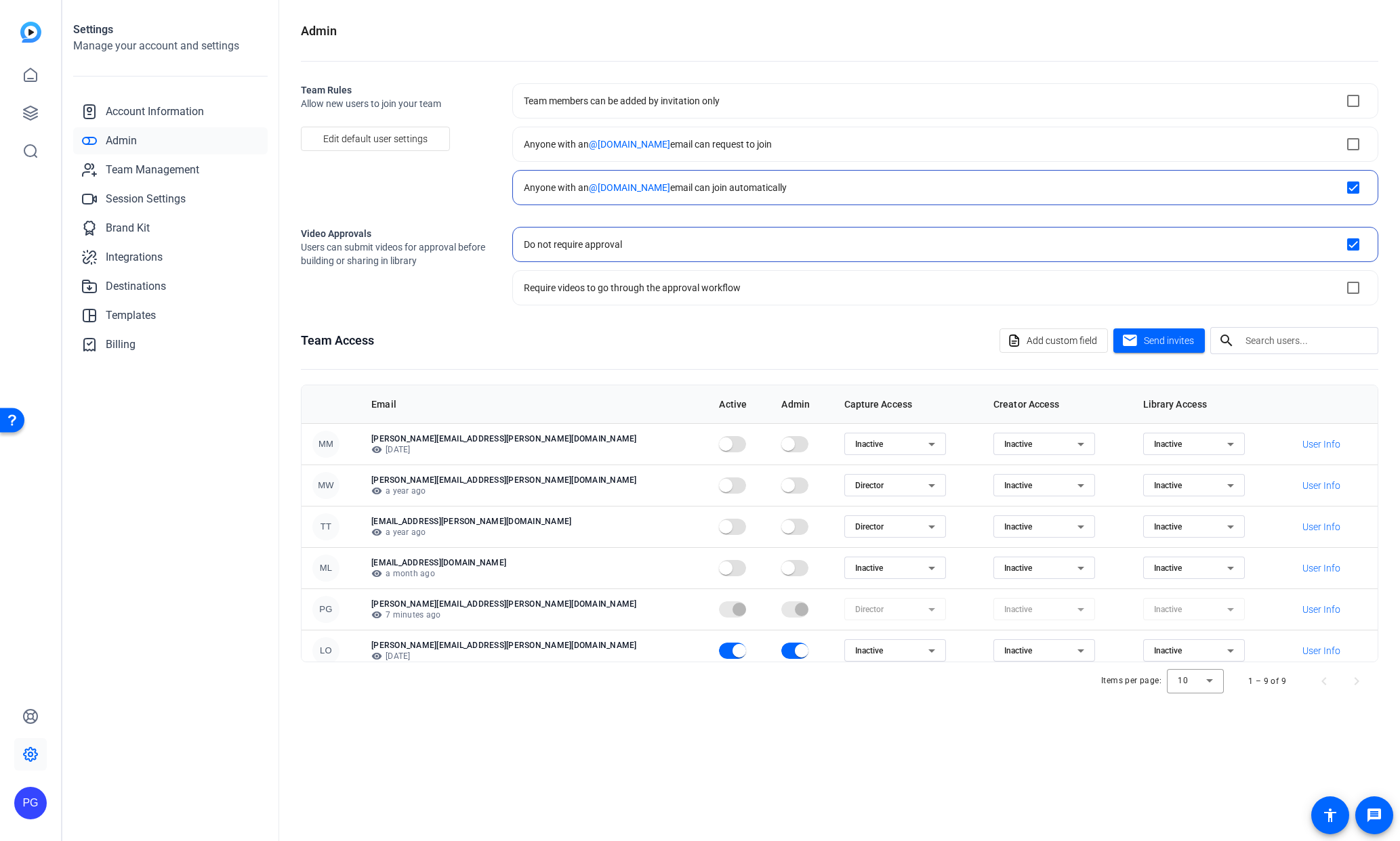
scroll to position [133, 0]
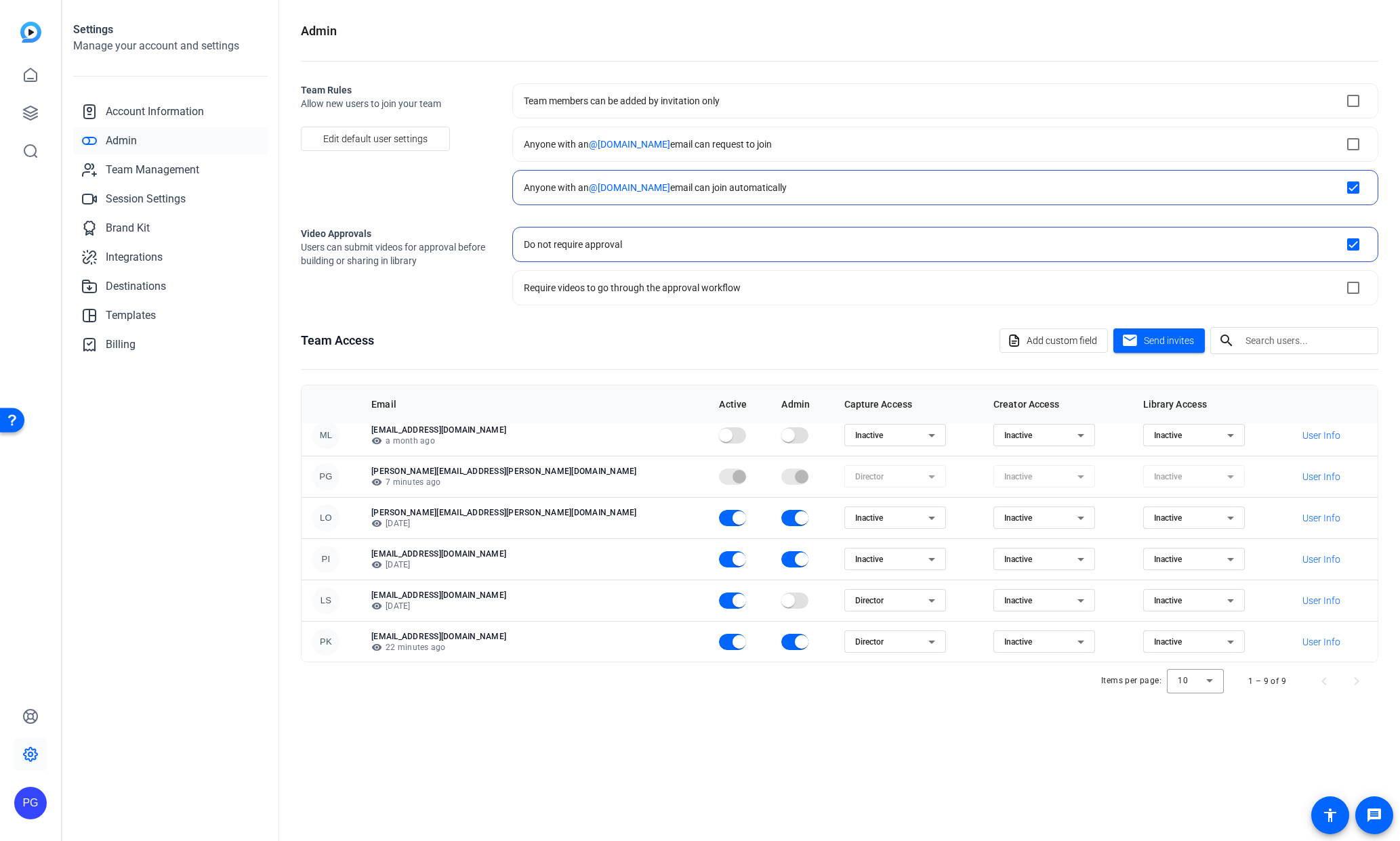
click at [1222, 639] on icon at bounding box center [1230, 642] width 16 height 16
click at [967, 742] on div at bounding box center [700, 420] width 1400 height 841
click at [28, 75] on icon at bounding box center [30, 75] width 16 height 16
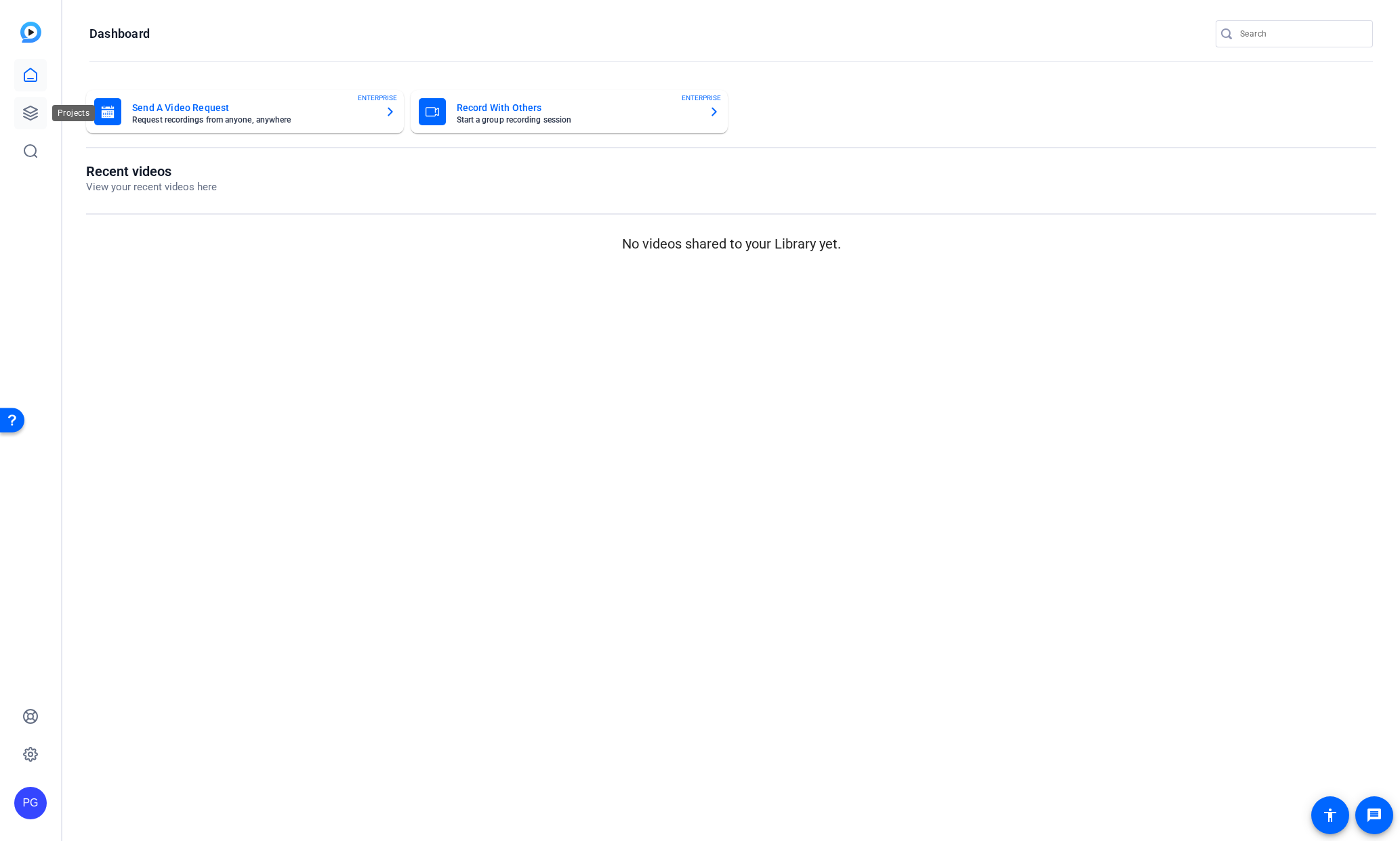
click at [33, 114] on icon at bounding box center [30, 113] width 16 height 16
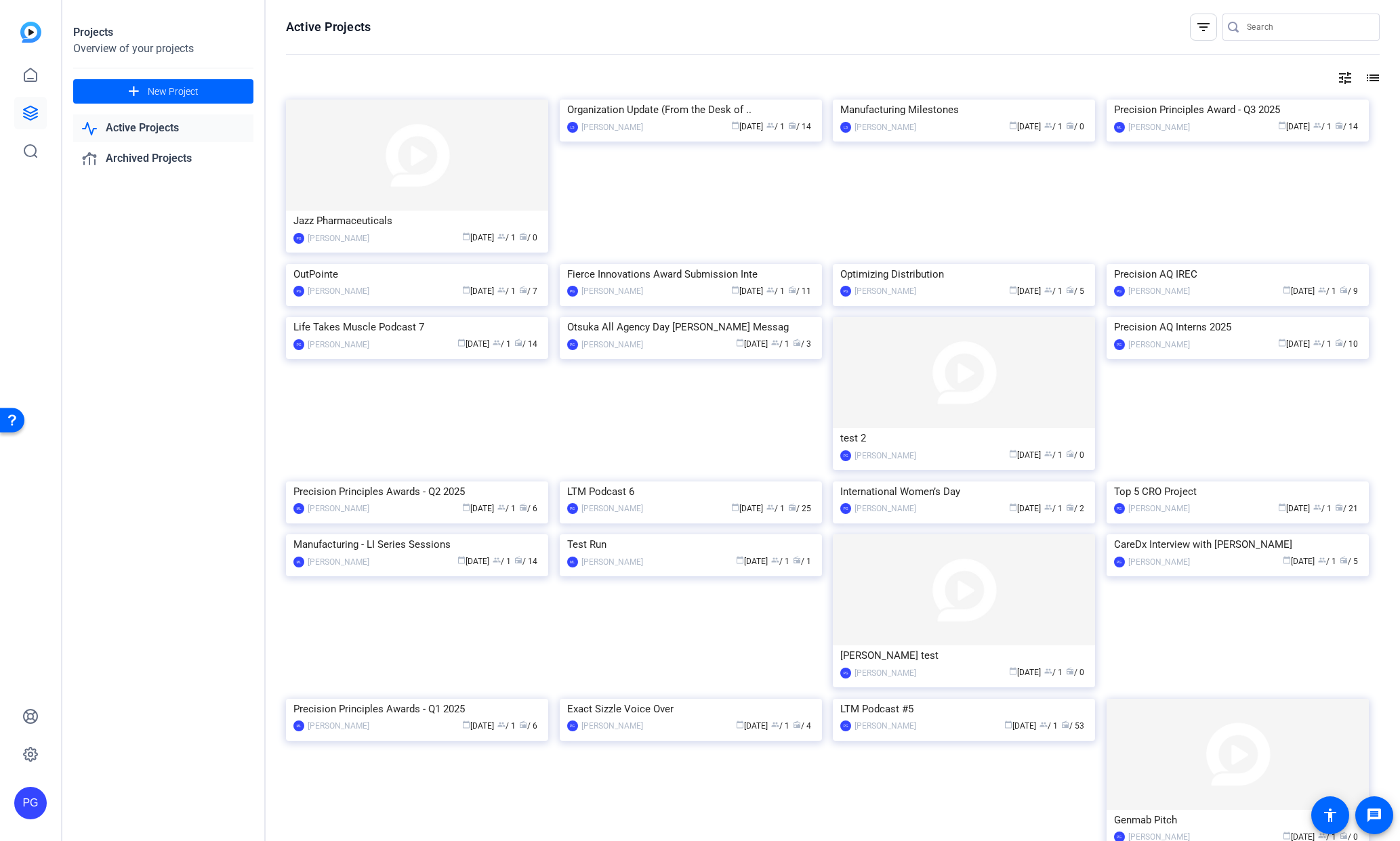
click at [449, 170] on img at bounding box center [417, 154] width 262 height 111
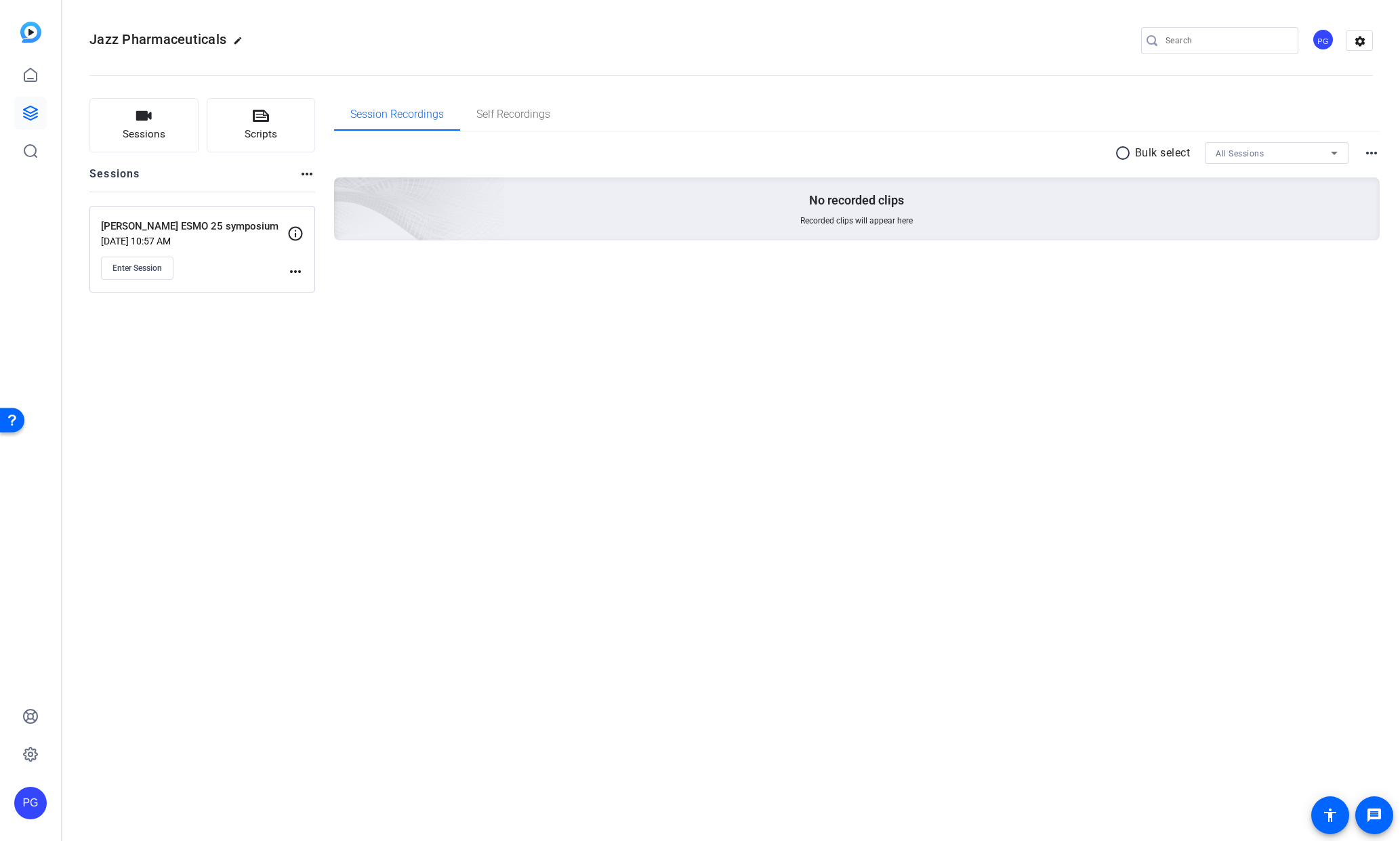
click at [290, 276] on mat-icon "more_horiz" at bounding box center [295, 272] width 16 height 16
click at [324, 290] on span "Edit Session" at bounding box center [328, 291] width 62 height 16
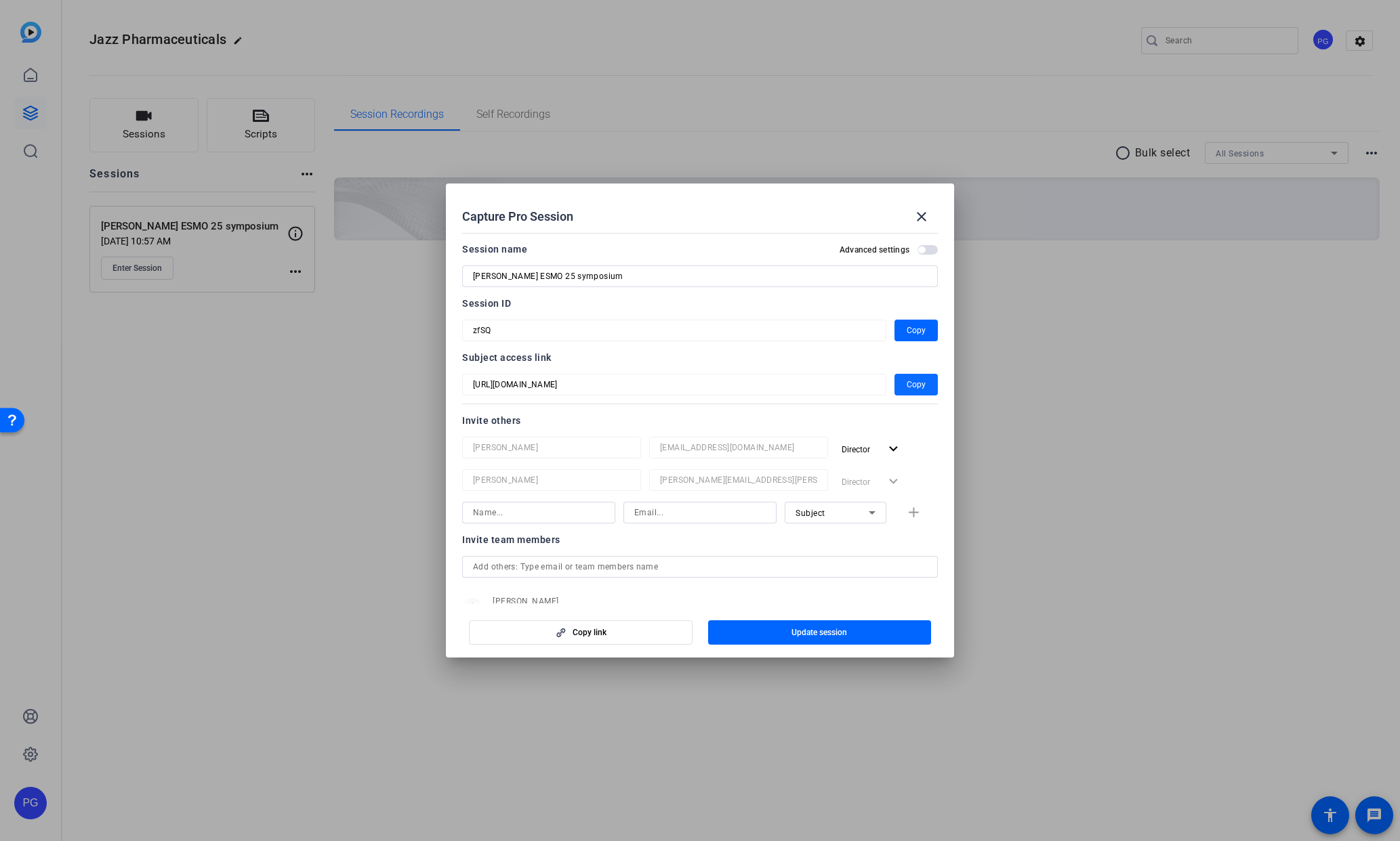
click at [912, 382] on span "Copy" at bounding box center [916, 385] width 19 height 16
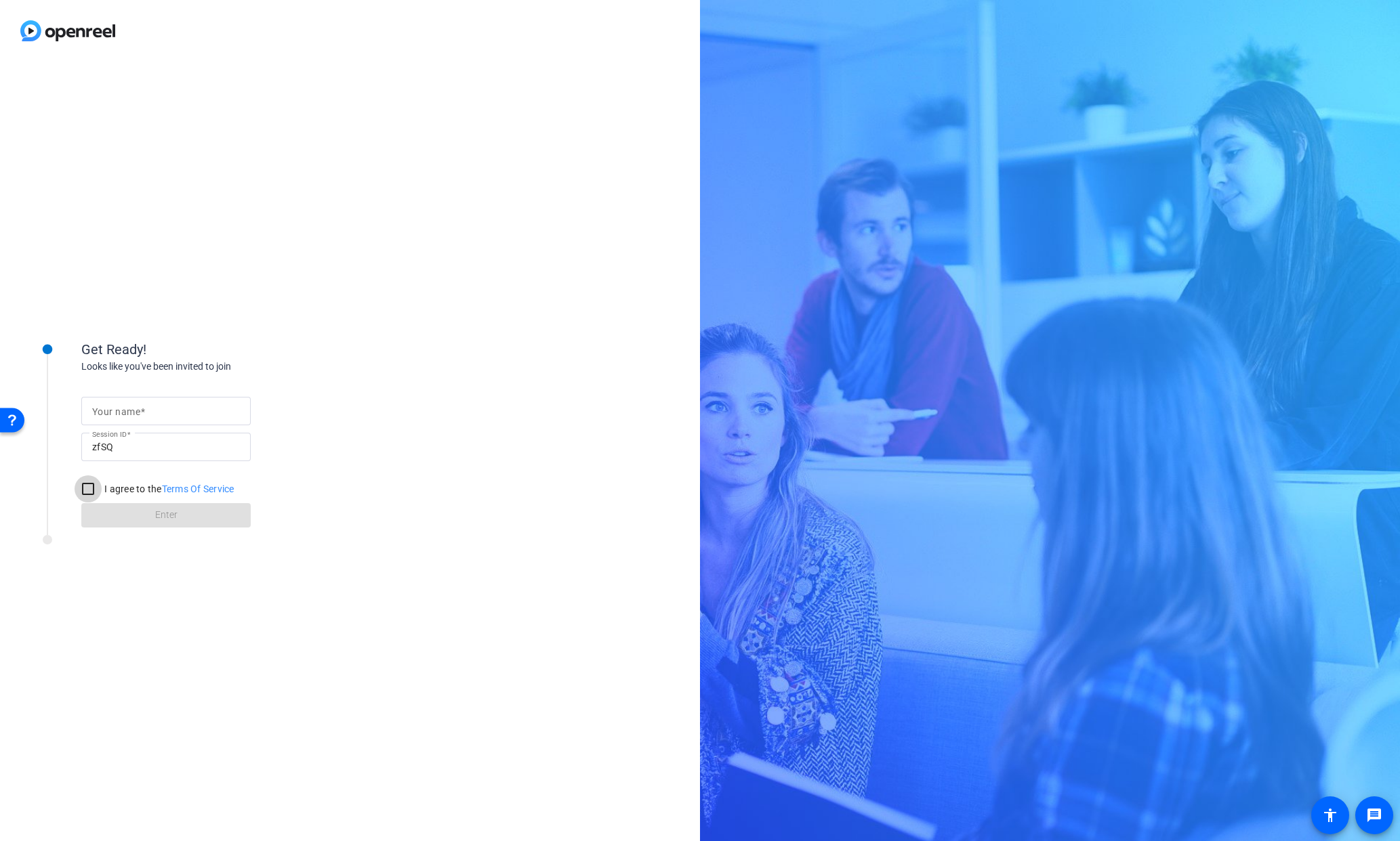
drag, startPoint x: 80, startPoint y: 487, endPoint x: 96, endPoint y: 481, distance: 17.1
click at [83, 485] on input "I agree to the Terms Of Service" at bounding box center [88, 488] width 27 height 27
checkbox input "true"
click at [151, 409] on input "Your name" at bounding box center [166, 411] width 148 height 16
type input "Paul"
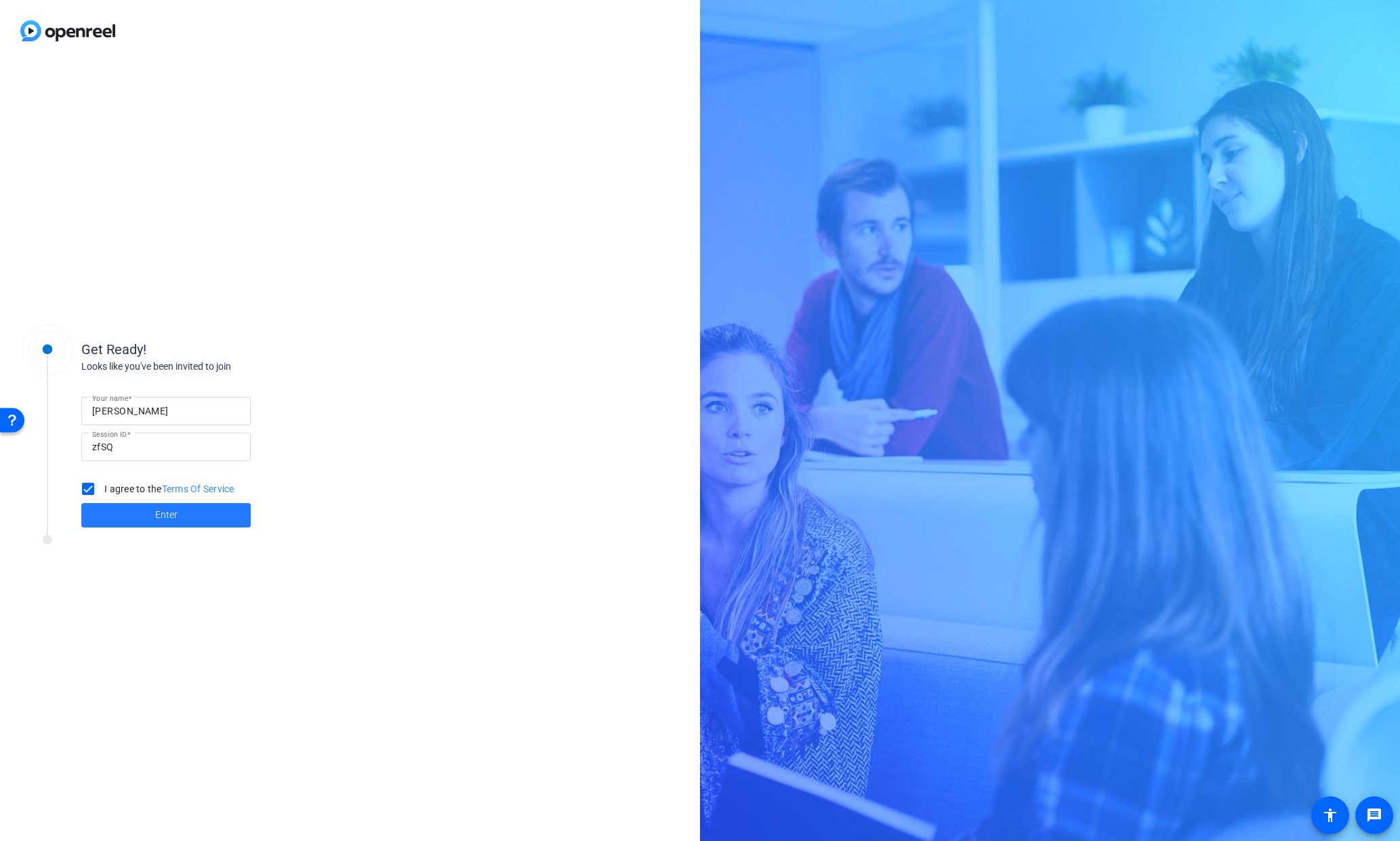
click at [193, 516] on span at bounding box center [166, 515] width 170 height 33
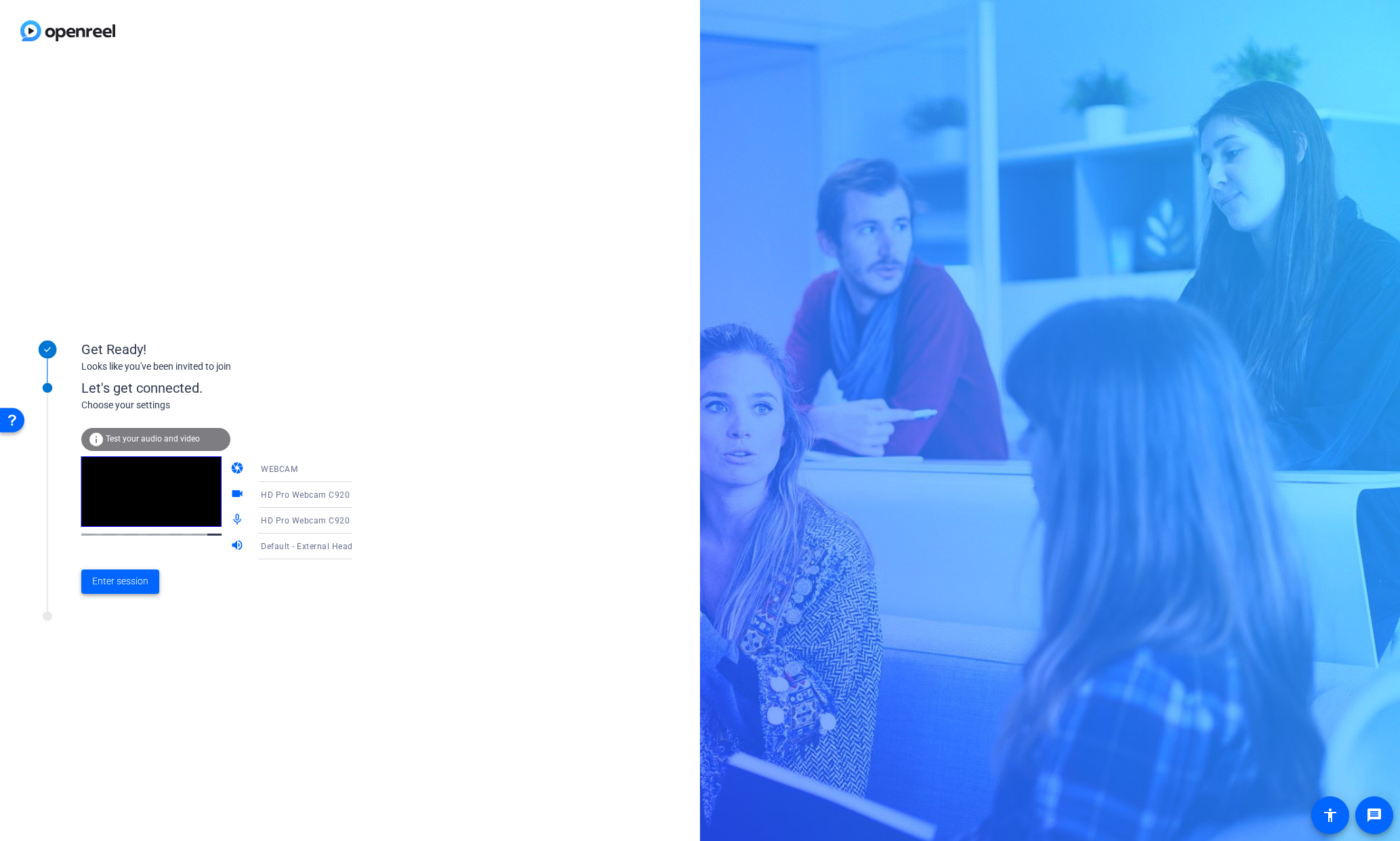
click at [125, 579] on span "Enter session" at bounding box center [120, 582] width 57 height 14
